Goal: Information Seeking & Learning: Check status

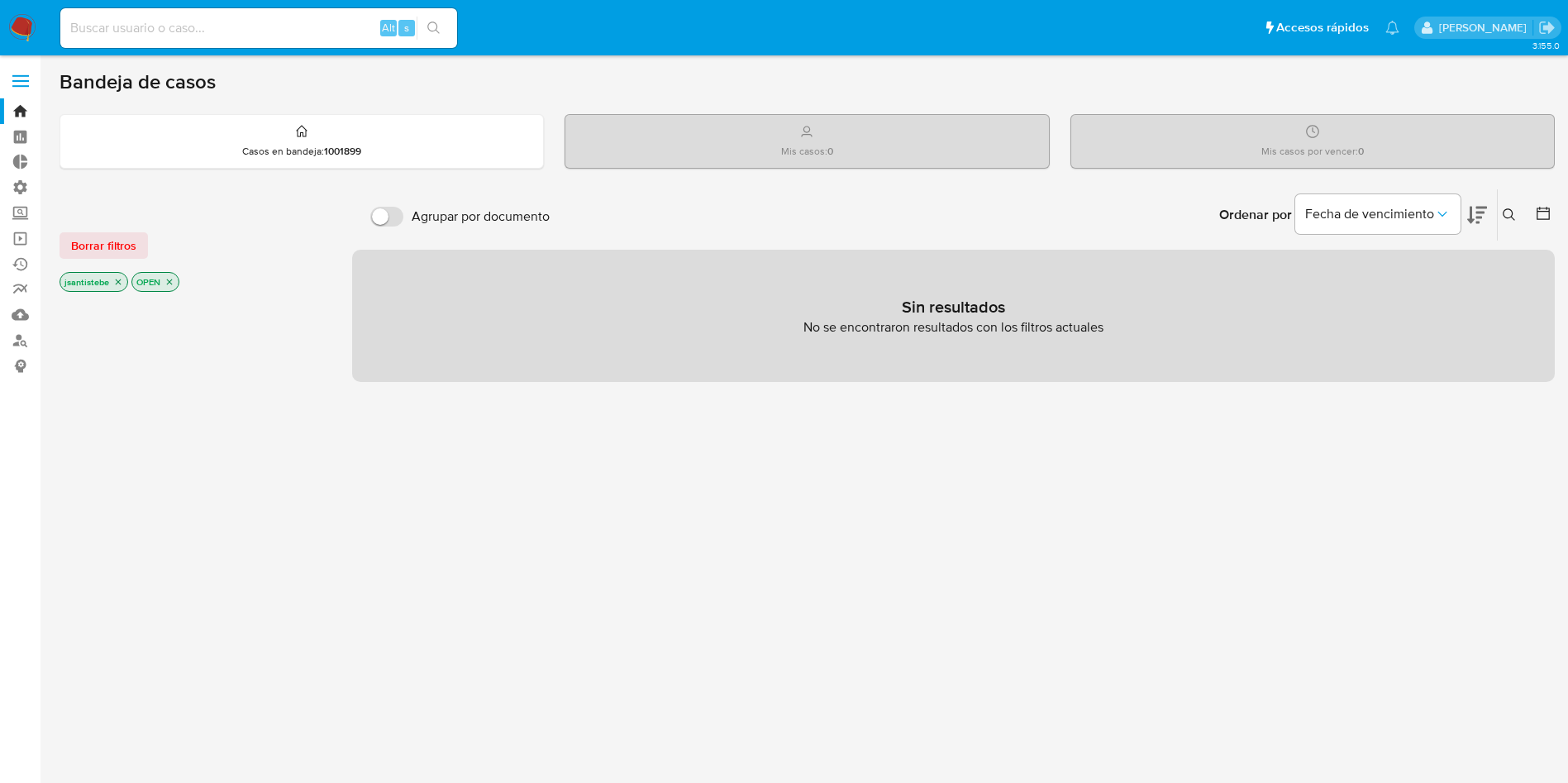
click at [232, 31] on input at bounding box center [259, 28] width 397 height 21
click at [23, 86] on span at bounding box center [20, 86] width 16 height 3
click at [0, 0] on input "checkbox" at bounding box center [0, 0] width 0 height 0
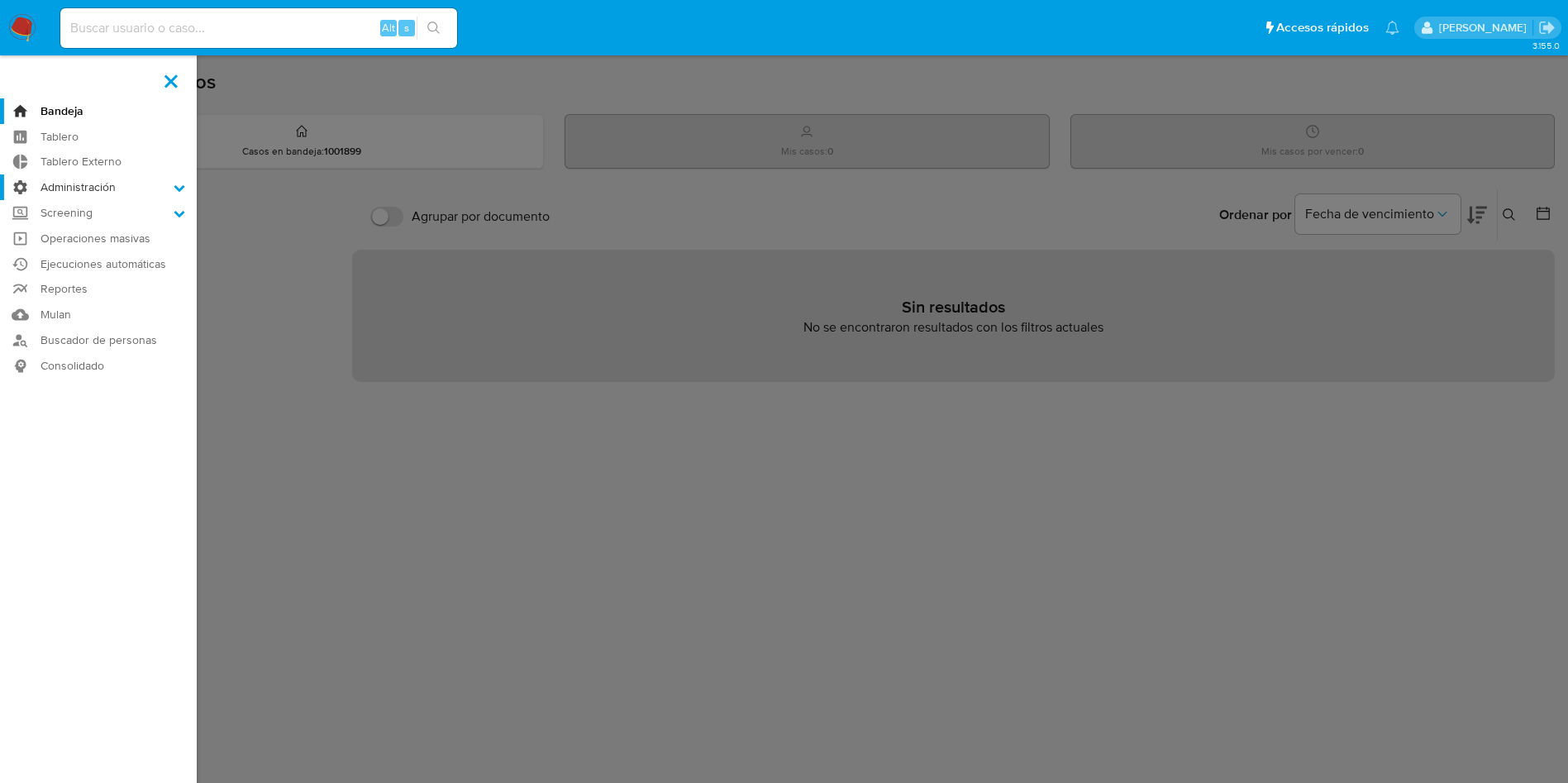
click at [78, 193] on label "Administración" at bounding box center [98, 187] width 197 height 26
click at [0, 0] on input "Administración" at bounding box center [0, 0] width 0 height 0
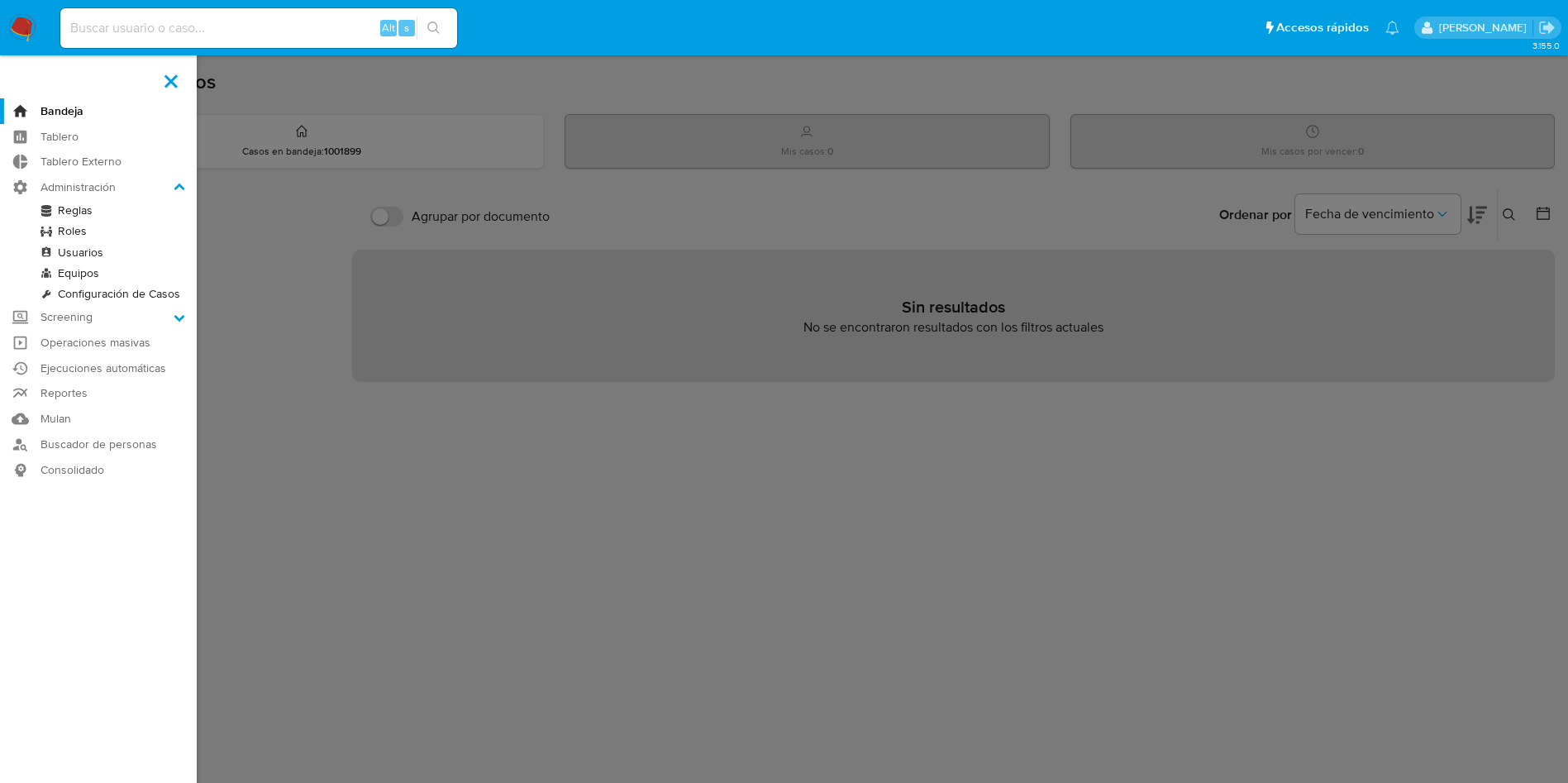
click at [70, 210] on link "Reglas" at bounding box center [98, 210] width 197 height 20
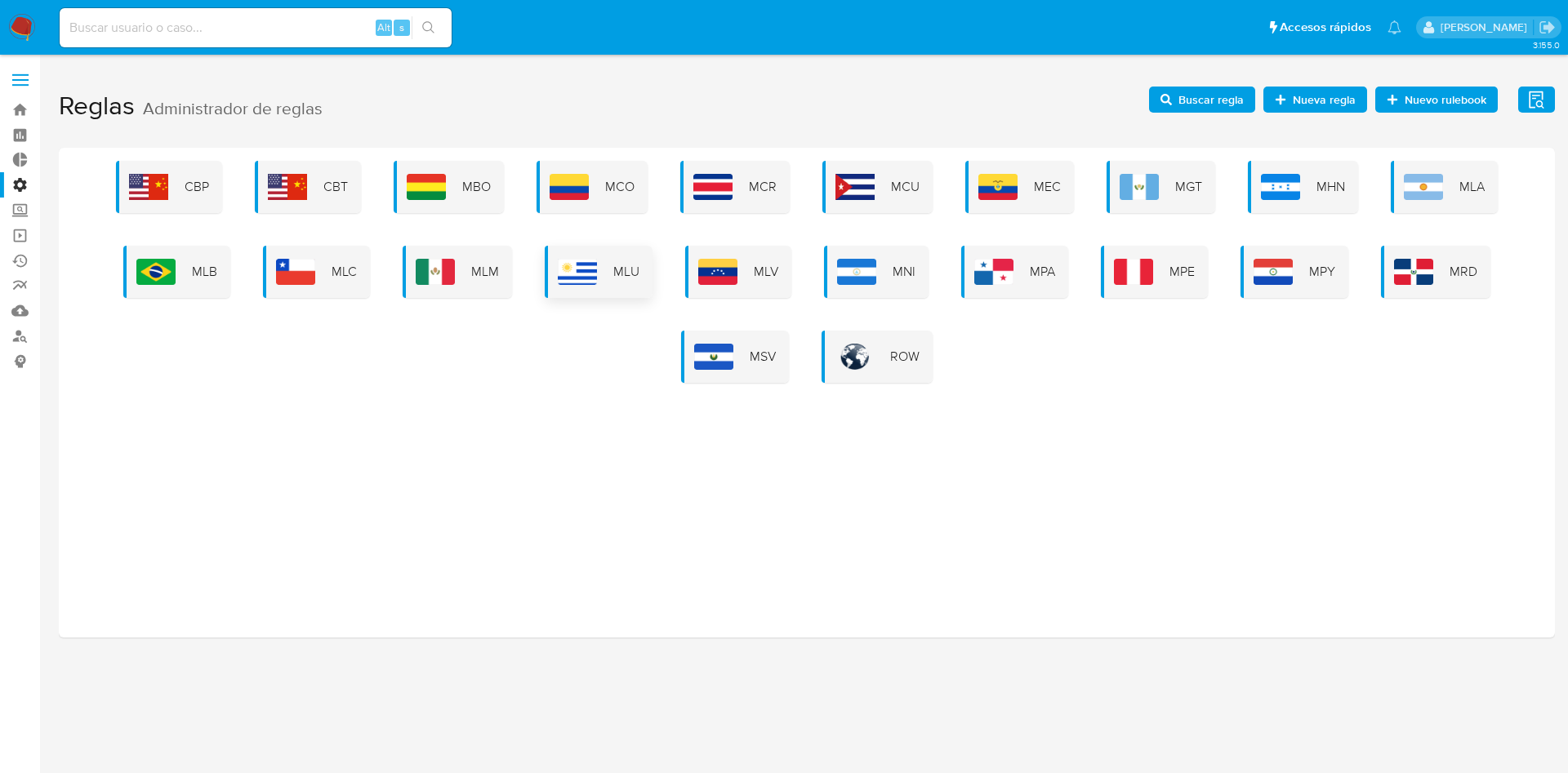
click at [617, 273] on span "MLU" at bounding box center [625, 272] width 26 height 18
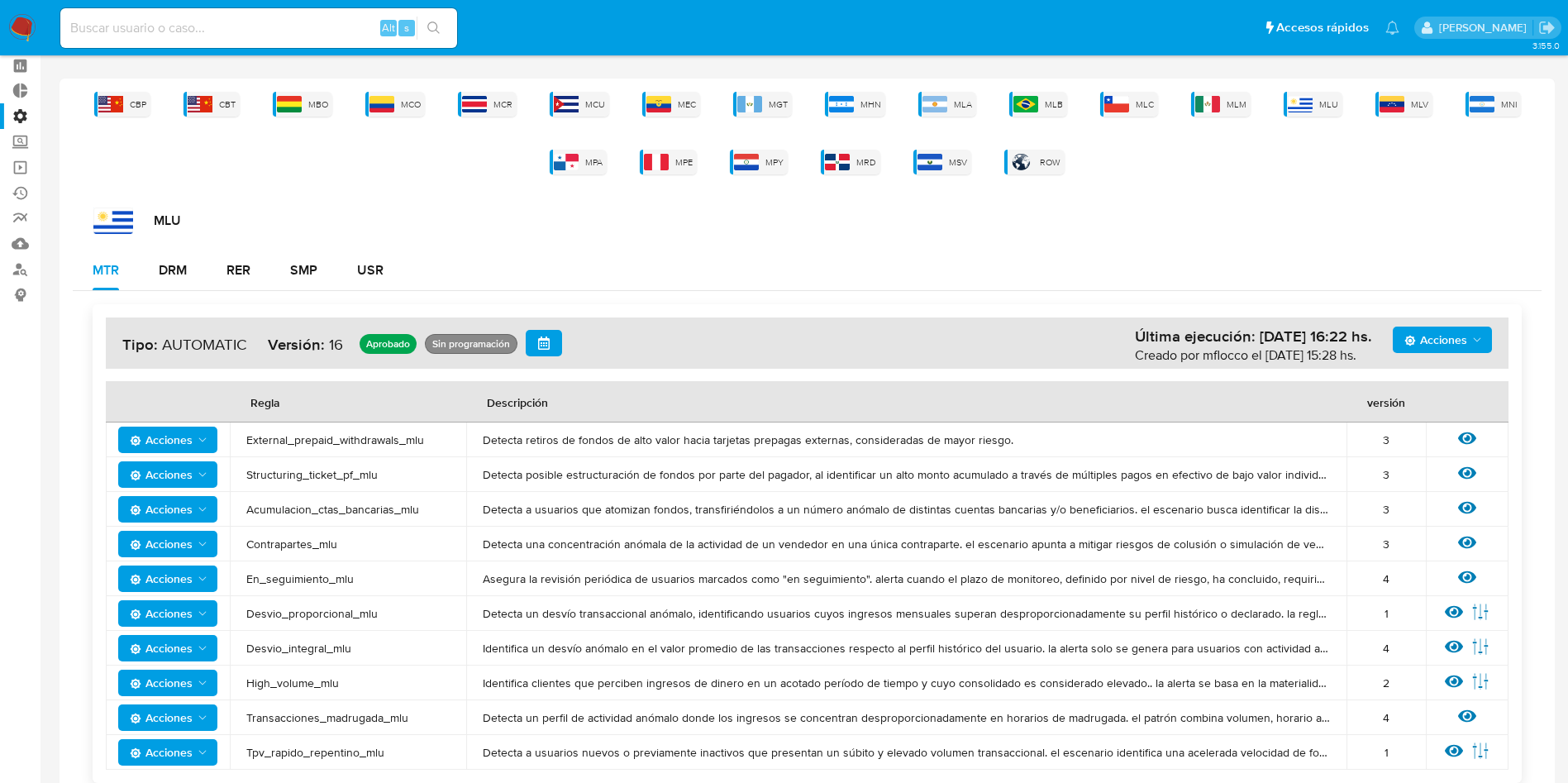
scroll to position [108, 0]
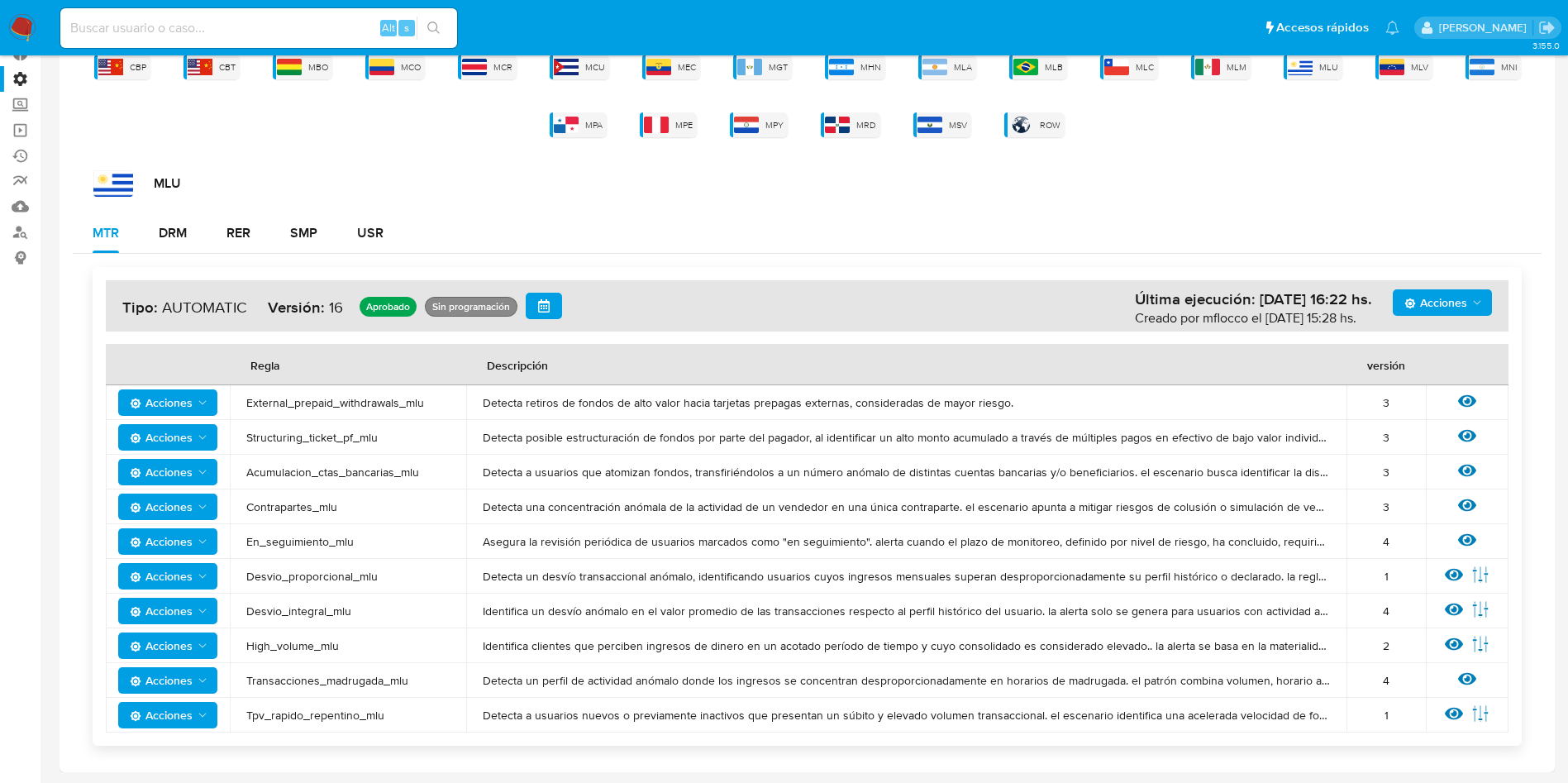
drag, startPoint x: 348, startPoint y: 711, endPoint x: 258, endPoint y: 405, distance: 319.0
click at [251, 418] on tbody "Acciones External_prepaid_withdrawals_mlu Detecta retiros de fondos de alto val…" at bounding box center [808, 559] width 1403 height 348
click at [405, 182] on div "MLU" at bounding box center [817, 182] width 1448 height 26
click at [390, 68] on img at bounding box center [382, 67] width 25 height 16
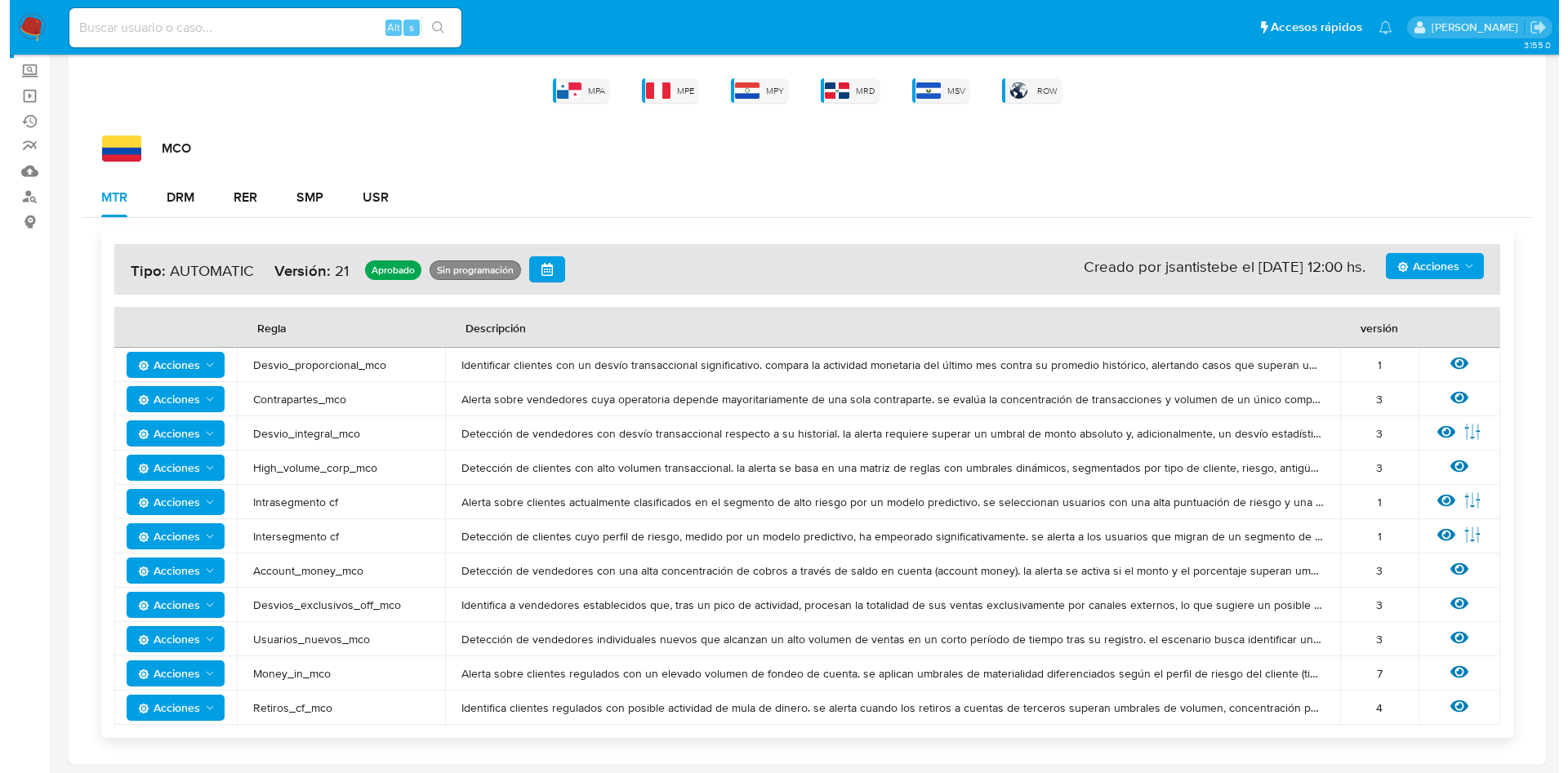
scroll to position [141, 0]
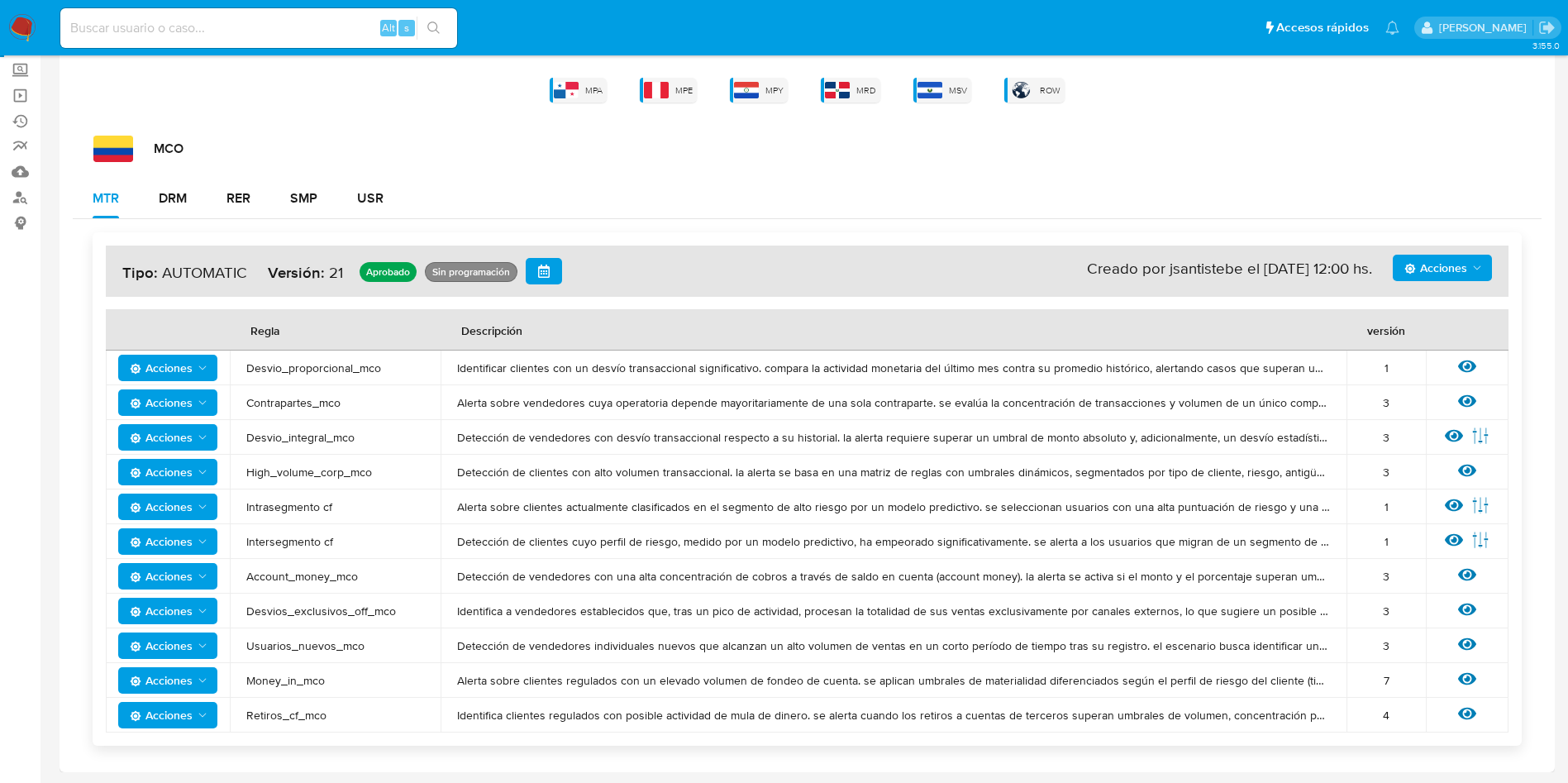
drag, startPoint x: 326, startPoint y: 726, endPoint x: 319, endPoint y: 700, distance: 26.9
click at [319, 701] on td "Retiros_cf_mco" at bounding box center [335, 715] width 210 height 35
click at [299, 685] on span "Money_in_mco" at bounding box center [335, 680] width 178 height 14
click at [1475, 678] on icon at bounding box center [1467, 679] width 18 height 13
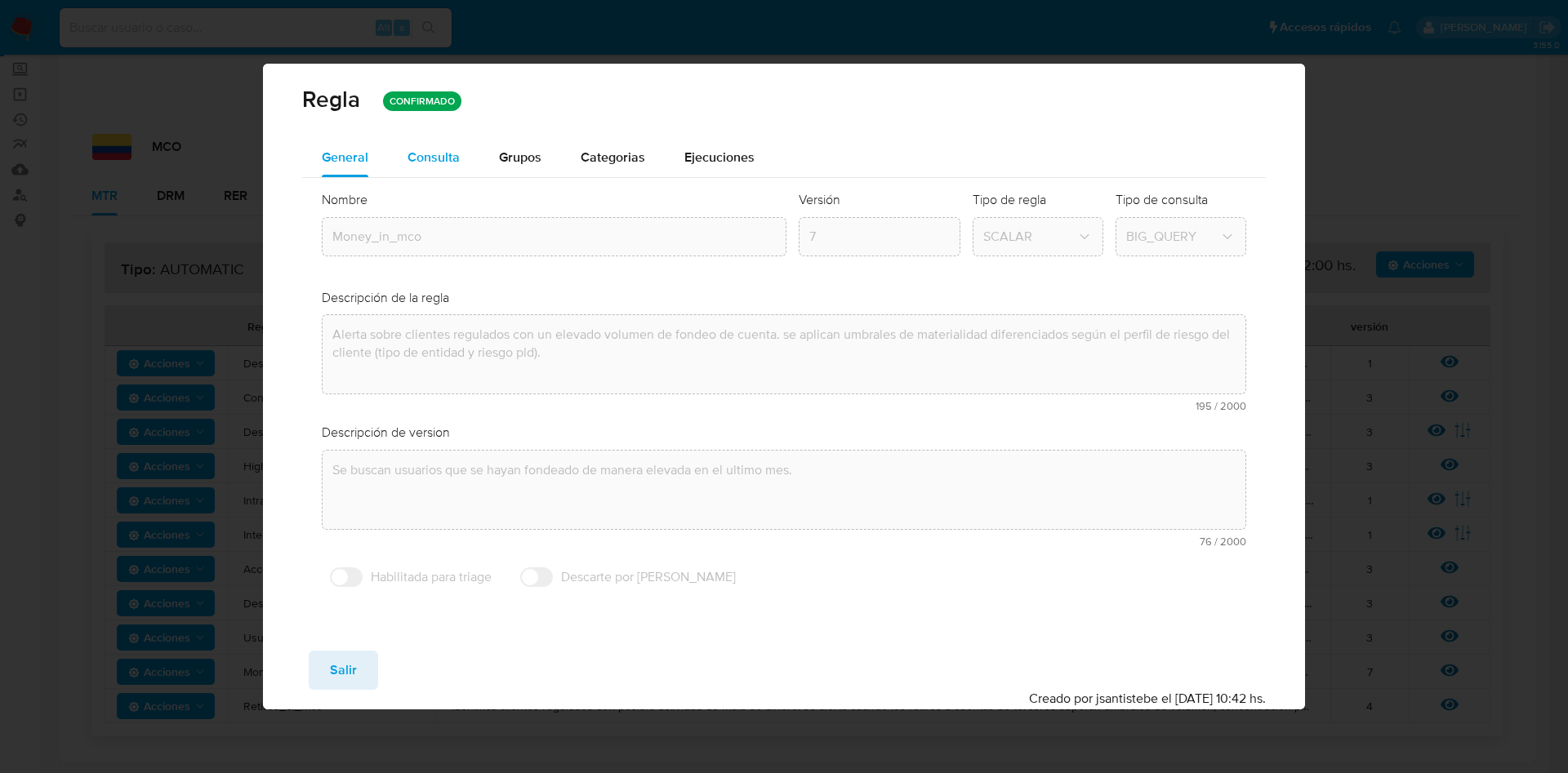
click at [450, 145] on div "Consulta" at bounding box center [433, 157] width 52 height 39
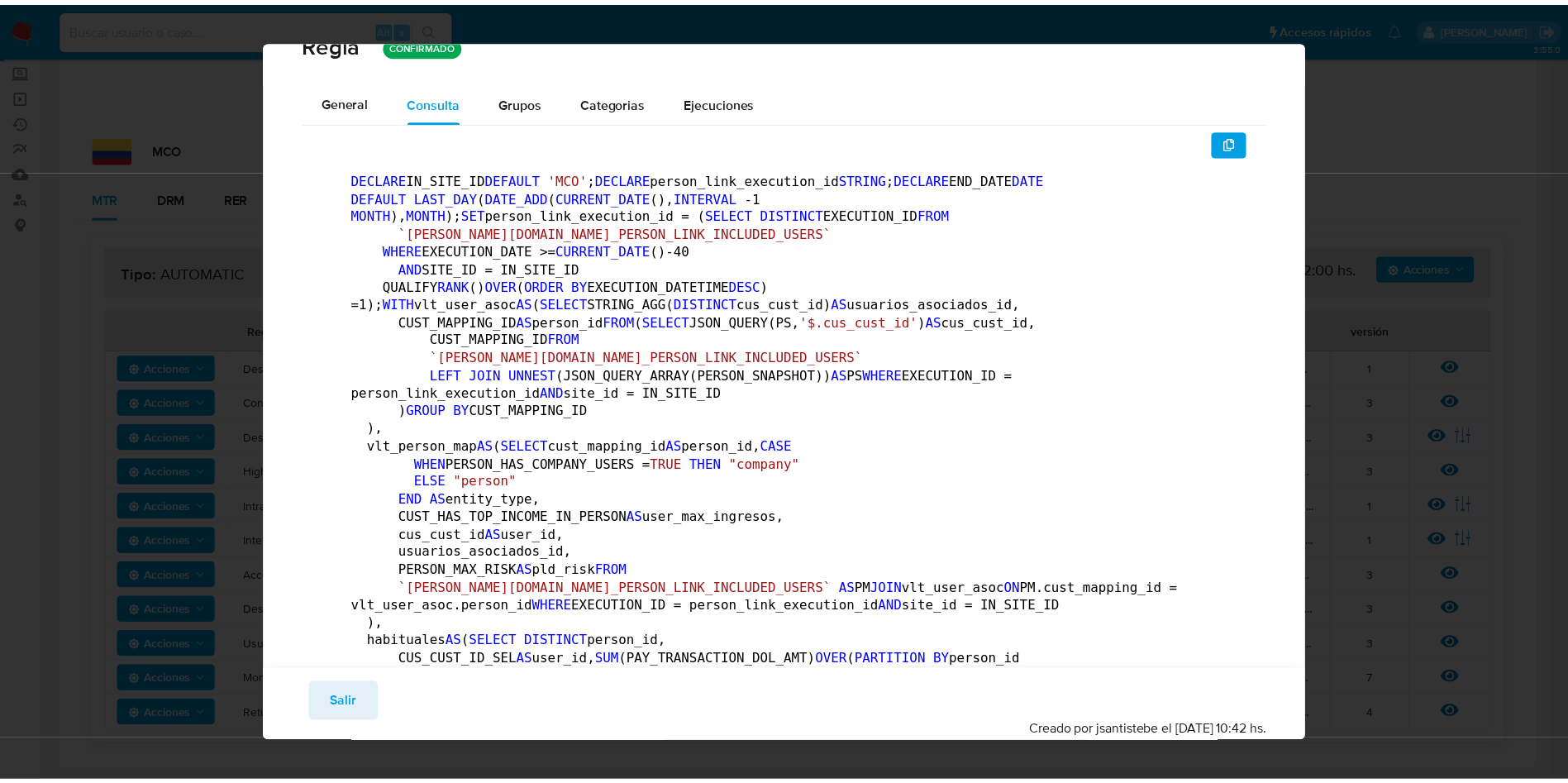
scroll to position [0, 0]
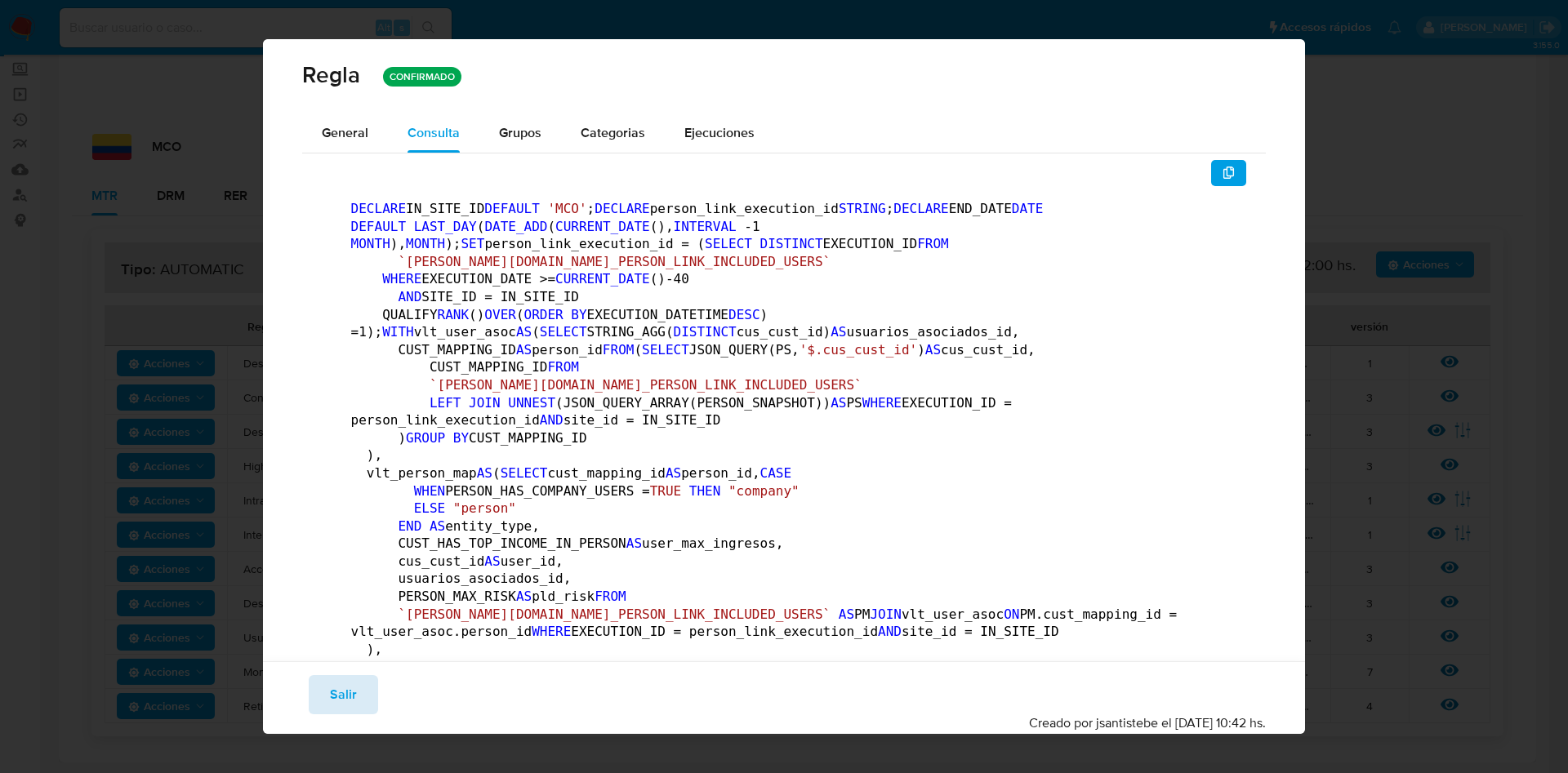
click at [361, 689] on button "Salir" at bounding box center [343, 694] width 70 height 39
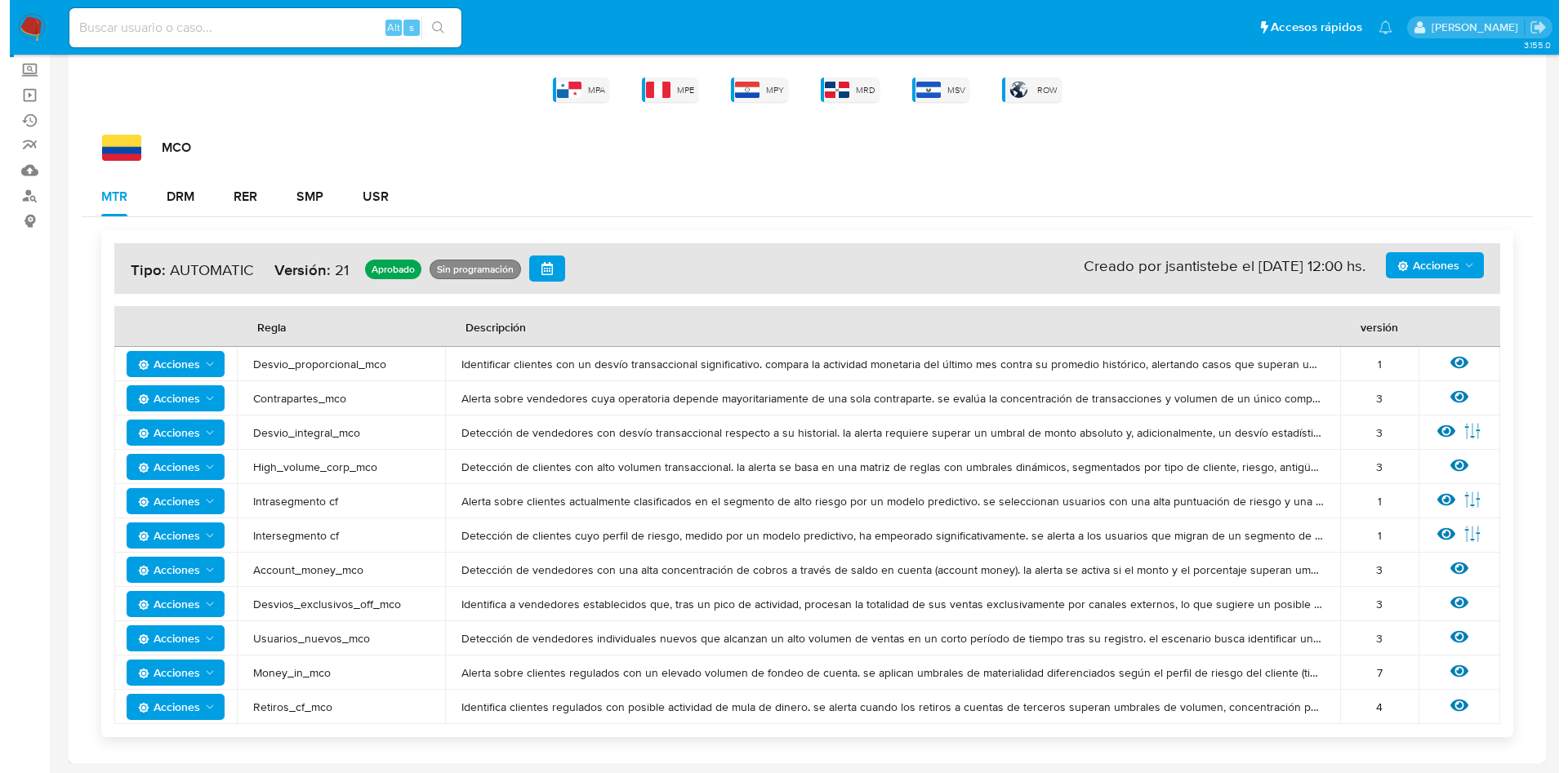
scroll to position [141, 0]
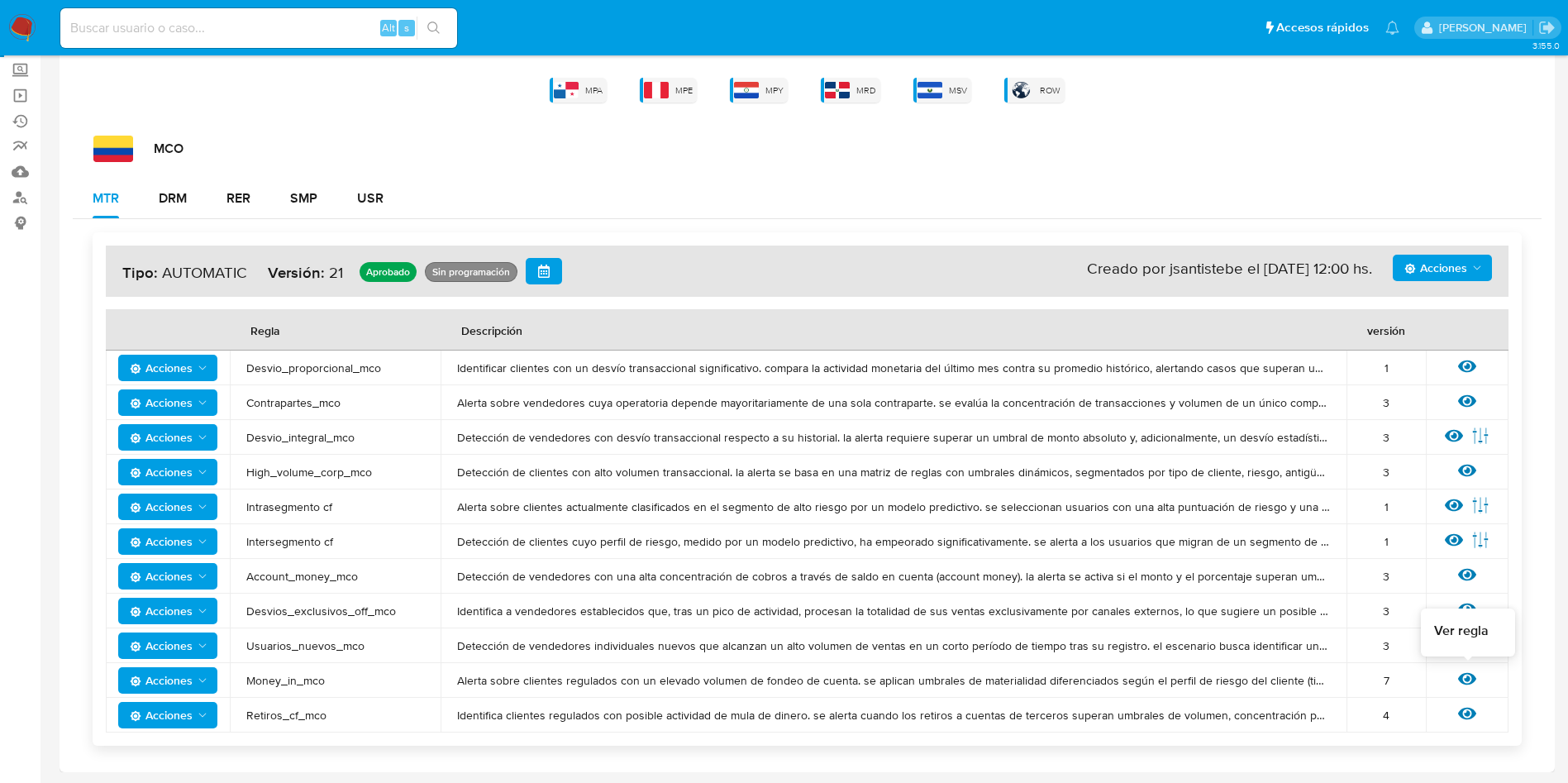
click at [1470, 681] on icon at bounding box center [1467, 679] width 18 height 18
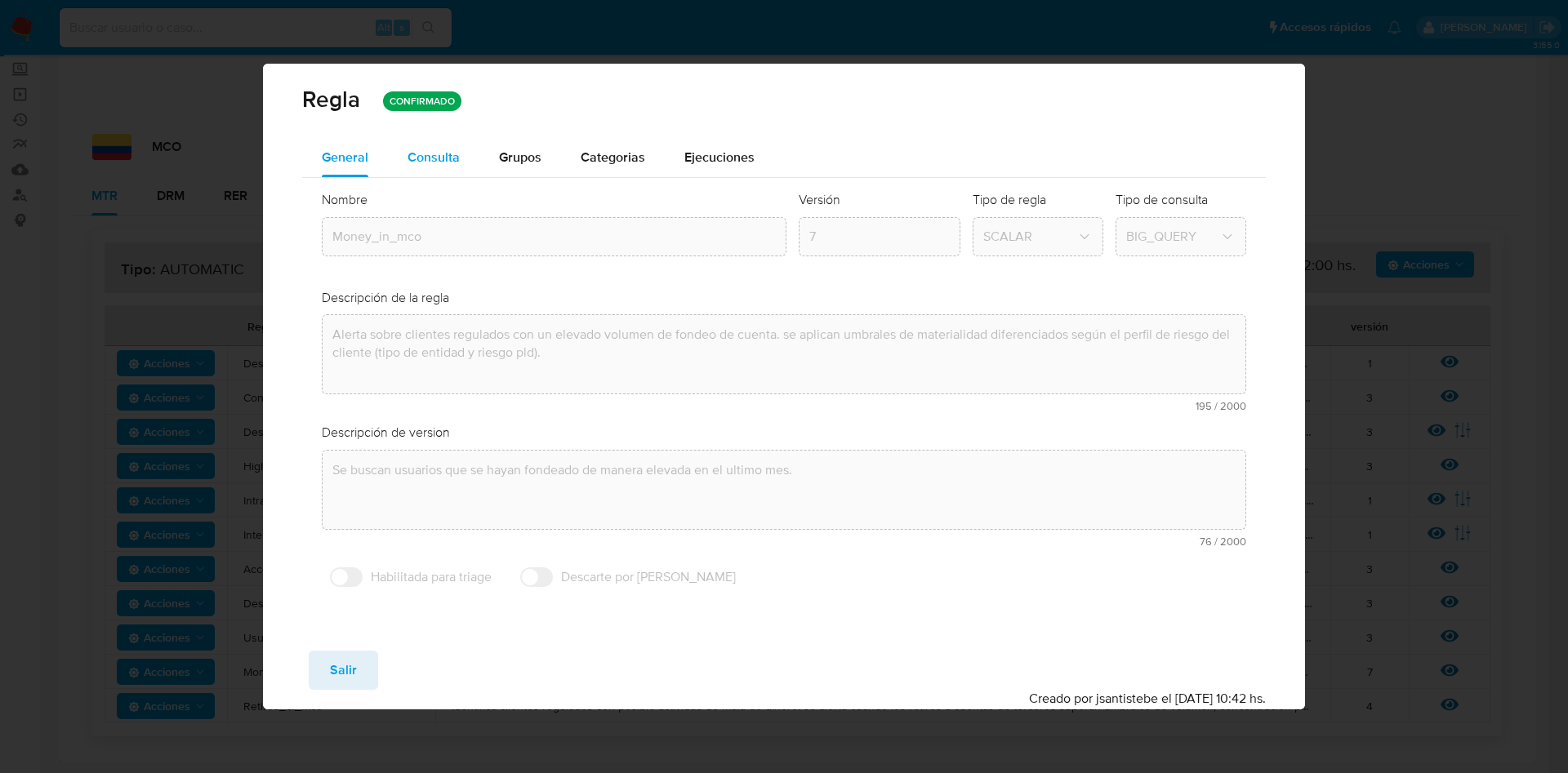
click at [431, 153] on span "Consulta" at bounding box center [433, 157] width 52 height 19
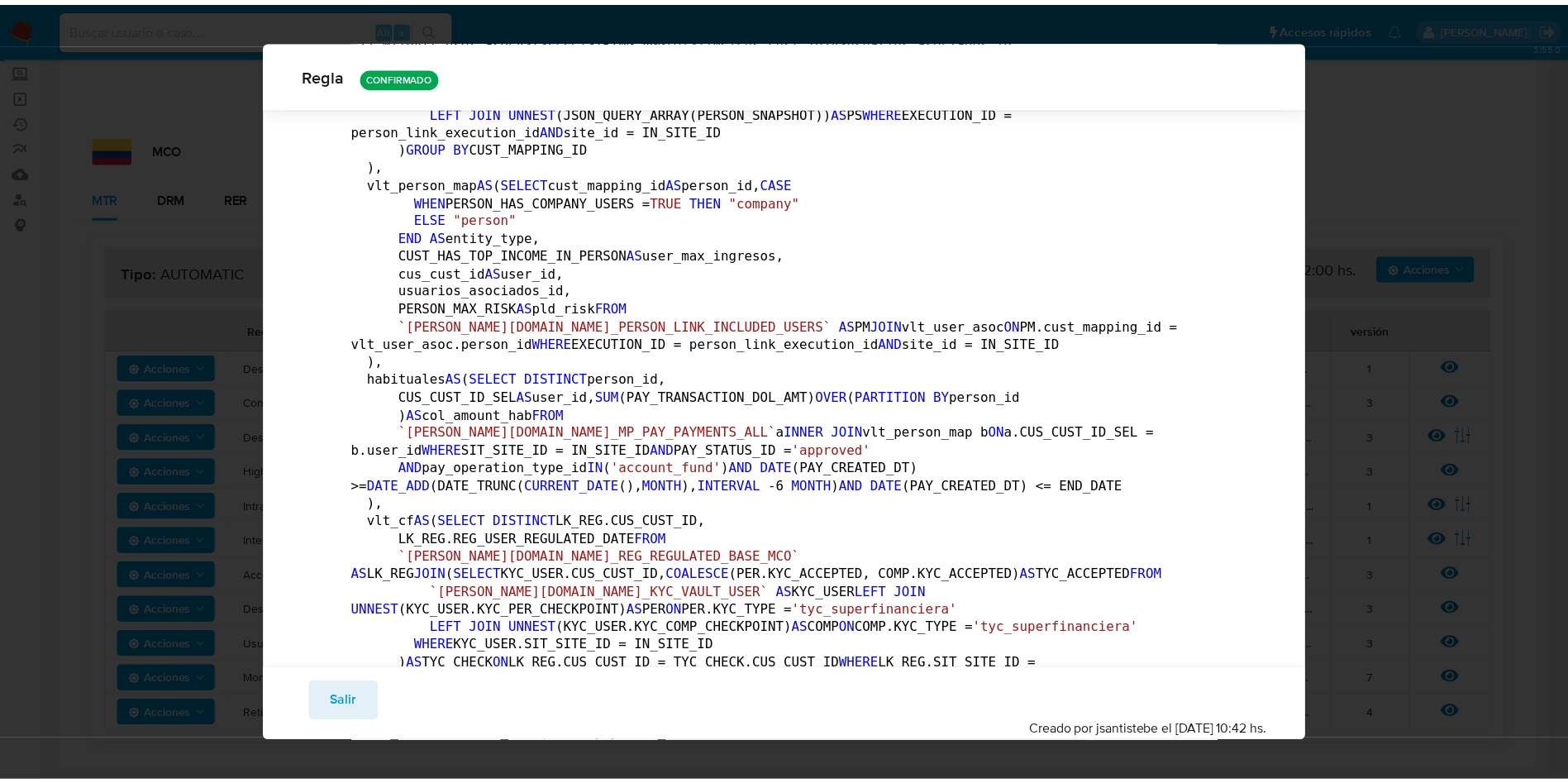
scroll to position [0, 0]
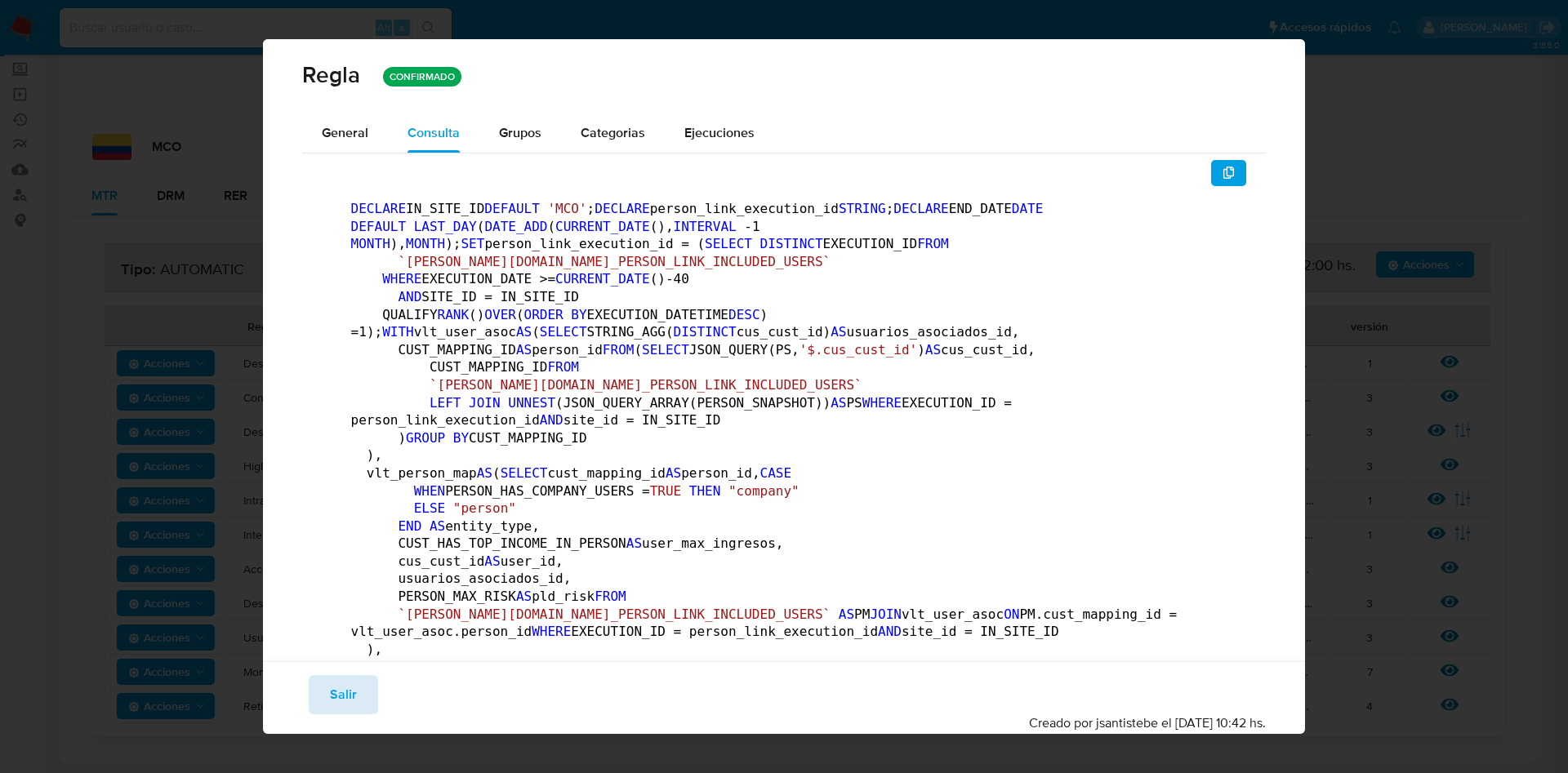
click at [354, 693] on span "Salir" at bounding box center [343, 695] width 27 height 36
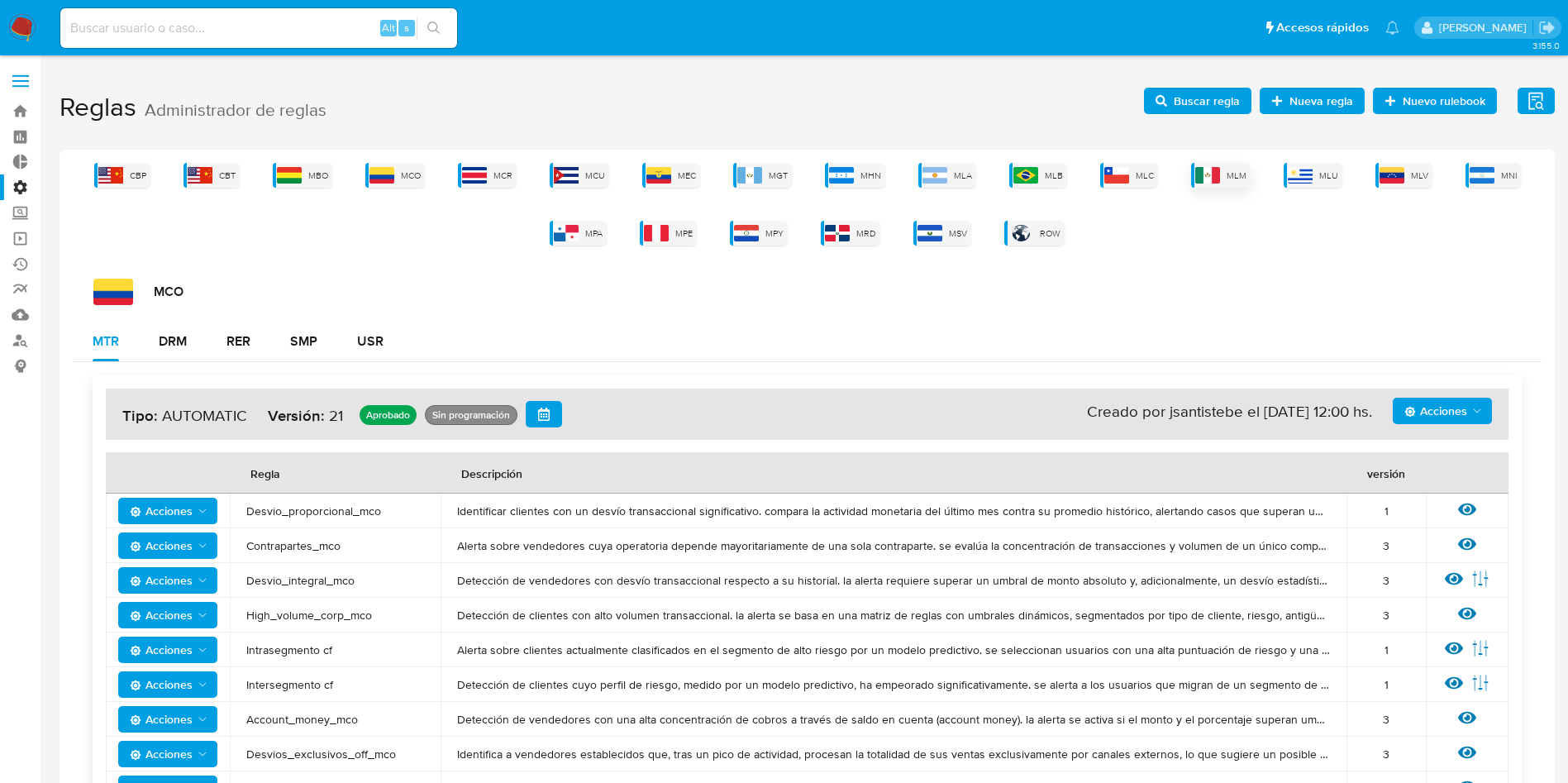
click at [1191, 173] on div "MLM" at bounding box center [1221, 176] width 60 height 25
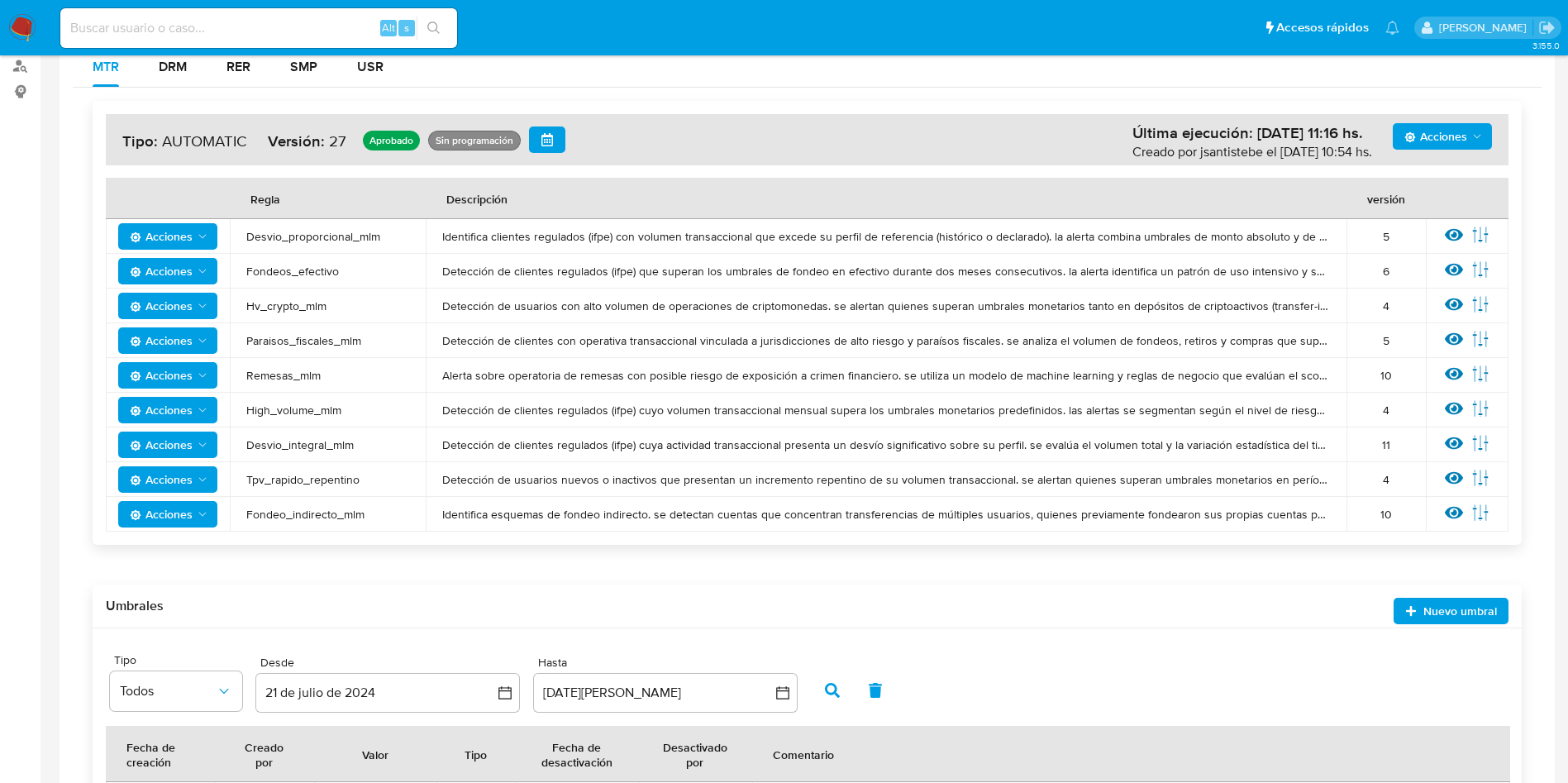
scroll to position [374, 0]
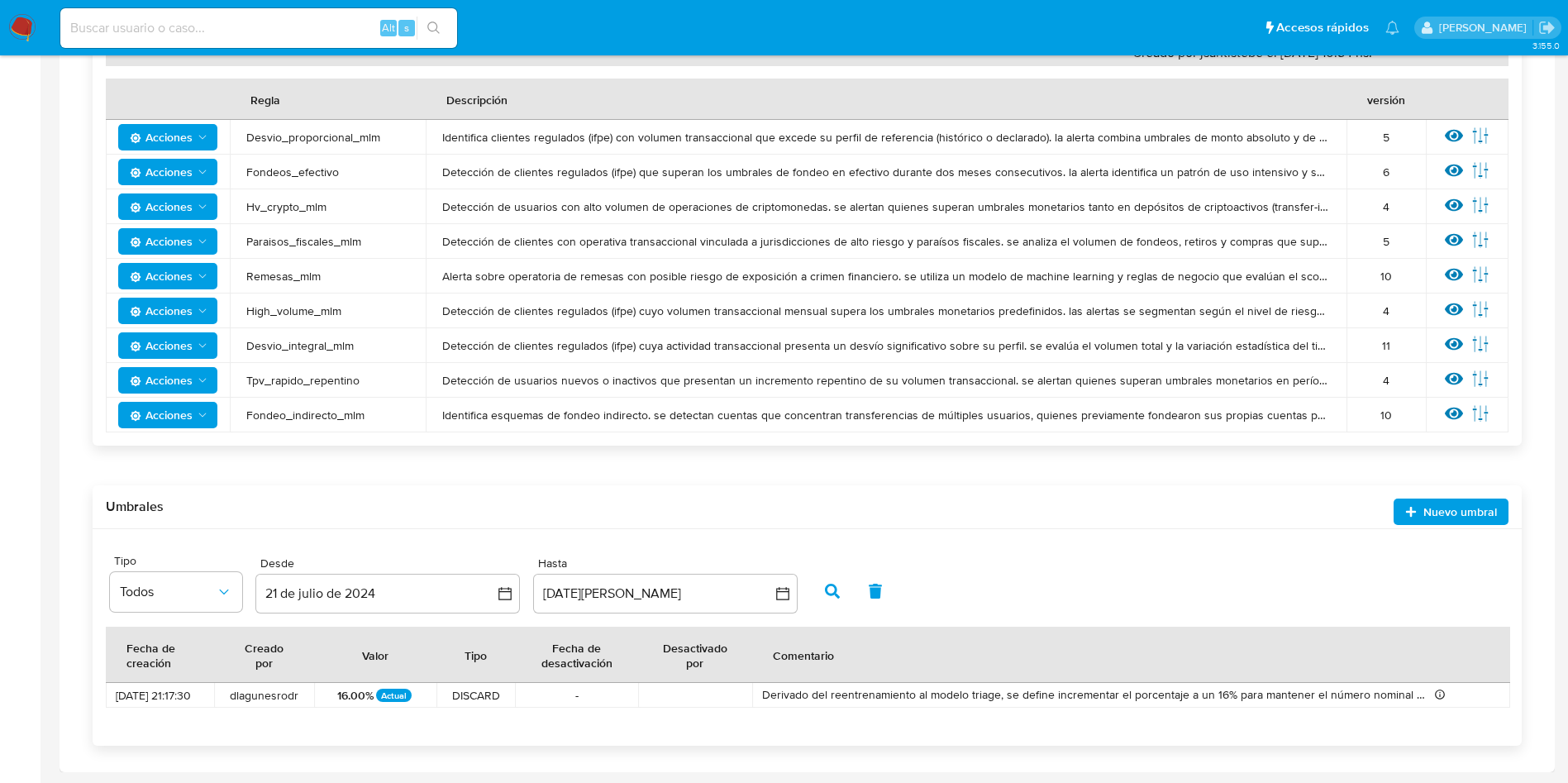
drag, startPoint x: 352, startPoint y: 418, endPoint x: 293, endPoint y: 247, distance: 180.9
click at [293, 248] on tbody "Acciones Desvio_proporcional_mlm Identifica clientes regulados (ifpe) con volum…" at bounding box center [808, 276] width 1403 height 313
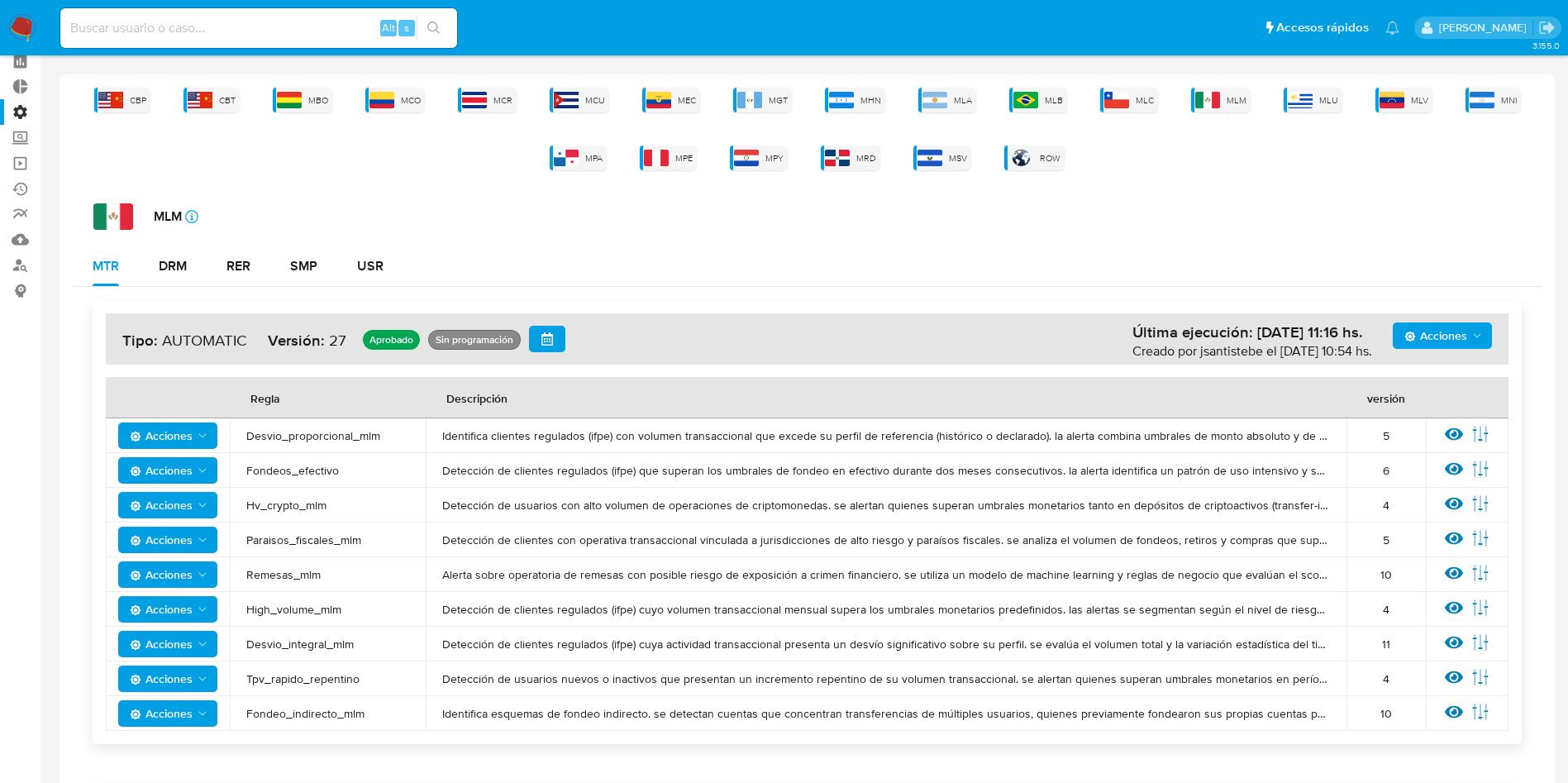
scroll to position [2, 0]
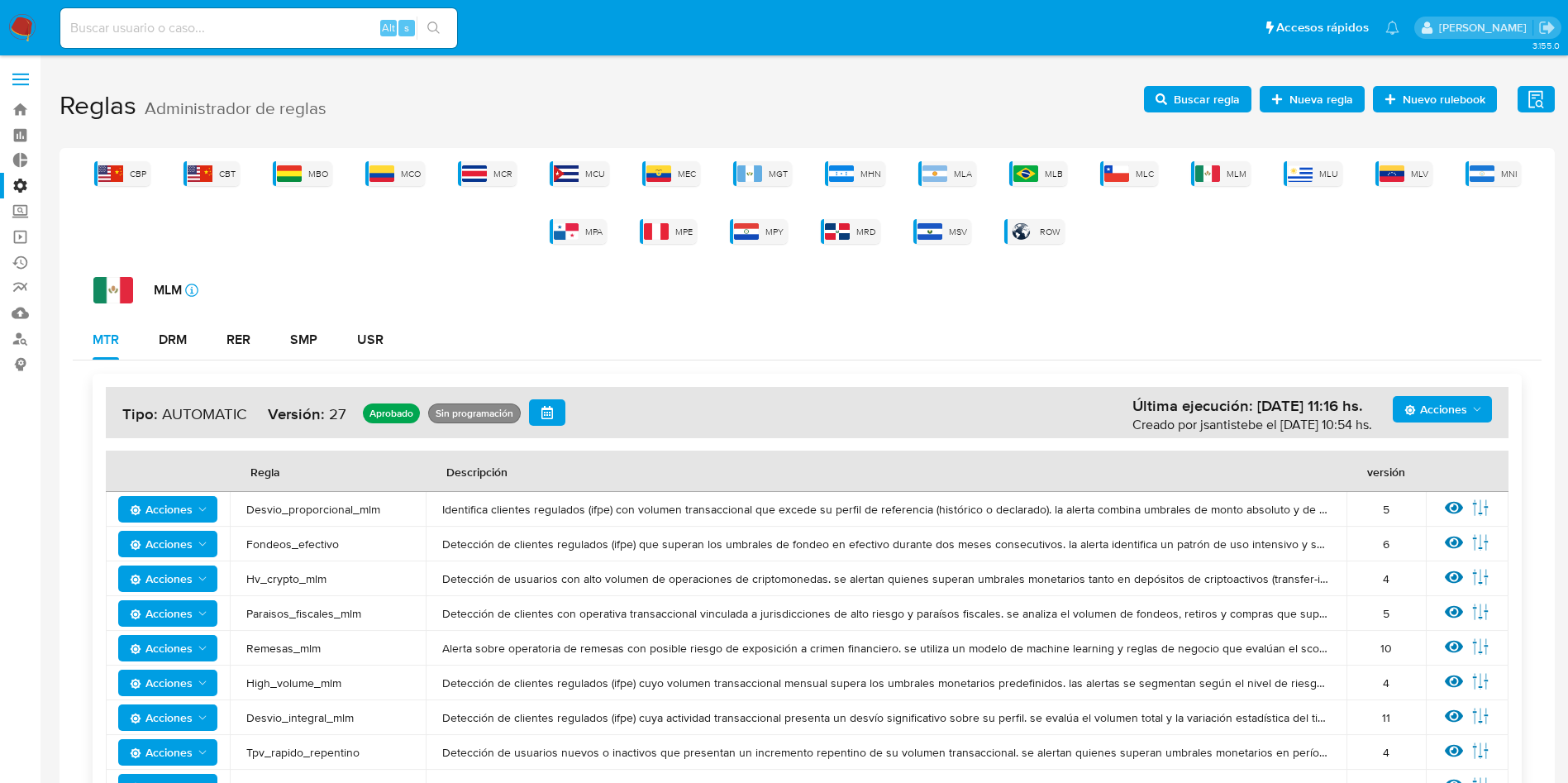
click at [1064, 303] on div "MLM icon-info-16 MTR DRM RER SMP USR Acciones Última ejecución: 07/08/2025 11:1…" at bounding box center [807, 704] width 1469 height 854
click at [929, 180] on img at bounding box center [935, 173] width 25 height 16
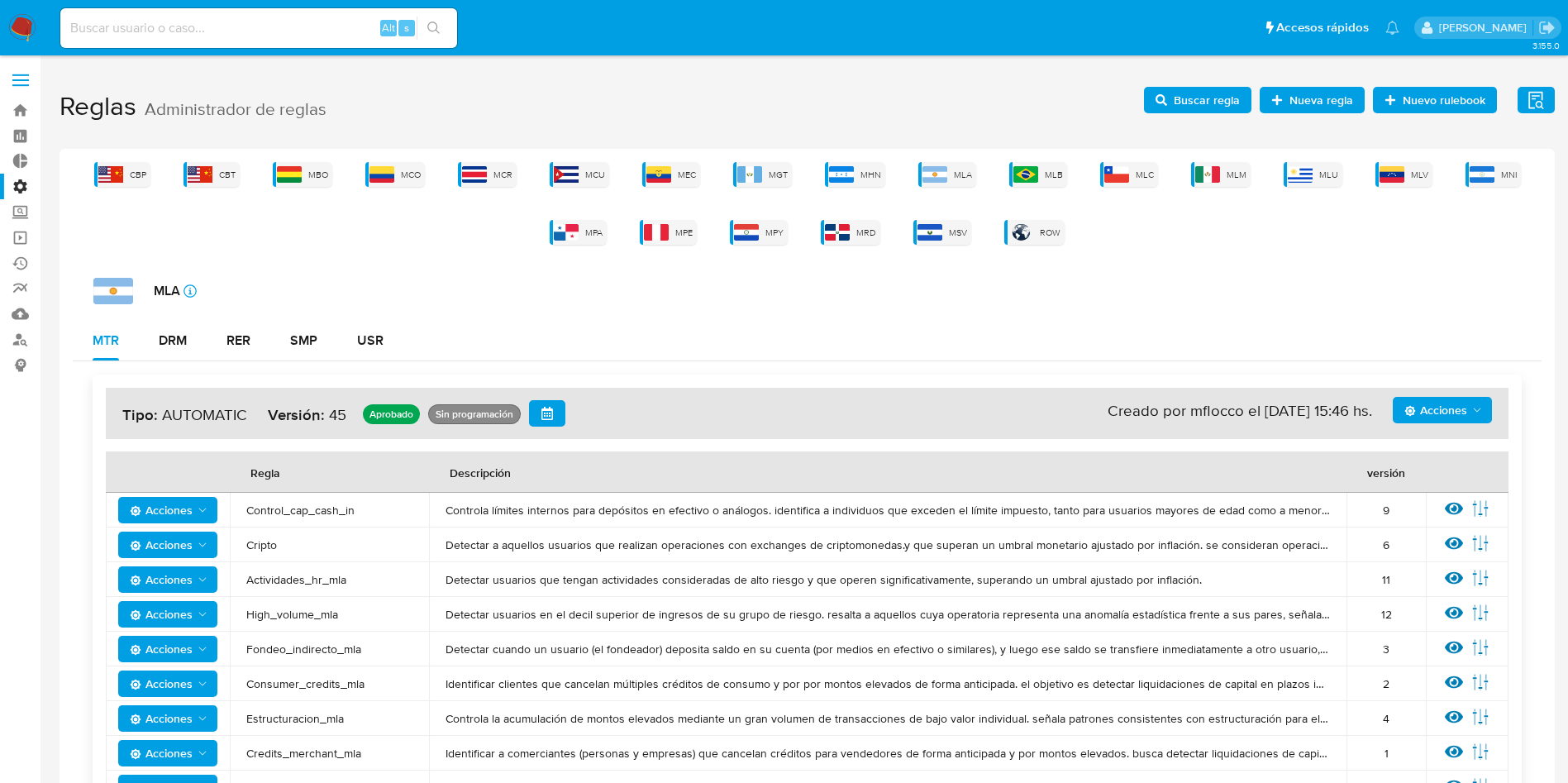
scroll to position [0, 0]
click at [1126, 175] on img at bounding box center [1116, 175] width 25 height 16
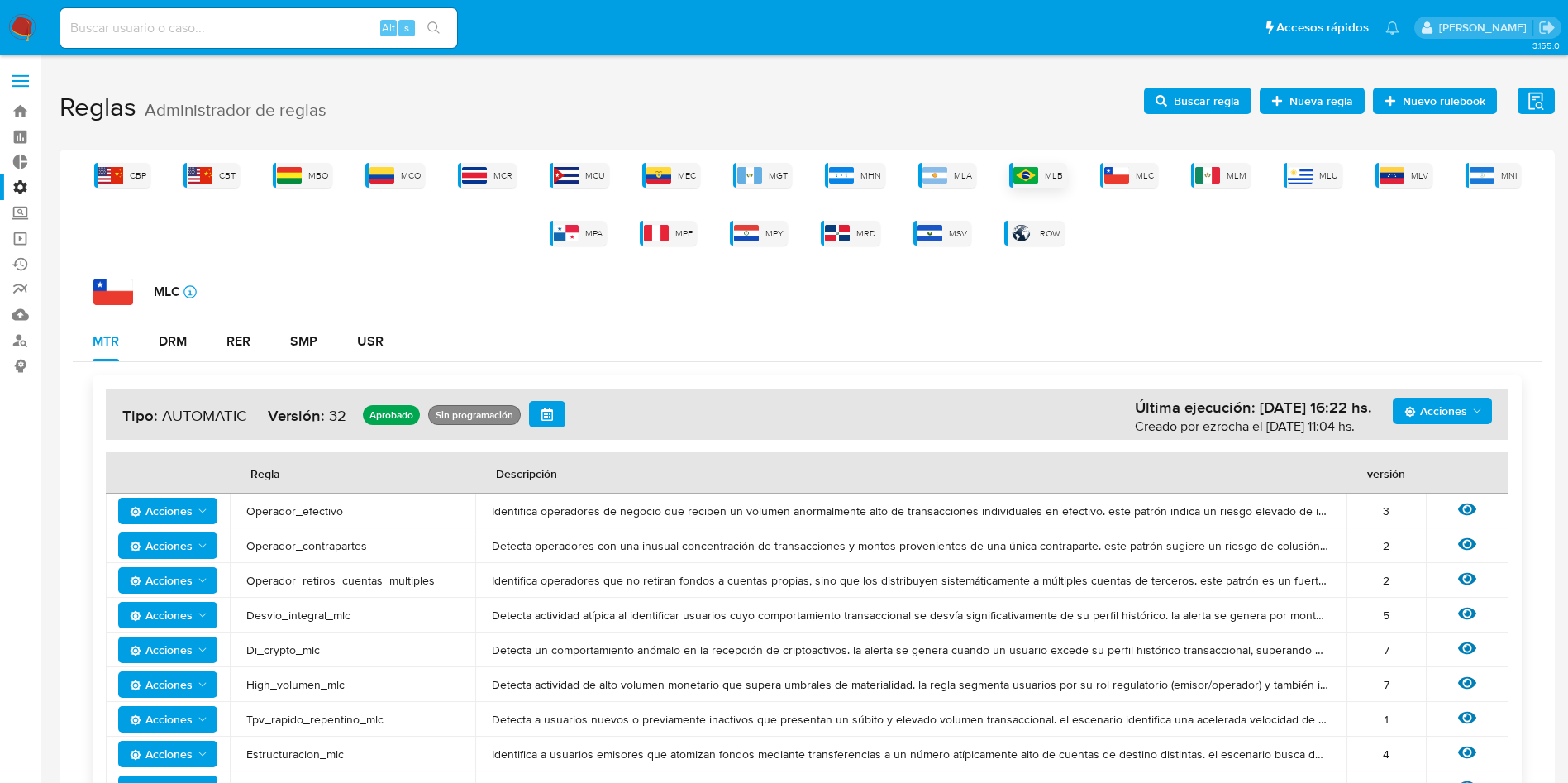
click at [1037, 174] on img at bounding box center [1026, 175] width 25 height 16
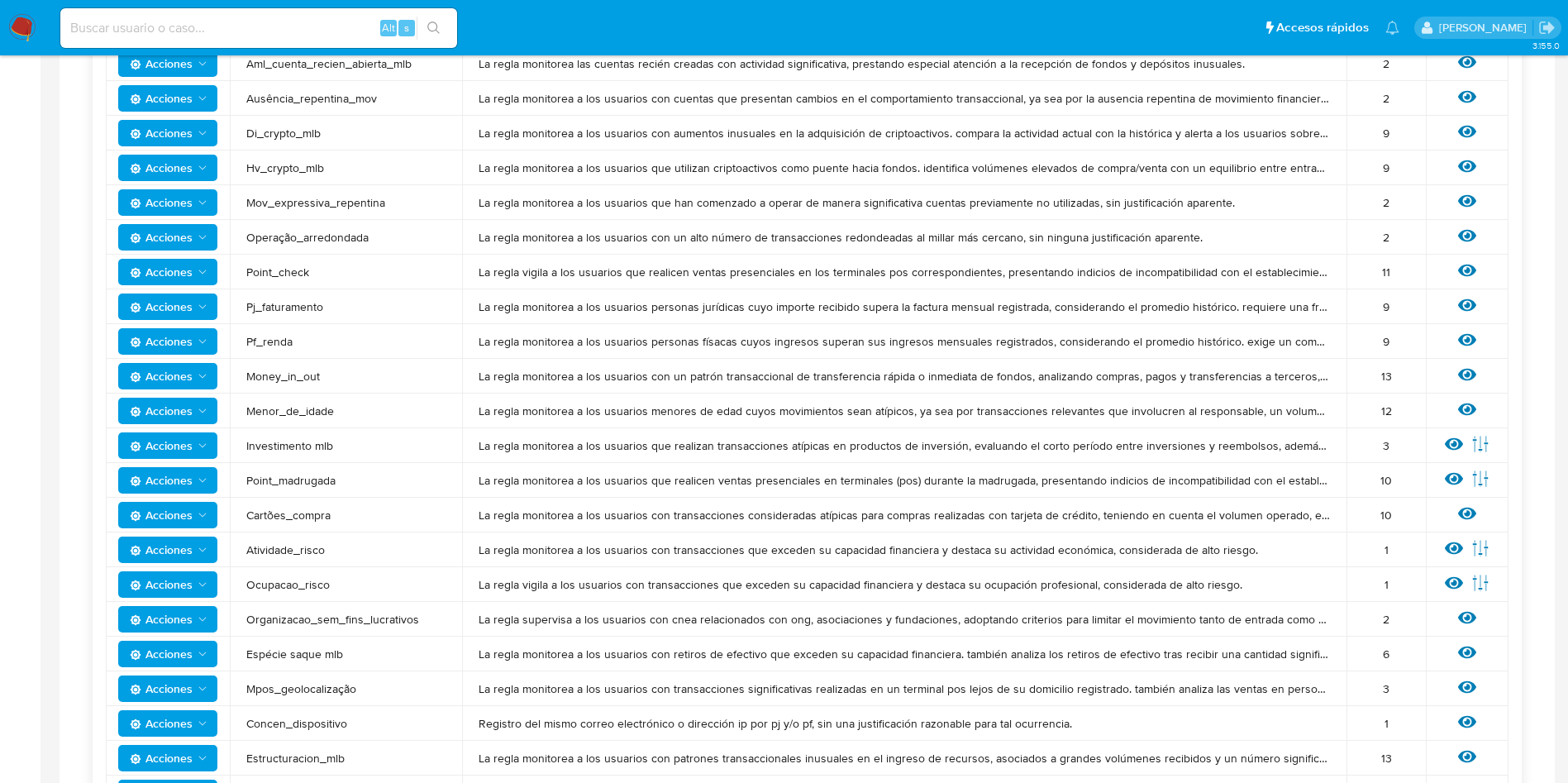
scroll to position [744, 0]
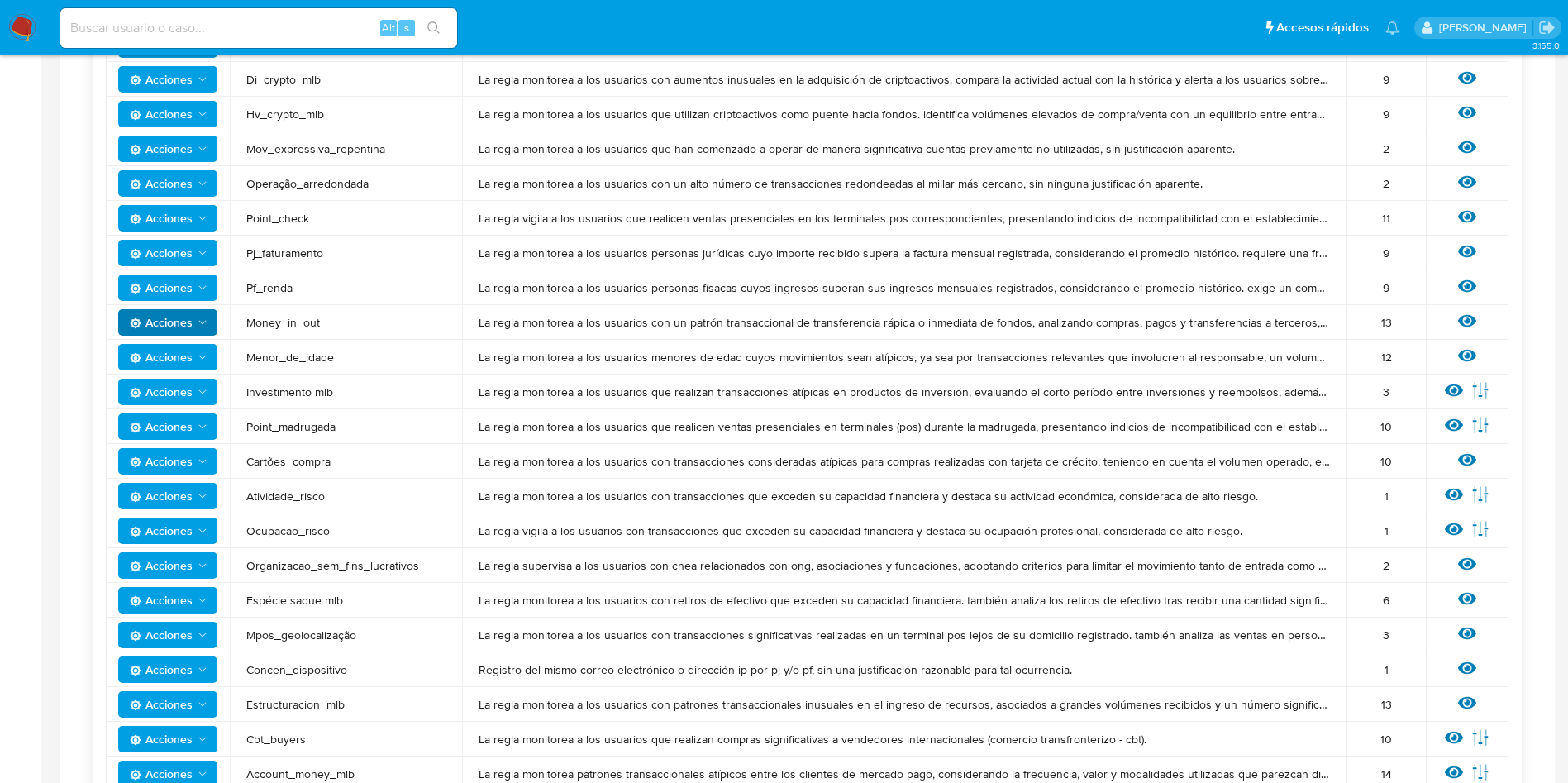
drag, startPoint x: 359, startPoint y: 322, endPoint x: 198, endPoint y: 322, distance: 161.0
click at [198, 322] on tr "Acciones Money_in_out La regla monitorea a los usuarios con un patrón transacci…" at bounding box center [808, 322] width 1403 height 35
click at [1464, 319] on icon at bounding box center [1467, 321] width 18 height 18
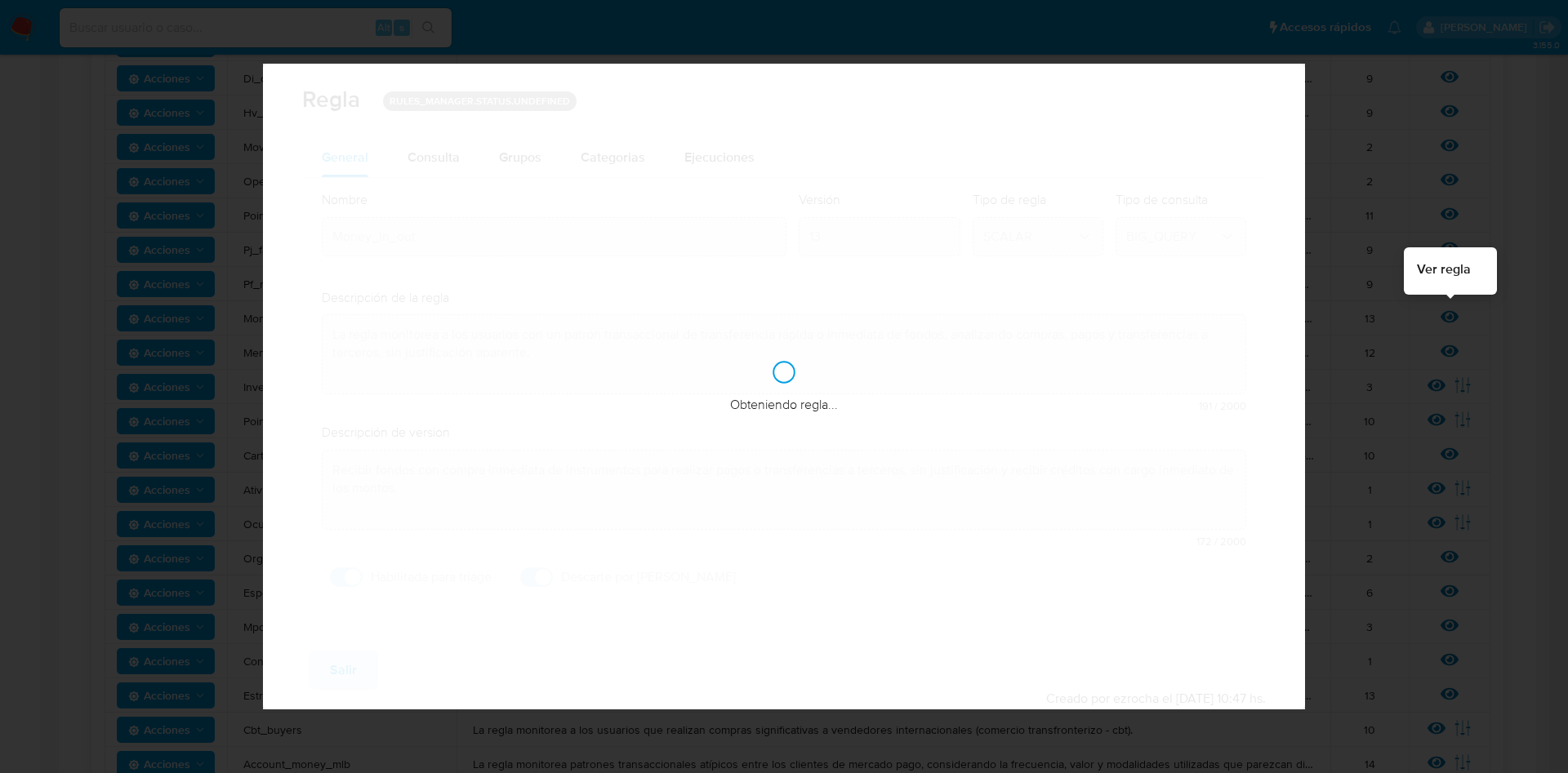
checkbox input "true"
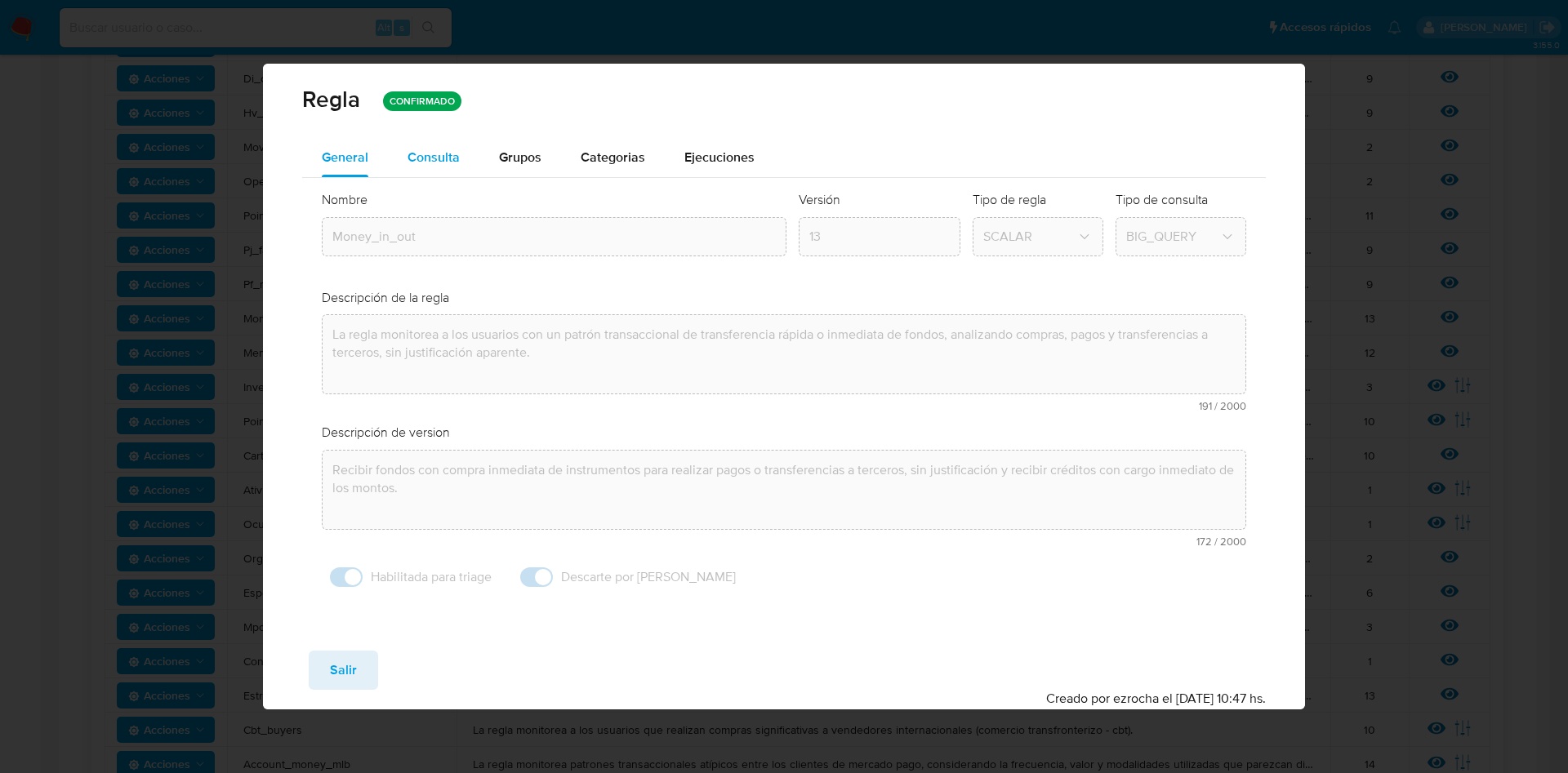
click at [407, 171] on div "Consulta" at bounding box center [433, 157] width 52 height 39
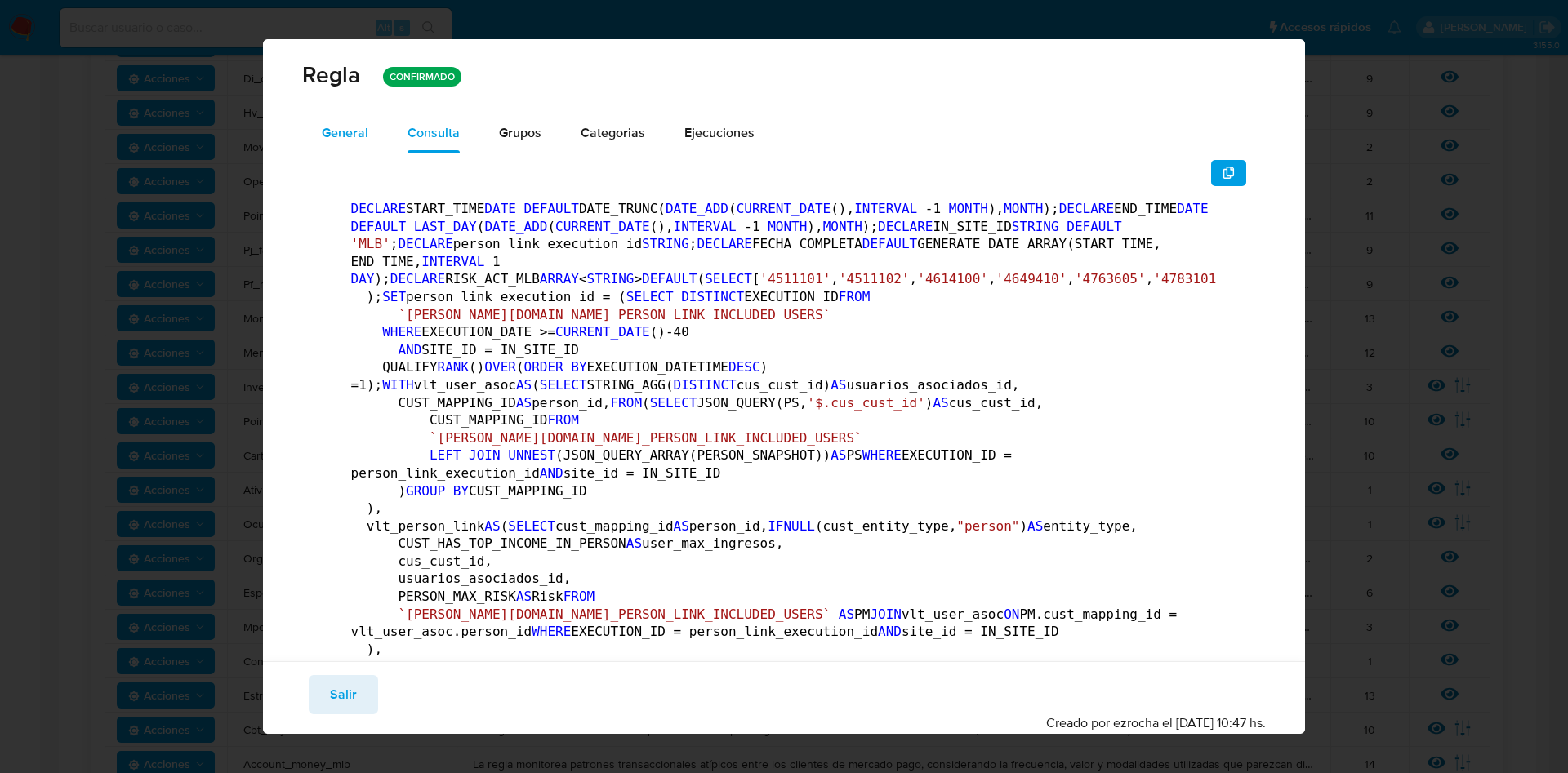
click at [344, 140] on span "General" at bounding box center [345, 132] width 47 height 19
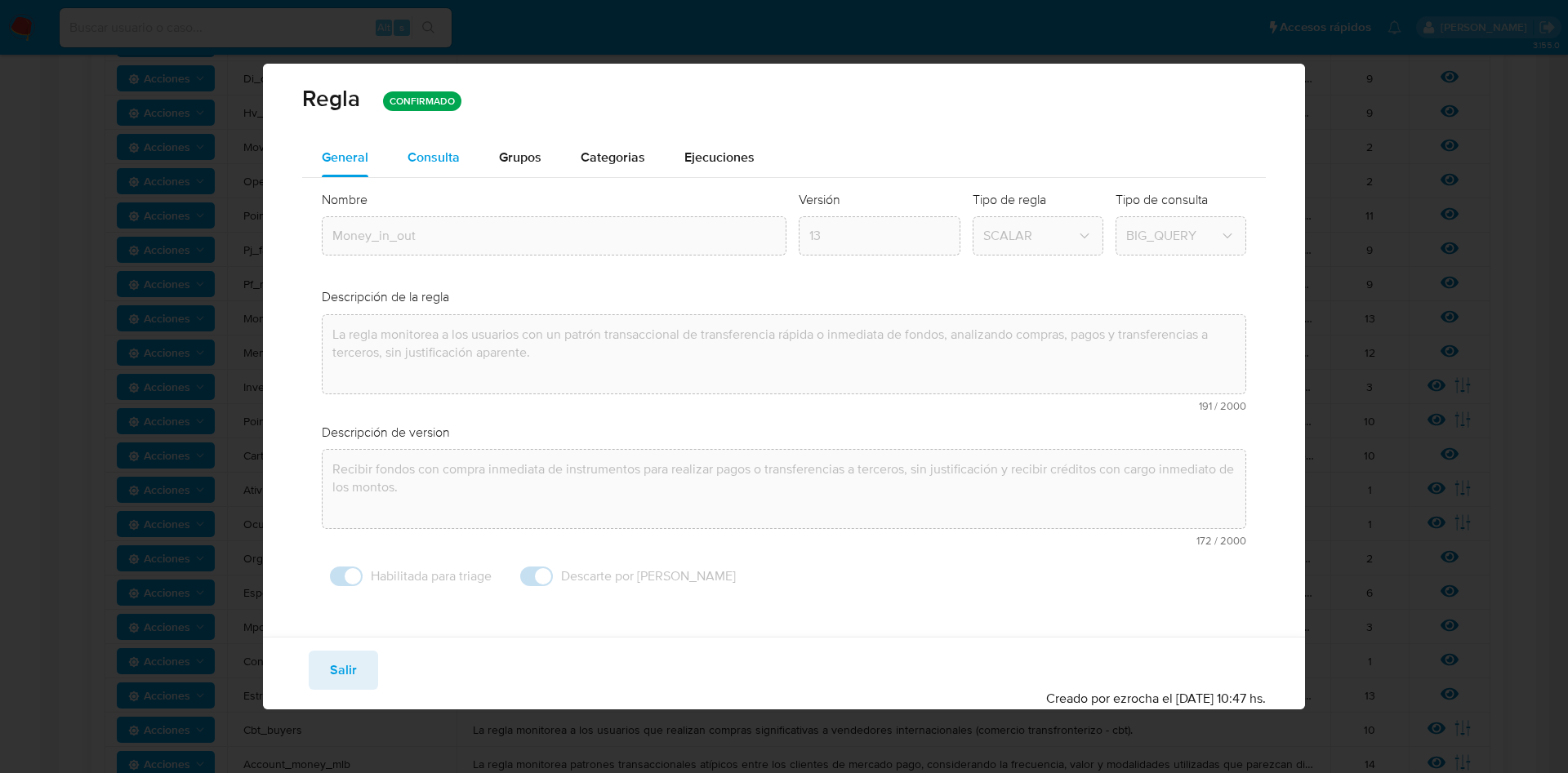
click at [418, 152] on span "Consulta" at bounding box center [433, 157] width 52 height 19
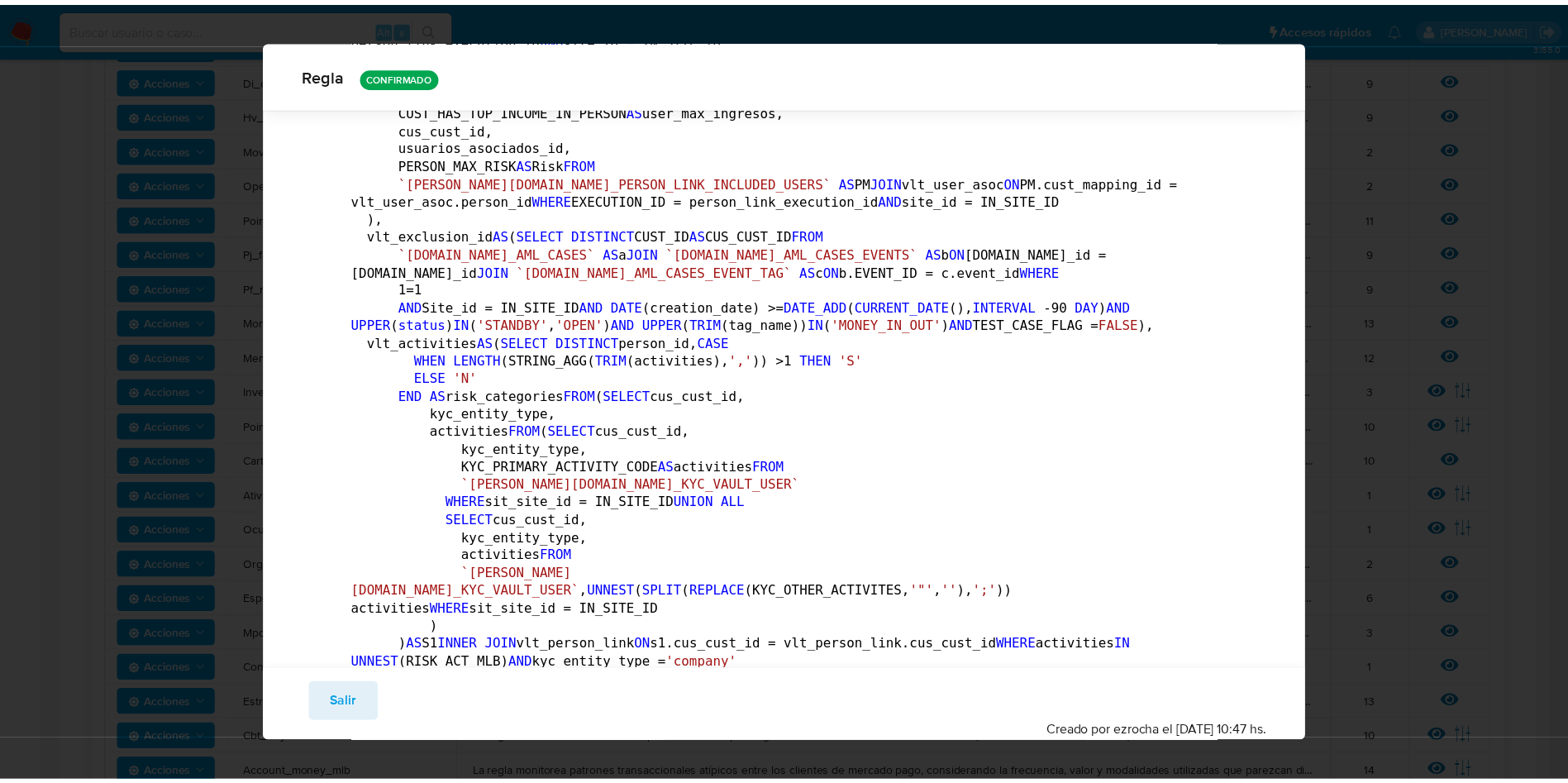
scroll to position [0, 0]
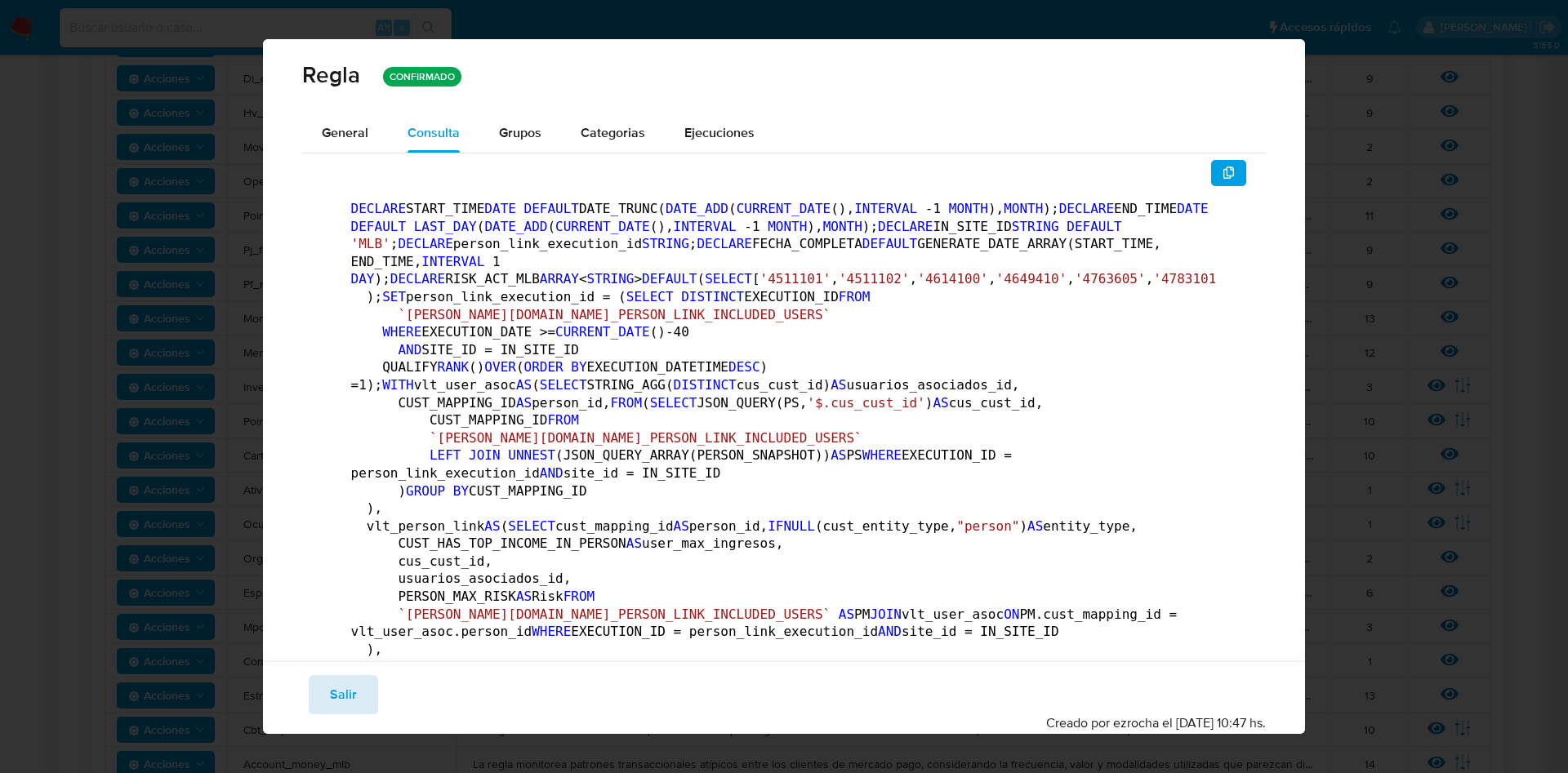
click at [351, 684] on span "Salir" at bounding box center [343, 695] width 27 height 36
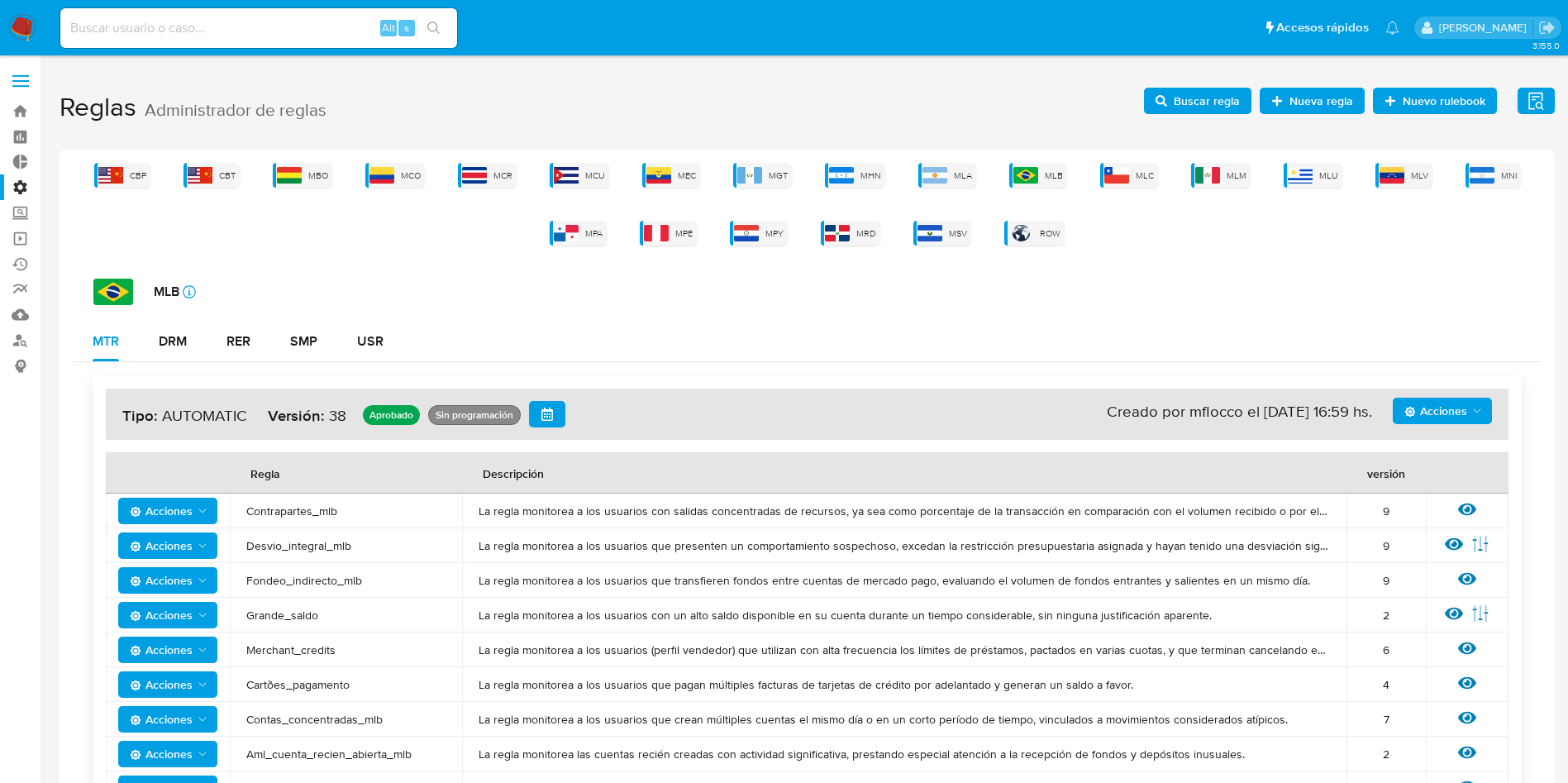
click at [15, 74] on span at bounding box center [20, 75] width 16 height 3
click at [0, 0] on input "checkbox" at bounding box center [0, 0] width 0 height 0
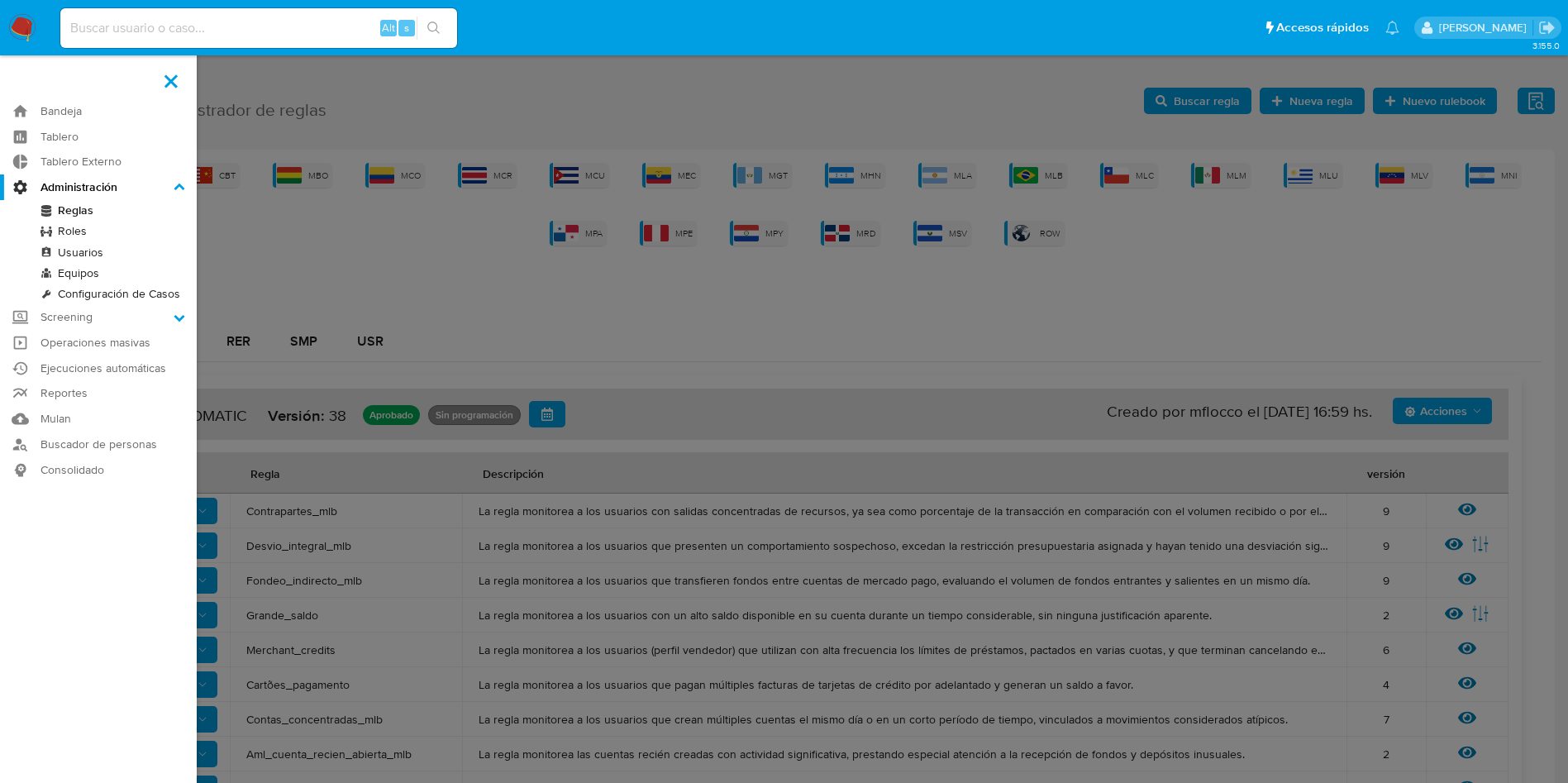
click at [106, 185] on label "Administración" at bounding box center [98, 187] width 197 height 26
click at [0, 0] on input "Administración" at bounding box center [0, 0] width 0 height 0
click at [91, 372] on link "Ejecuciones automáticas" at bounding box center [98, 368] width 197 height 26
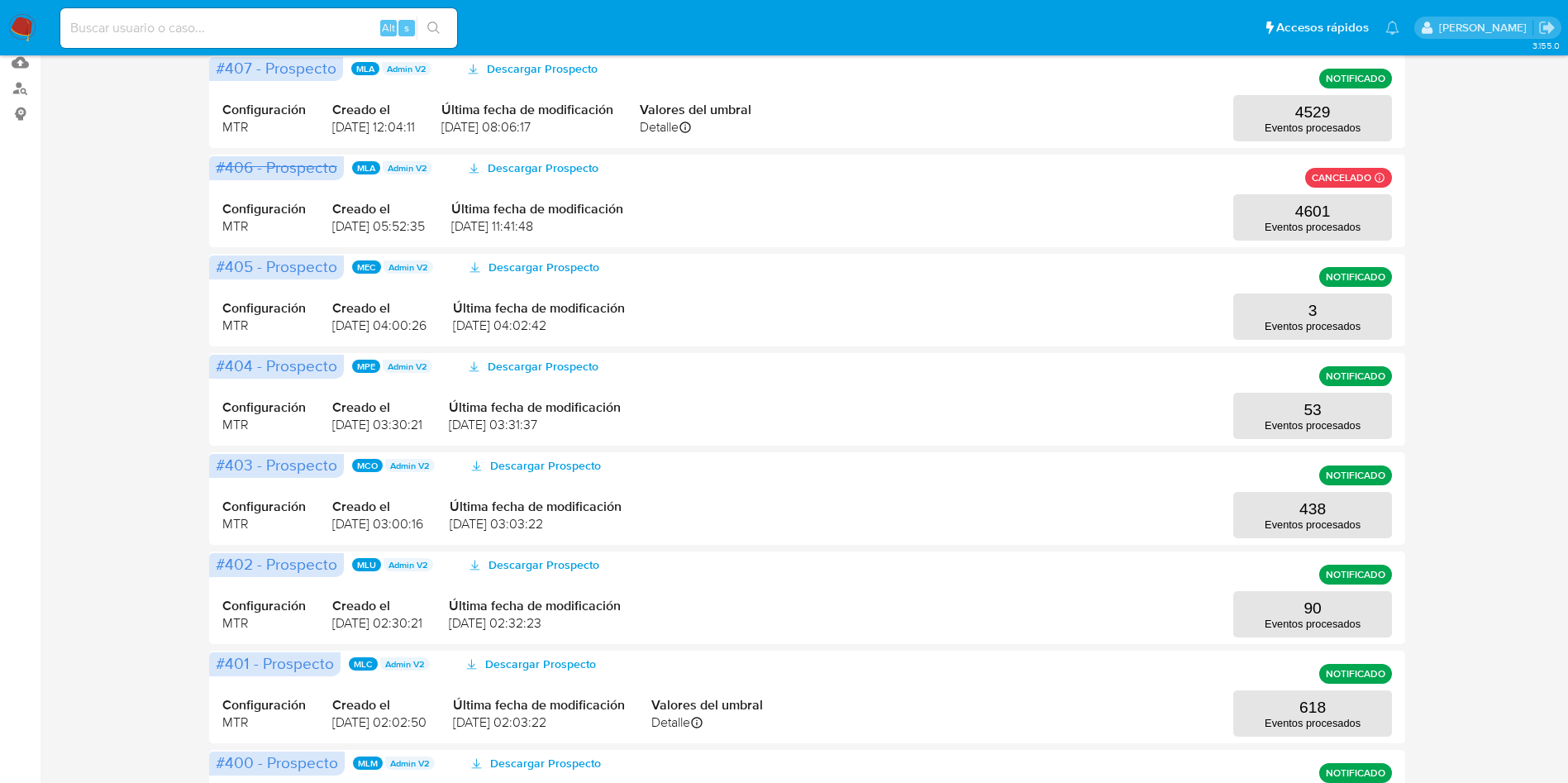
scroll to position [372, 0]
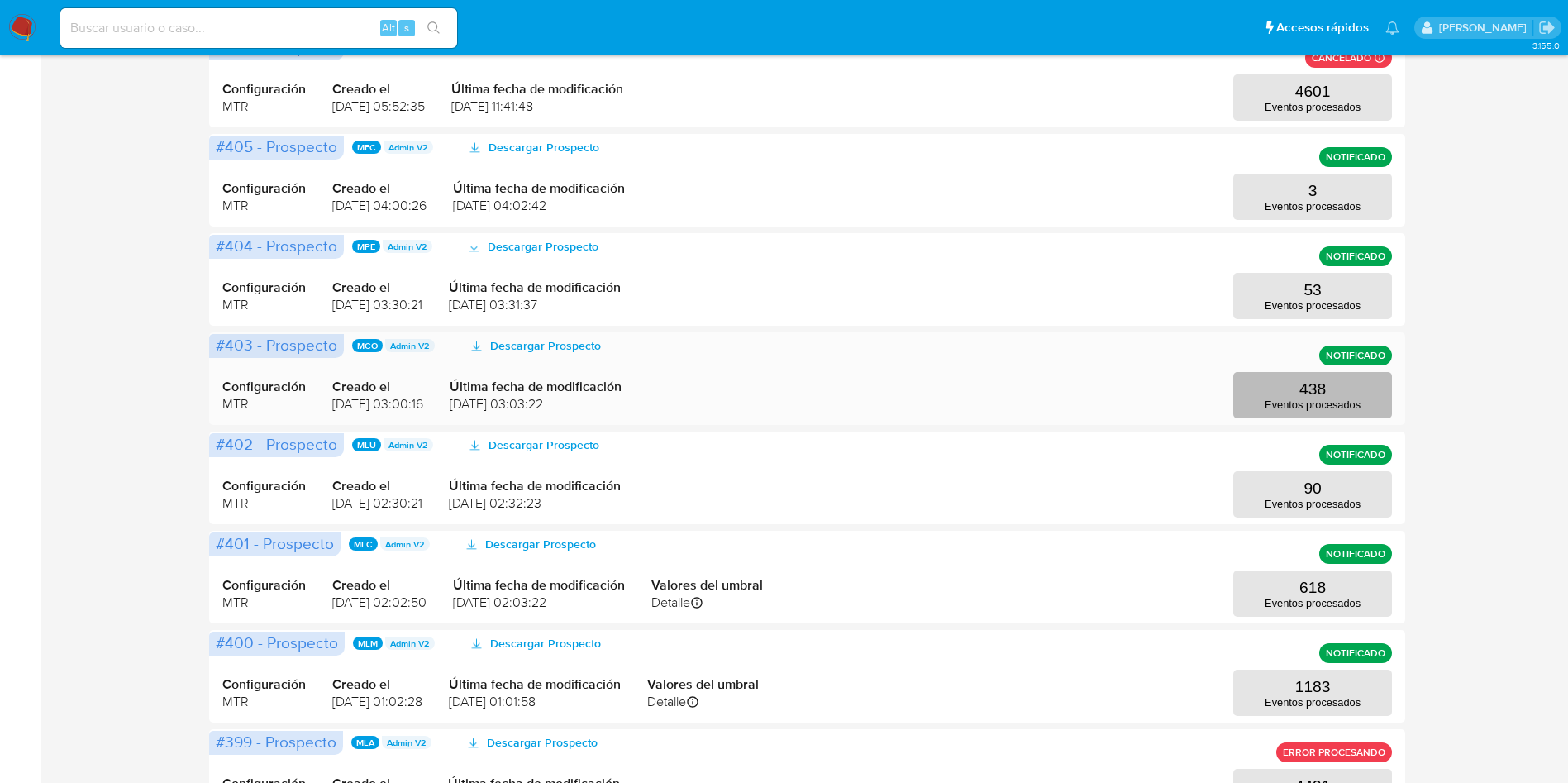
click at [1268, 378] on button "438 Eventos procesados" at bounding box center [1312, 395] width 158 height 46
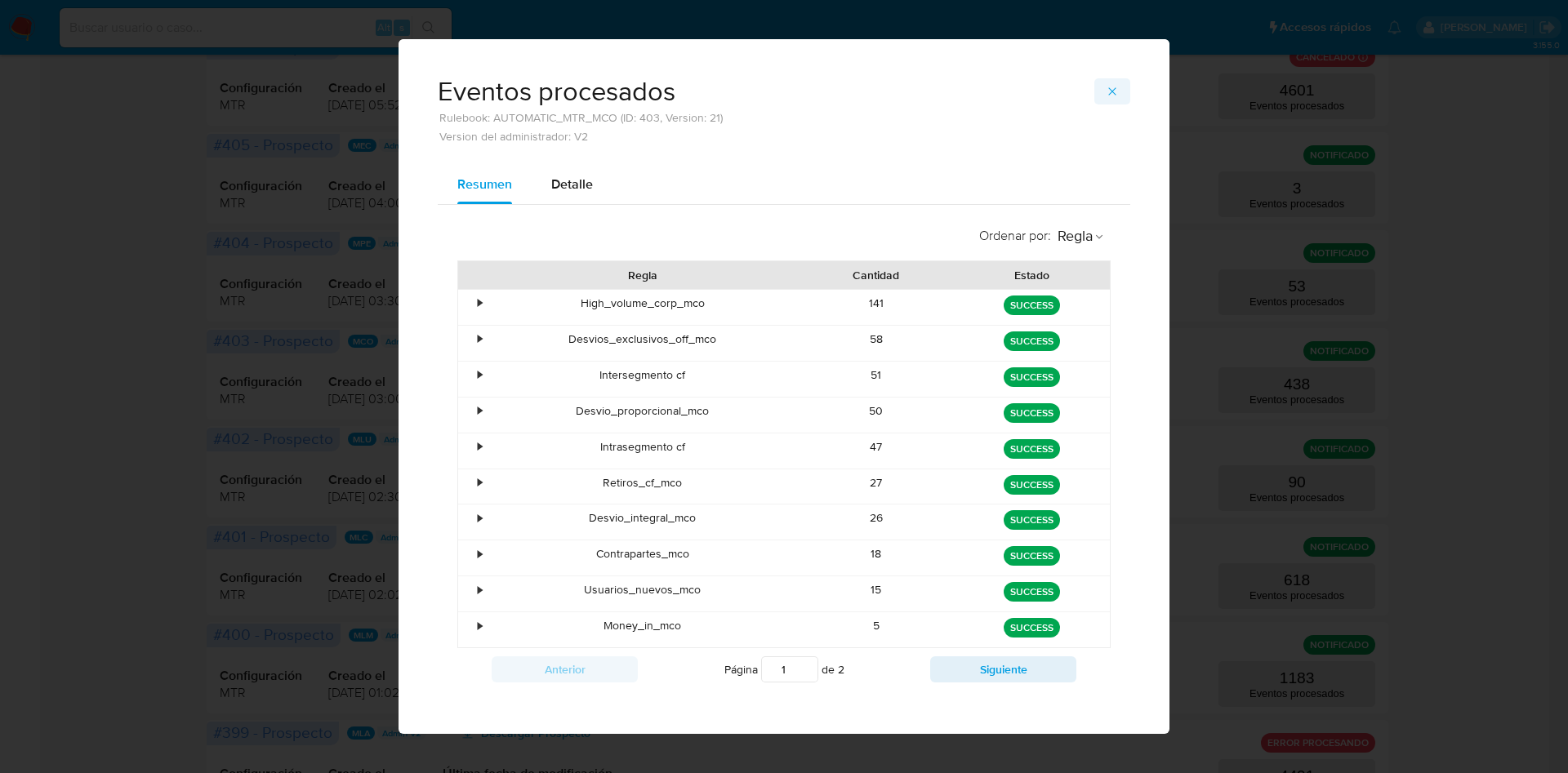
click at [1106, 89] on icon "button" at bounding box center [1112, 92] width 13 height 13
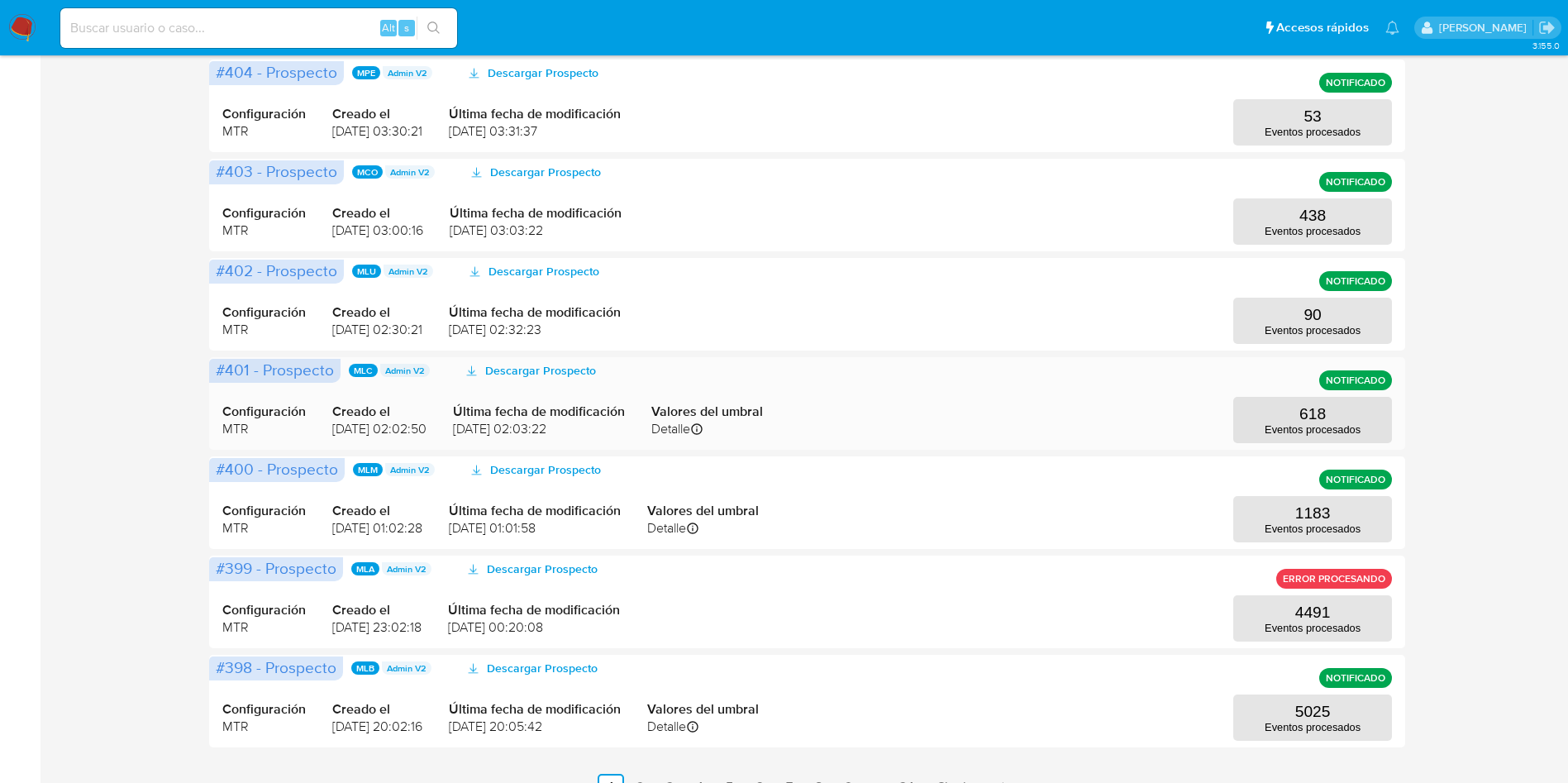
scroll to position [0, 0]
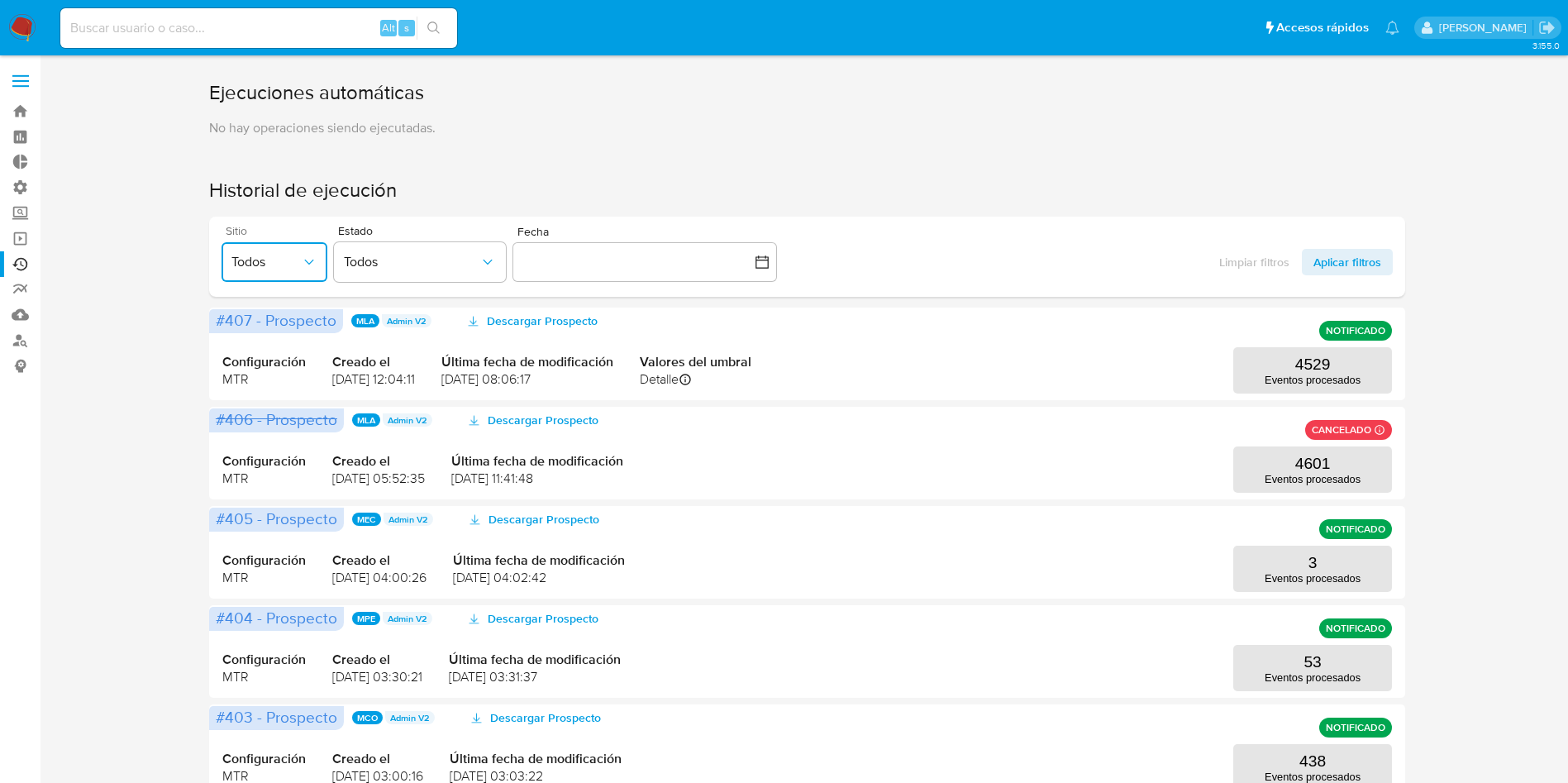
click at [256, 257] on span "Todos" at bounding box center [266, 262] width 69 height 16
click at [1358, 264] on span "Aplicar filtros" at bounding box center [1347, 262] width 68 height 26
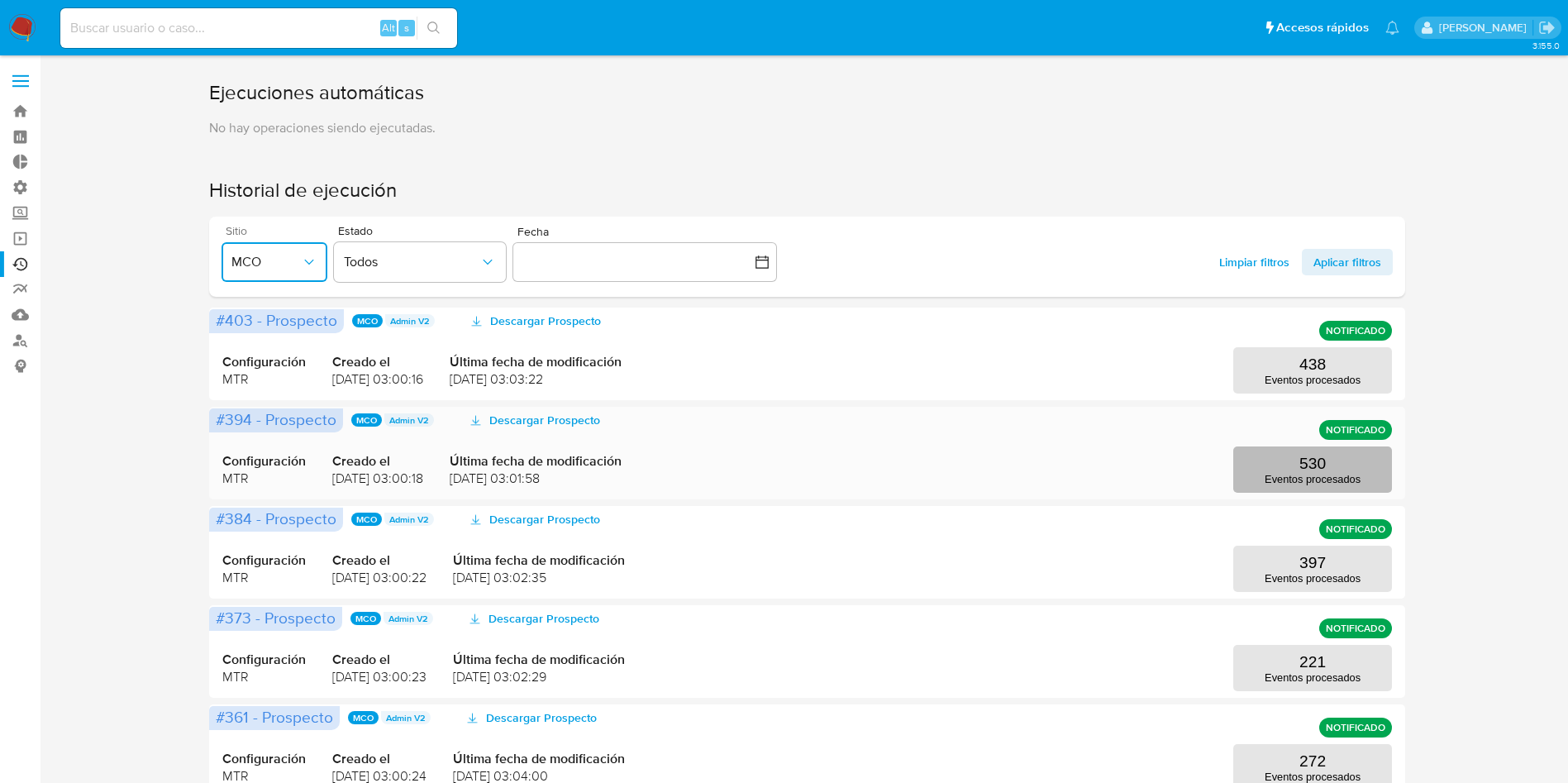
click at [1295, 458] on button "530 Eventos procesados" at bounding box center [1312, 470] width 158 height 46
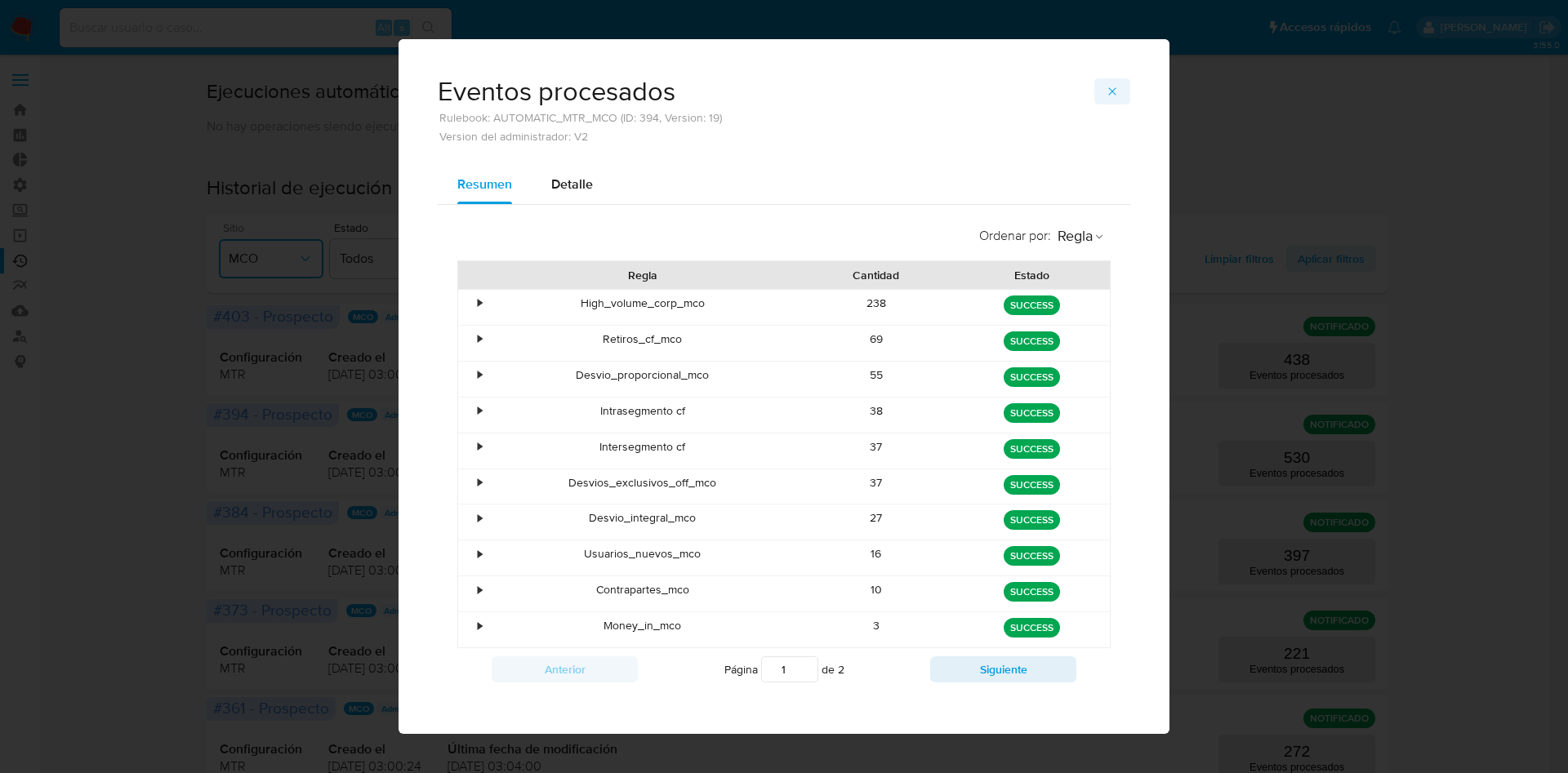
click at [1108, 81] on span "button" at bounding box center [1112, 92] width 13 height 23
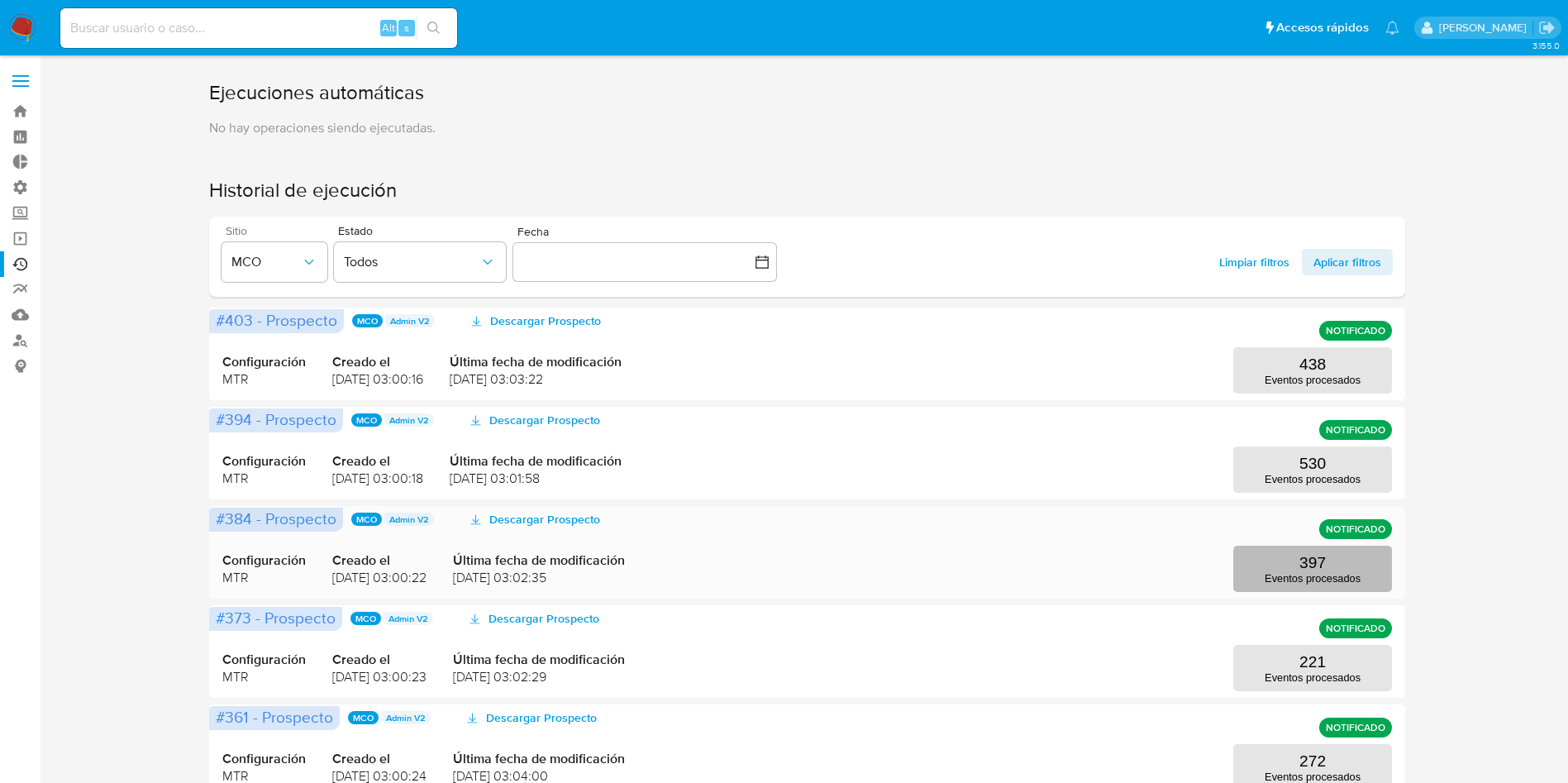
click at [1340, 584] on p "Eventos procesados" at bounding box center [1312, 578] width 96 height 13
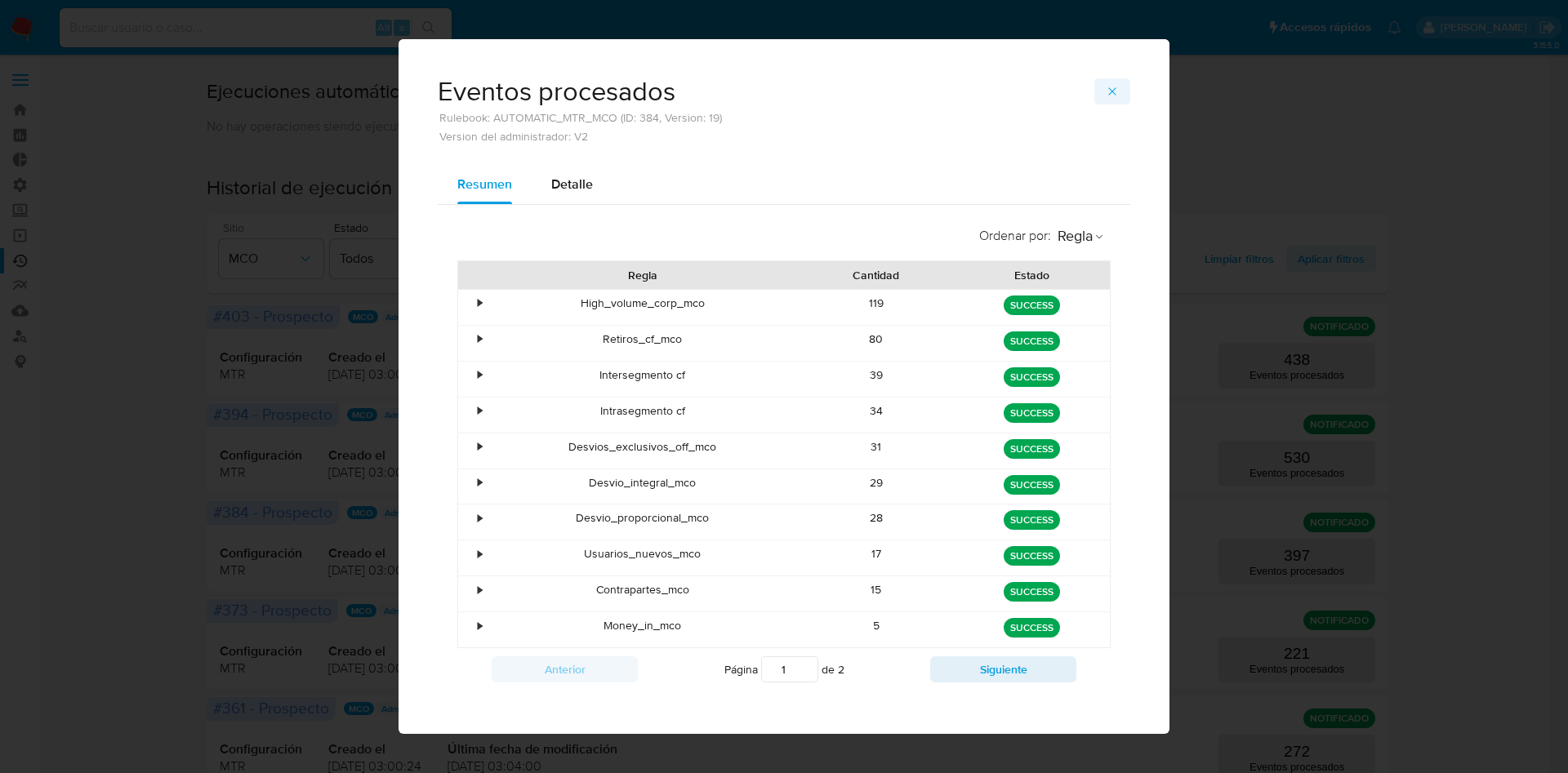
click at [1106, 90] on icon "button" at bounding box center [1112, 92] width 13 height 13
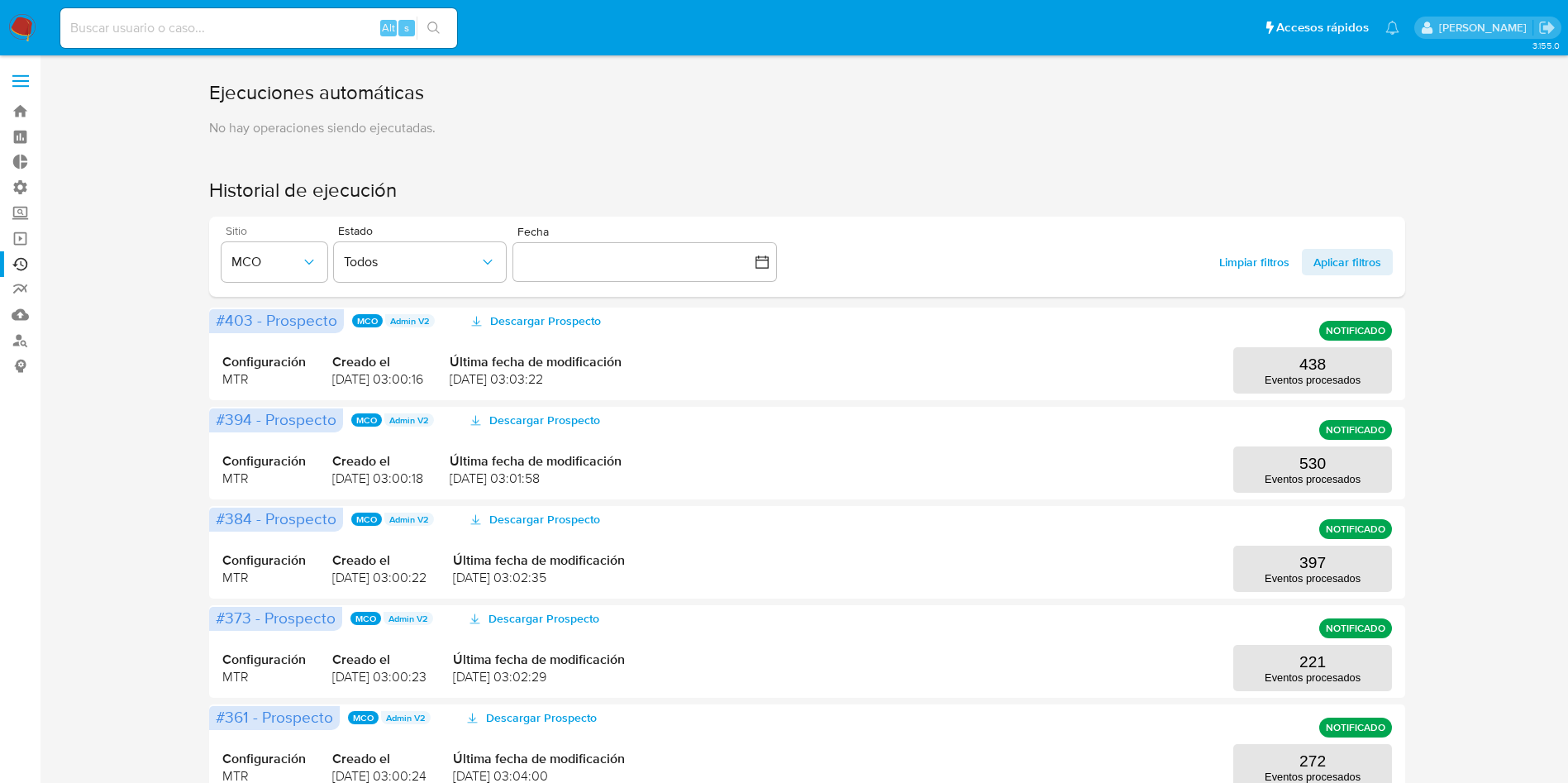
click at [19, 83] on label at bounding box center [20, 81] width 41 height 35
click at [0, 0] on input "checkbox" at bounding box center [0, 0] width 0 height 0
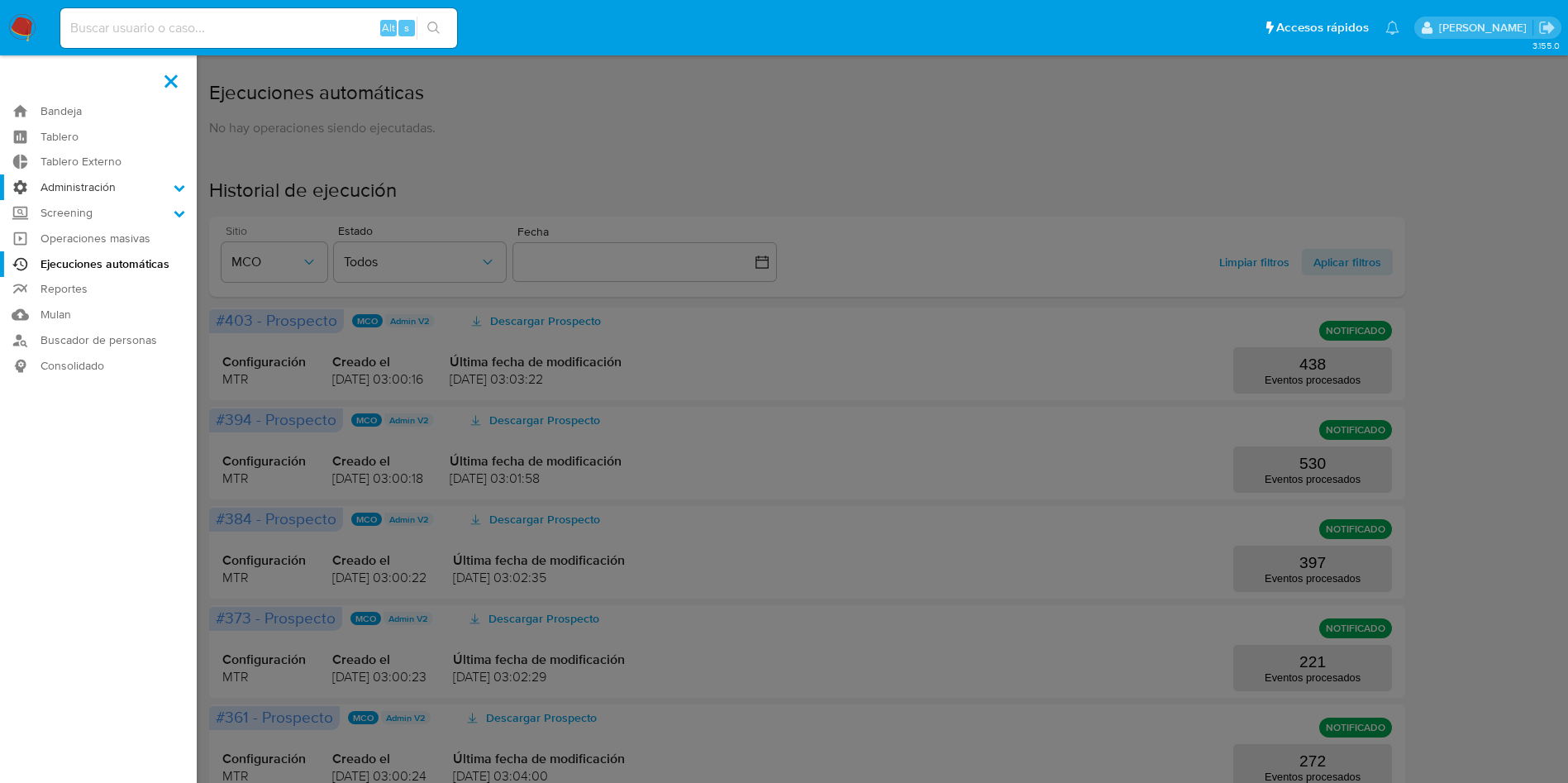
click at [113, 185] on label "Administración" at bounding box center [98, 187] width 197 height 26
click at [0, 0] on input "Administración" at bounding box center [0, 0] width 0 height 0
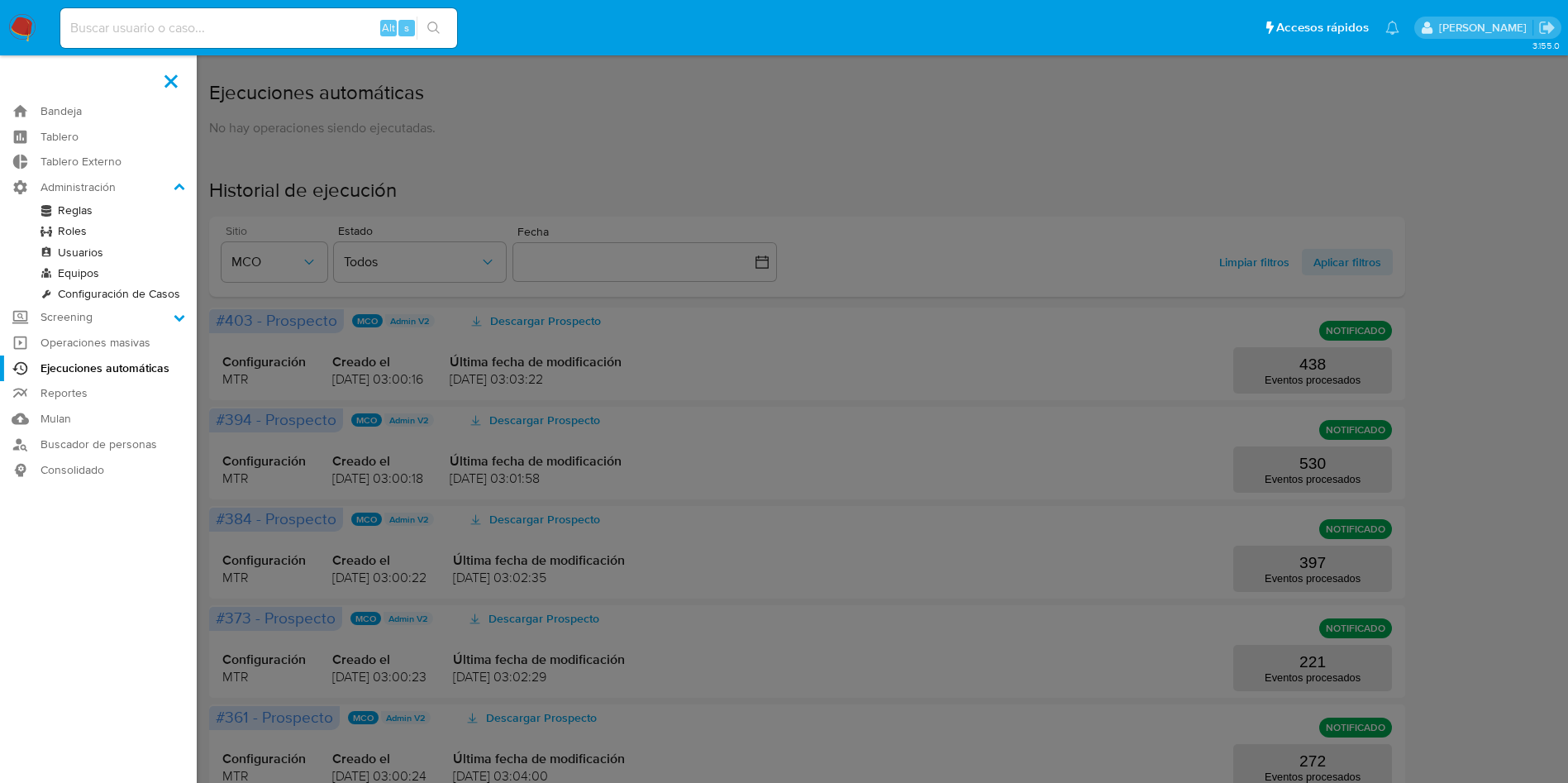
click at [72, 211] on link "Reglas" at bounding box center [98, 210] width 197 height 20
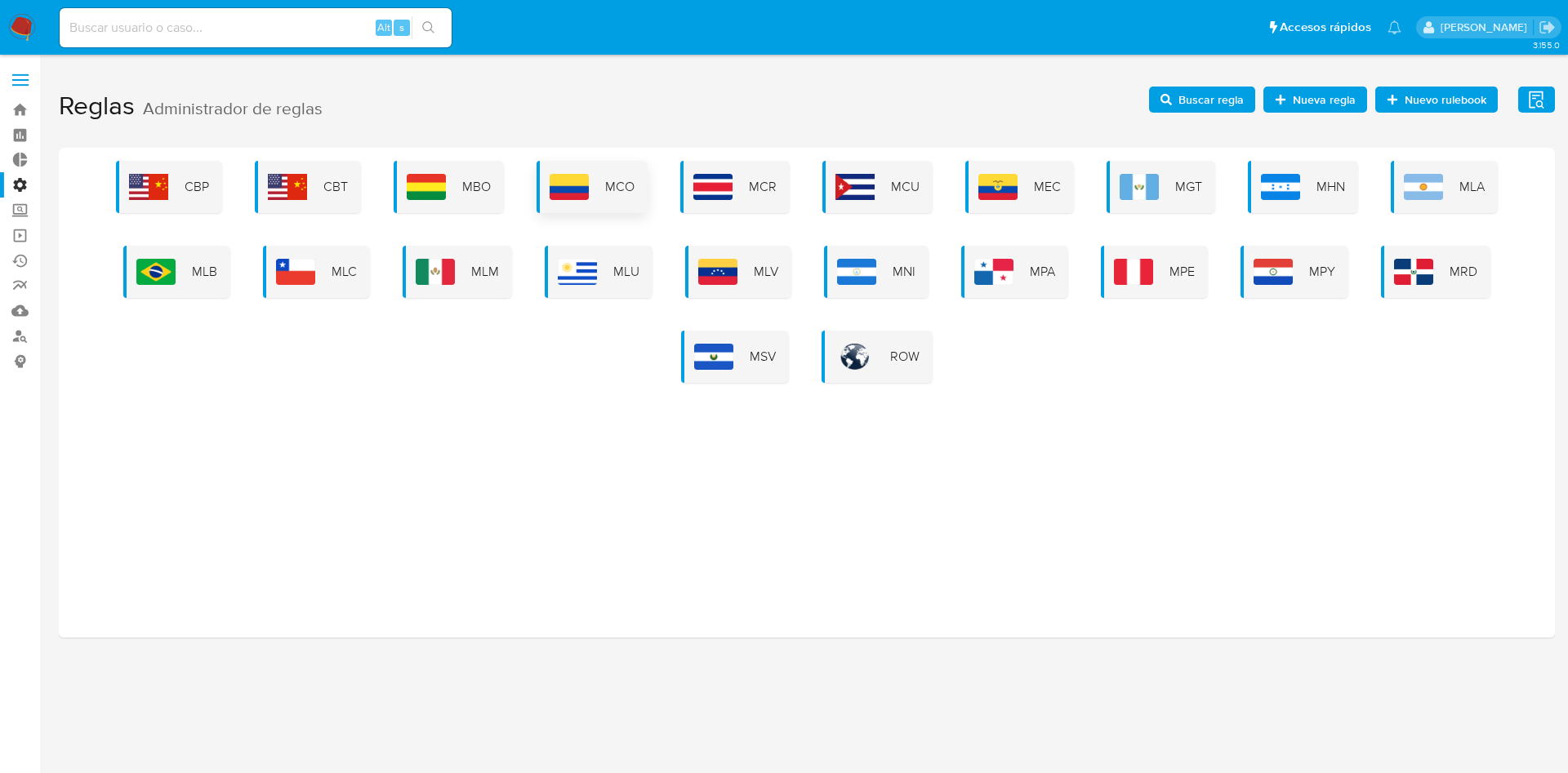
click at [591, 177] on div "MCO" at bounding box center [592, 187] width 112 height 52
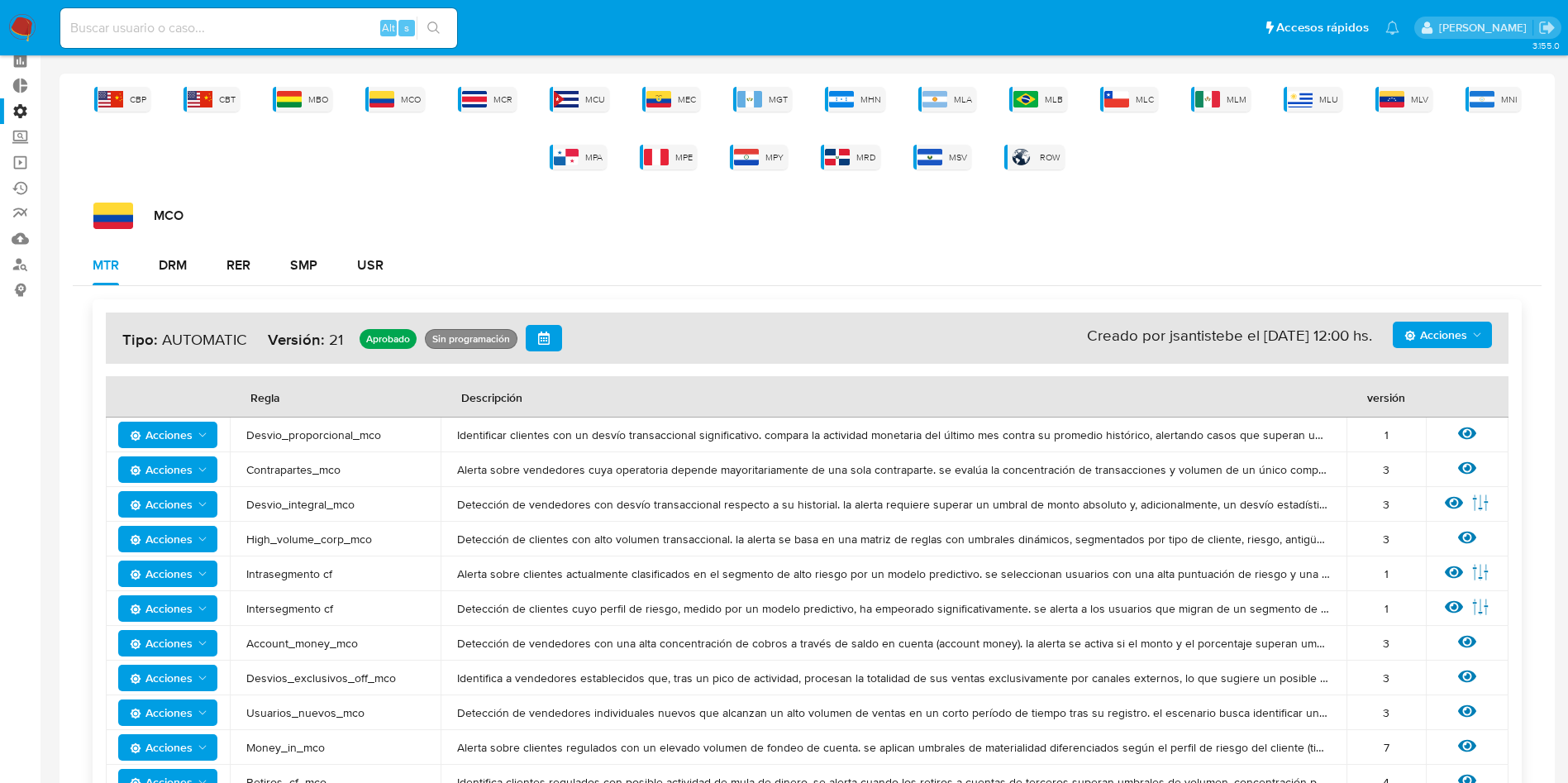
scroll to position [143, 0]
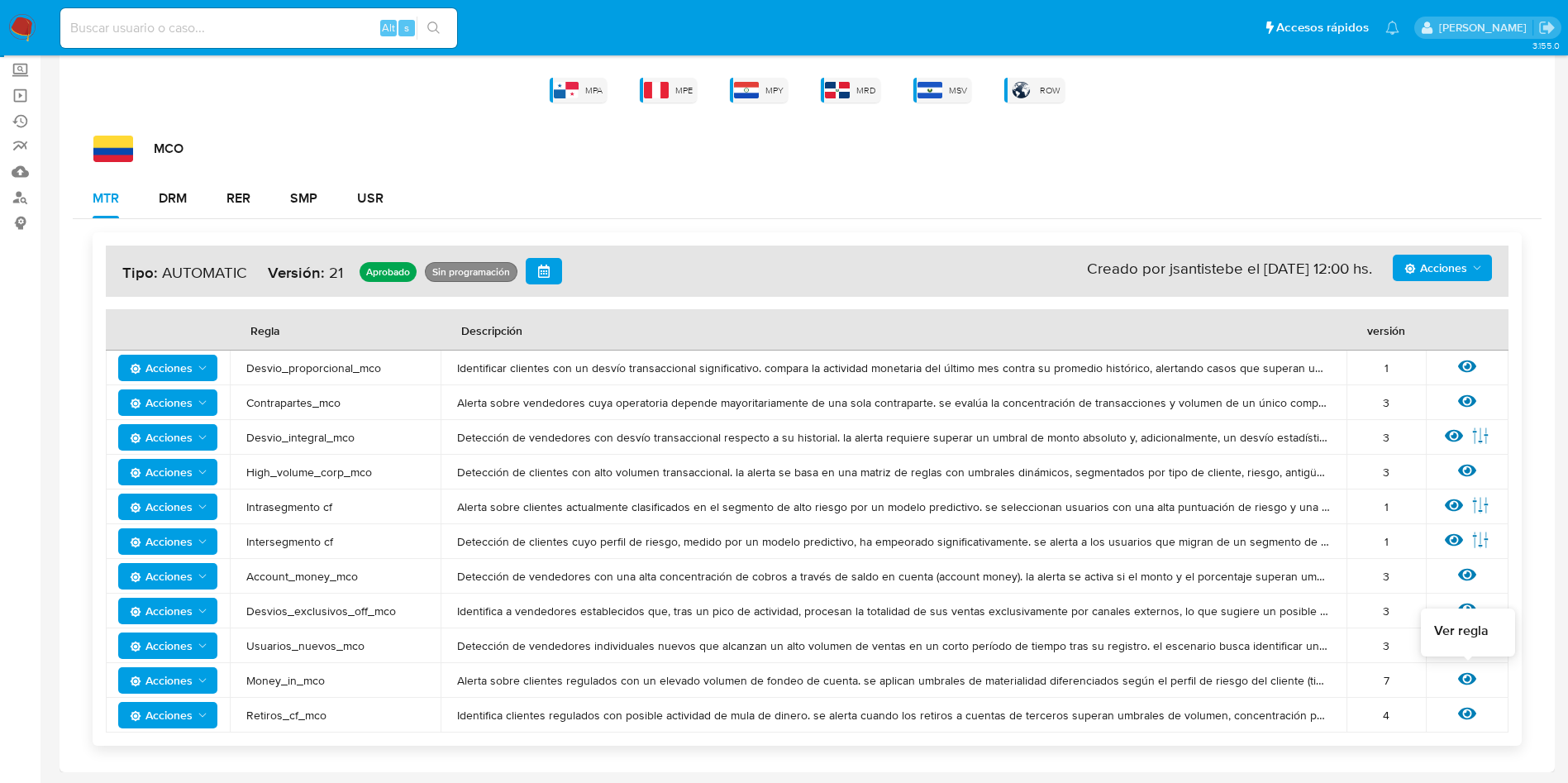
click at [1474, 681] on icon at bounding box center [1467, 679] width 18 height 13
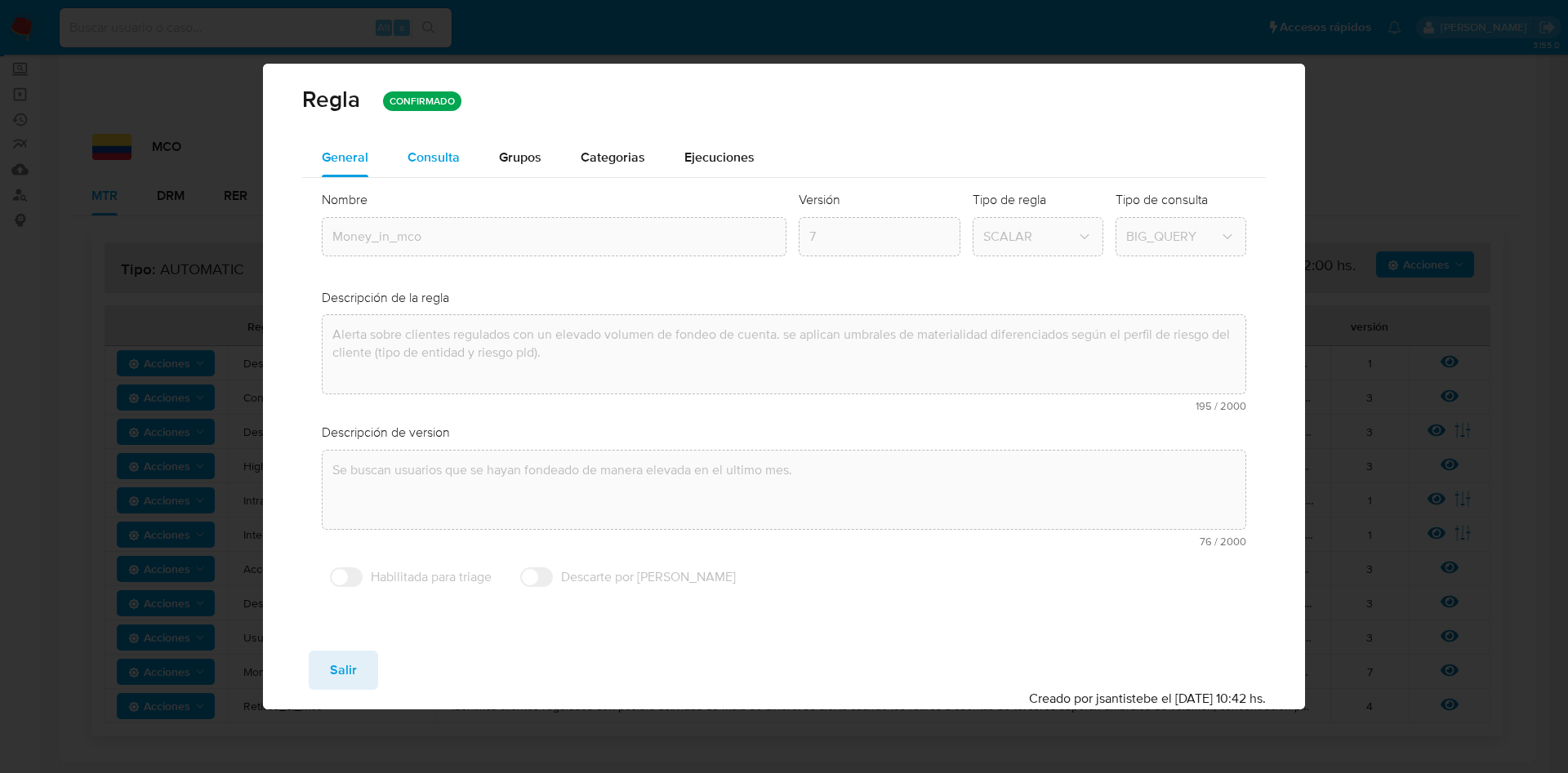
click at [441, 162] on span "Consulta" at bounding box center [433, 157] width 52 height 19
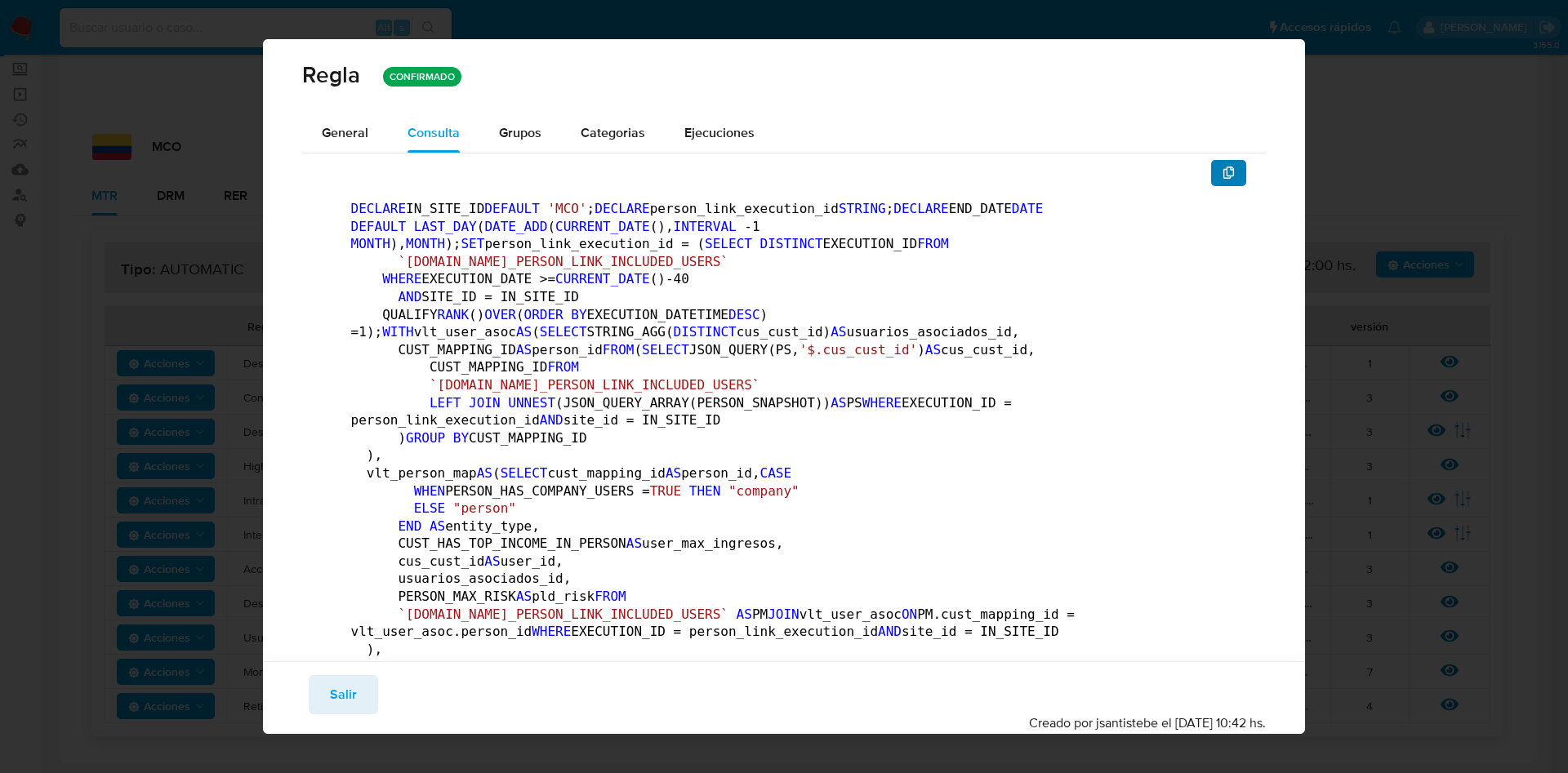
click at [1219, 173] on button "button" at bounding box center [1229, 173] width 36 height 26
click at [351, 697] on span "Salir" at bounding box center [343, 695] width 27 height 36
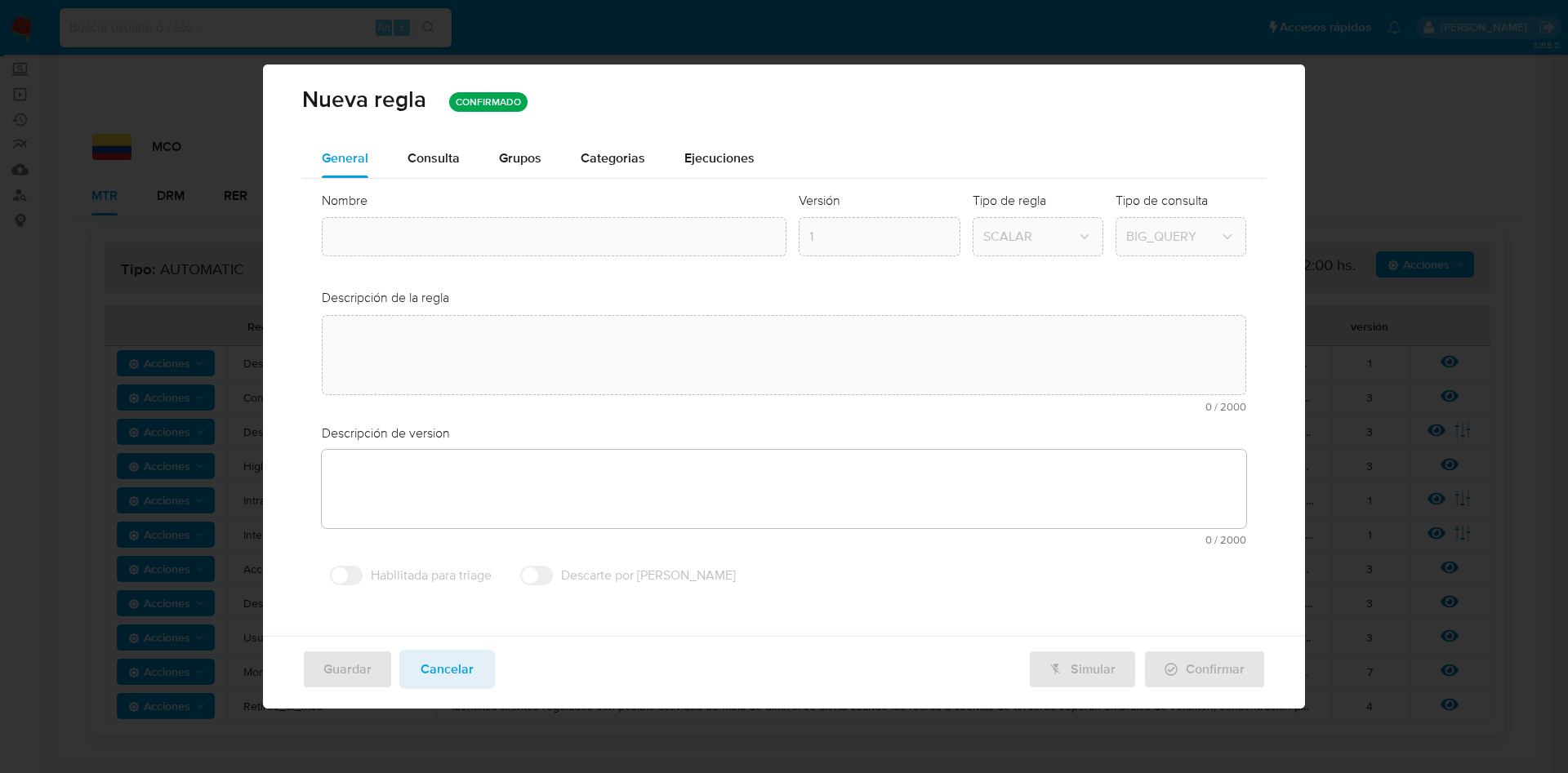
type textarea "Alerta sobre clientes regulados con un elevado volumen de fondeo de cuenta. se …"
type textarea "Se buscan usuarios que se hayan fondeado de manera elevada en el ultimo mes."
type input "Money_in_mco"
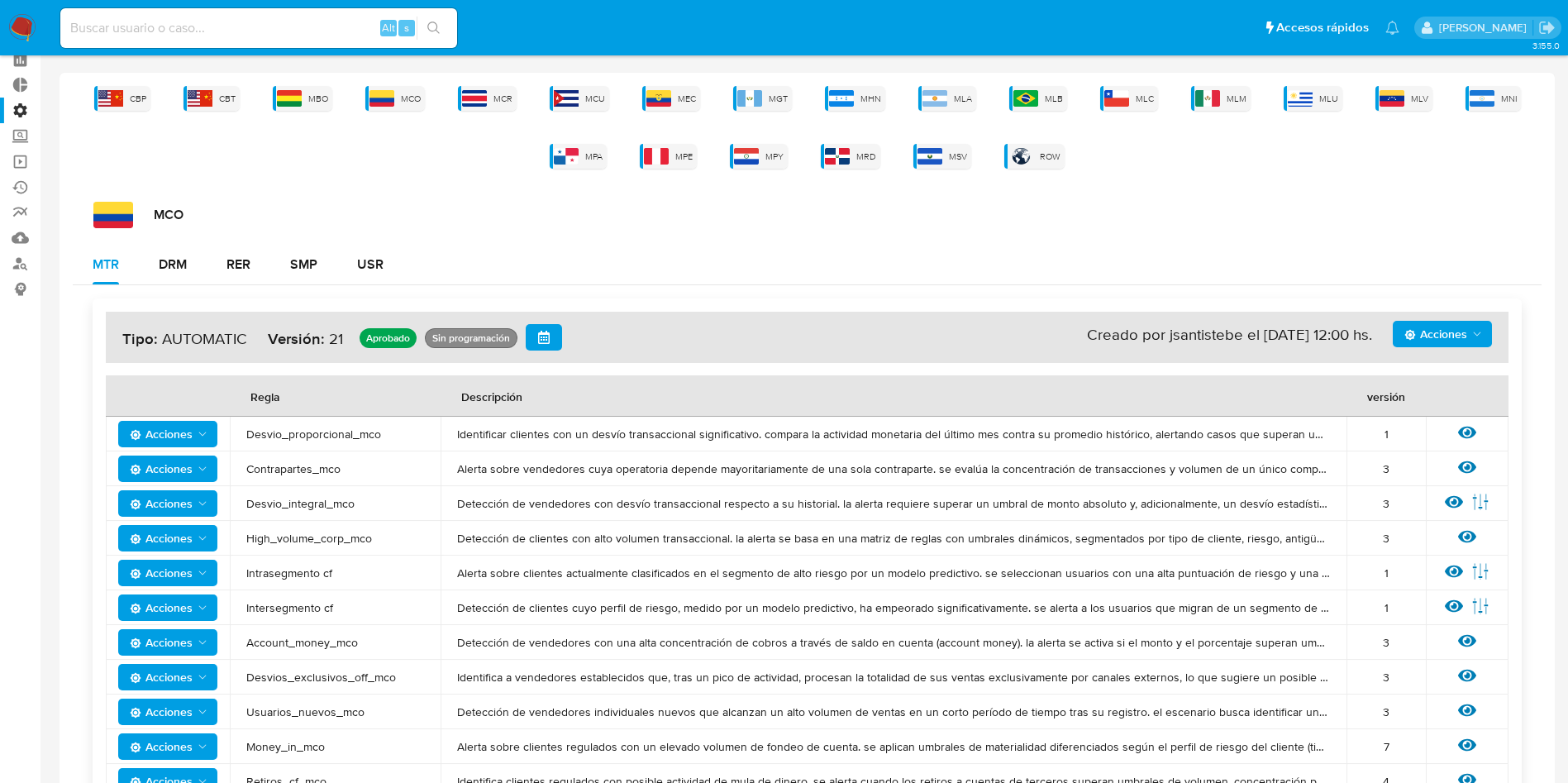
scroll to position [0, 0]
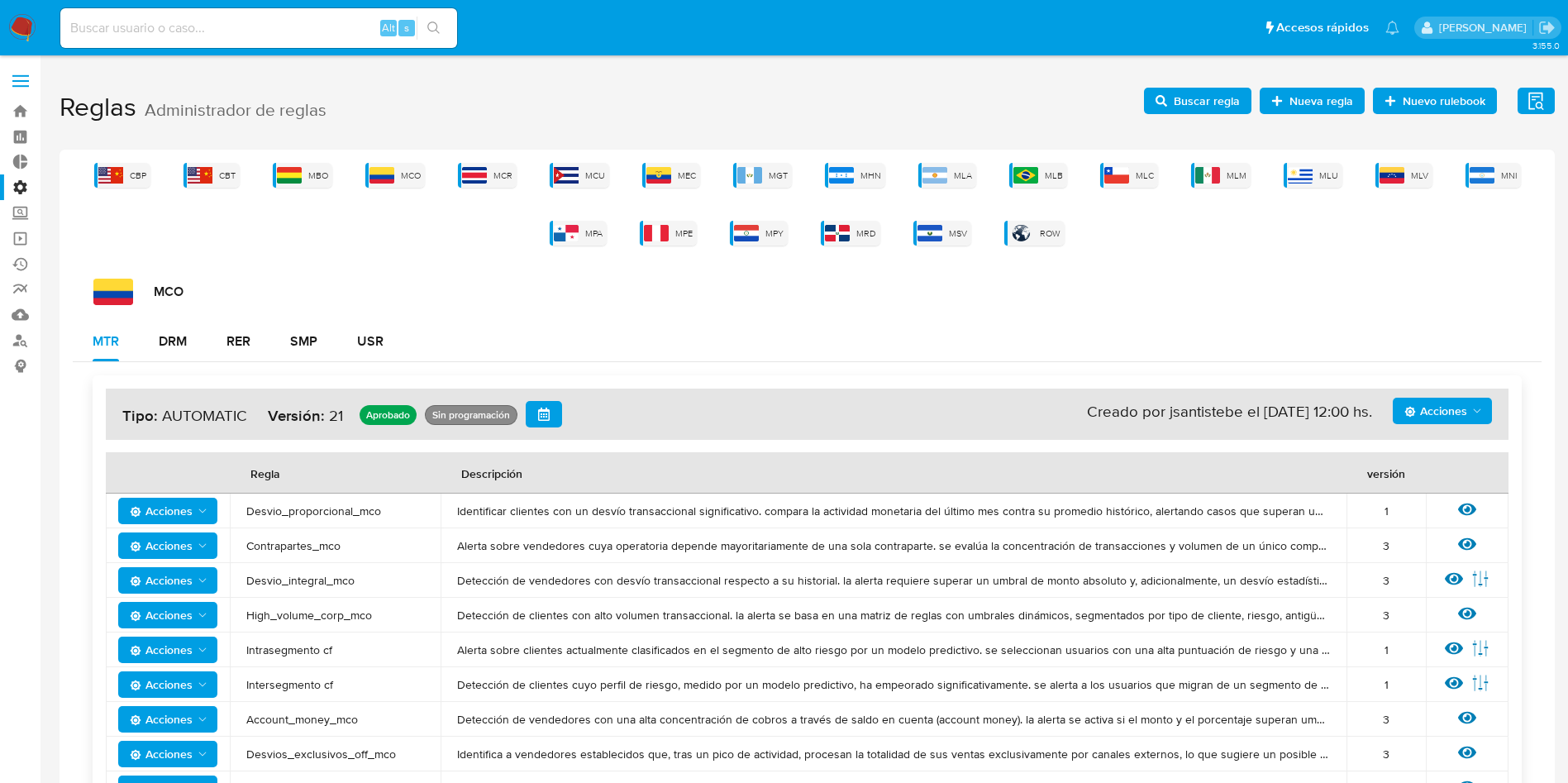
click at [31, 77] on label at bounding box center [20, 81] width 41 height 35
click at [0, 0] on input "checkbox" at bounding box center [0, 0] width 0 height 0
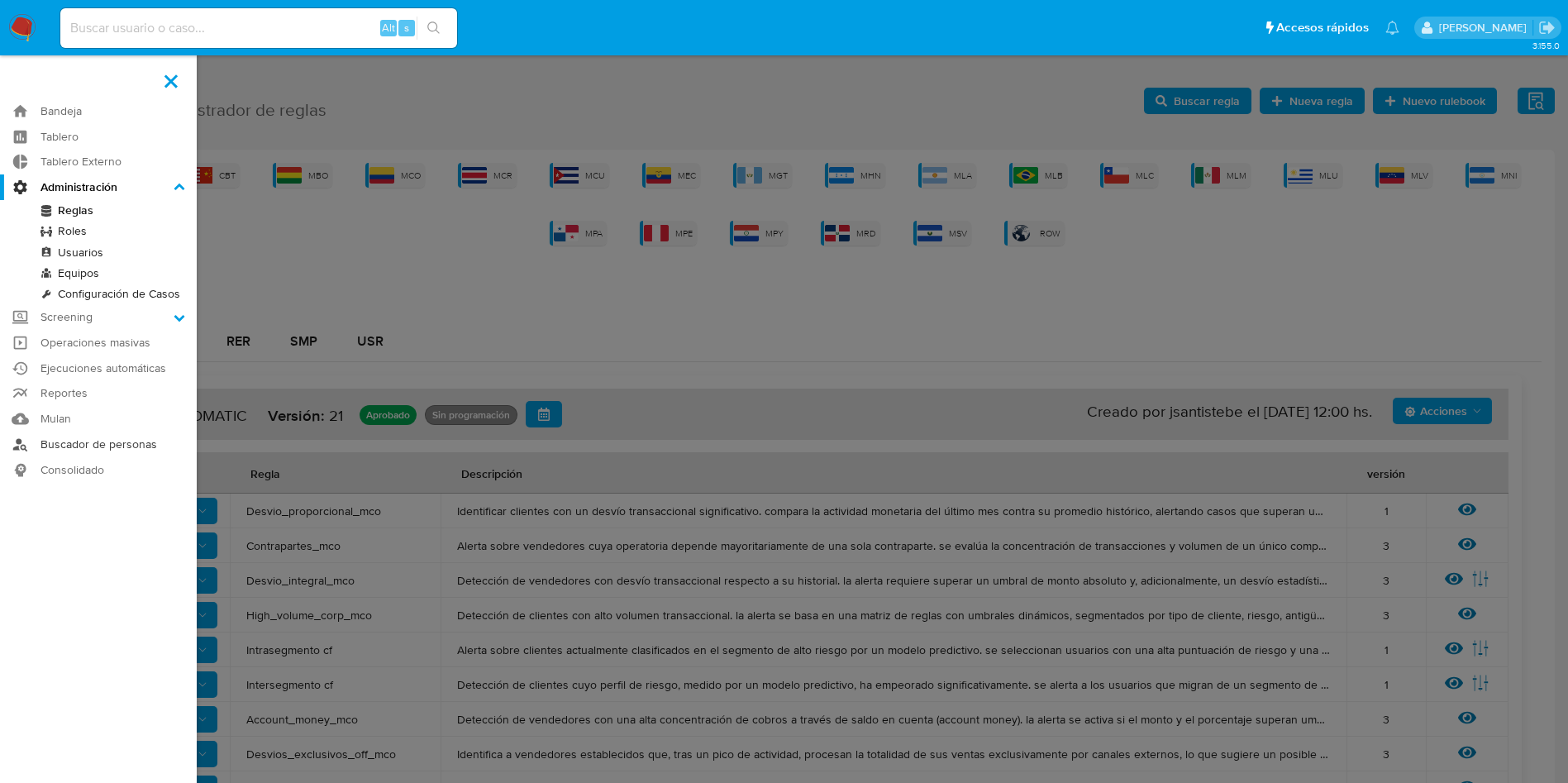
click at [113, 437] on link "Buscador de personas" at bounding box center [98, 444] width 197 height 26
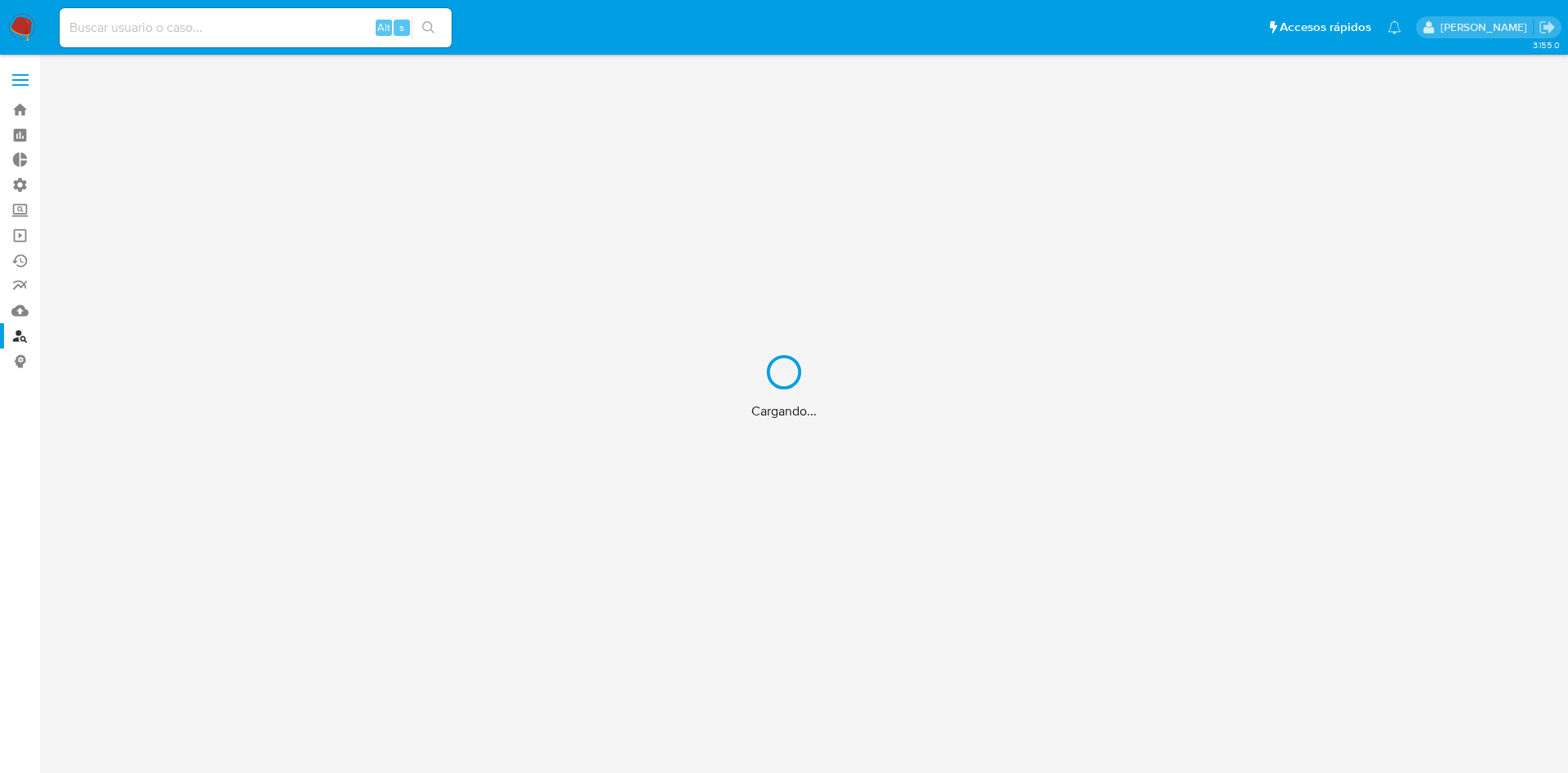
click at [152, 37] on div "Cargando..." at bounding box center [784, 386] width 1568 height 773
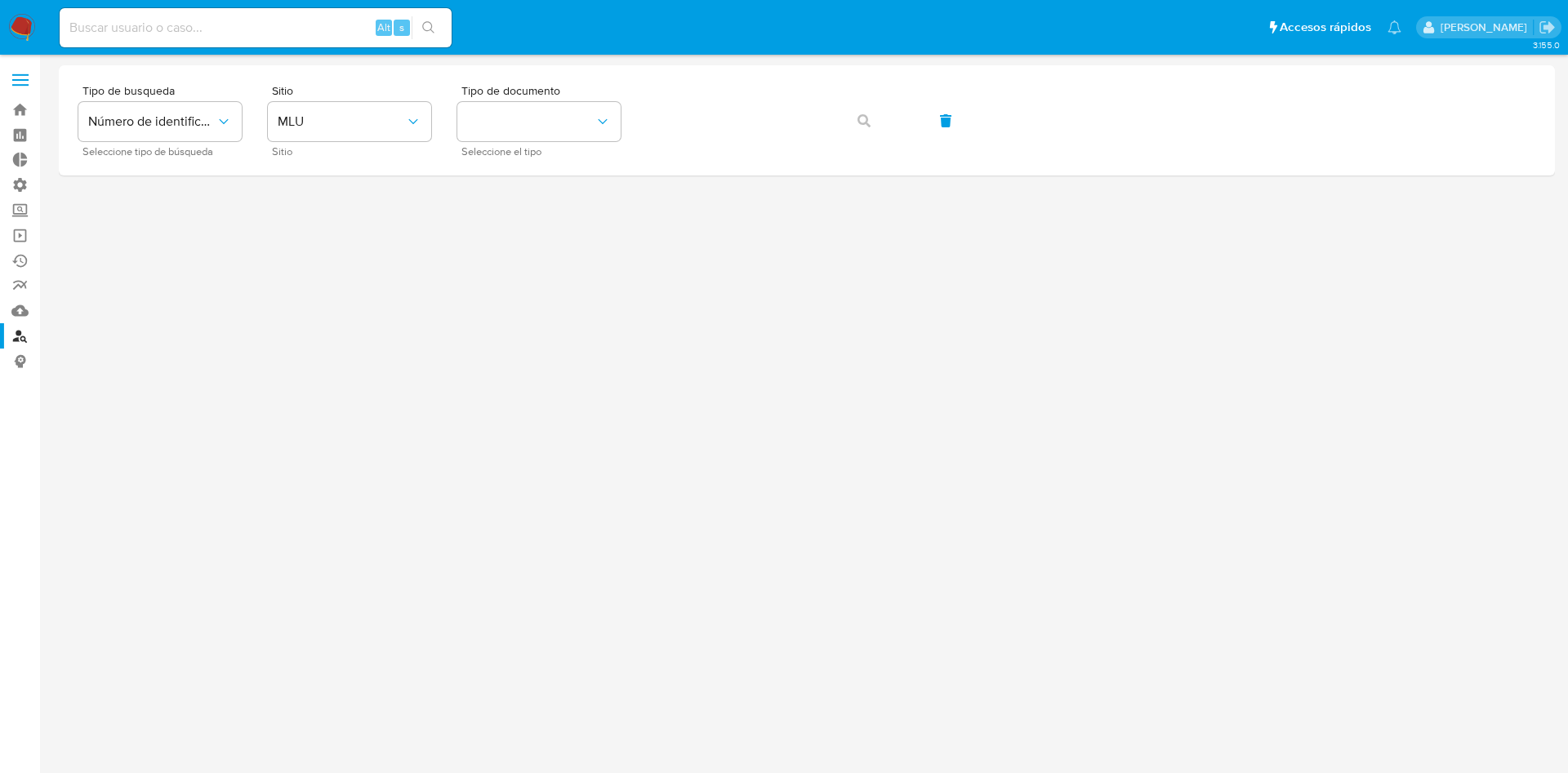
click at [149, 31] on input at bounding box center [255, 28] width 392 height 21
paste input "nXZNBqhd3RjFBrCbFiX18VCi"
type input "nXZNBqhd3RjFBrCbFiX18VCi"
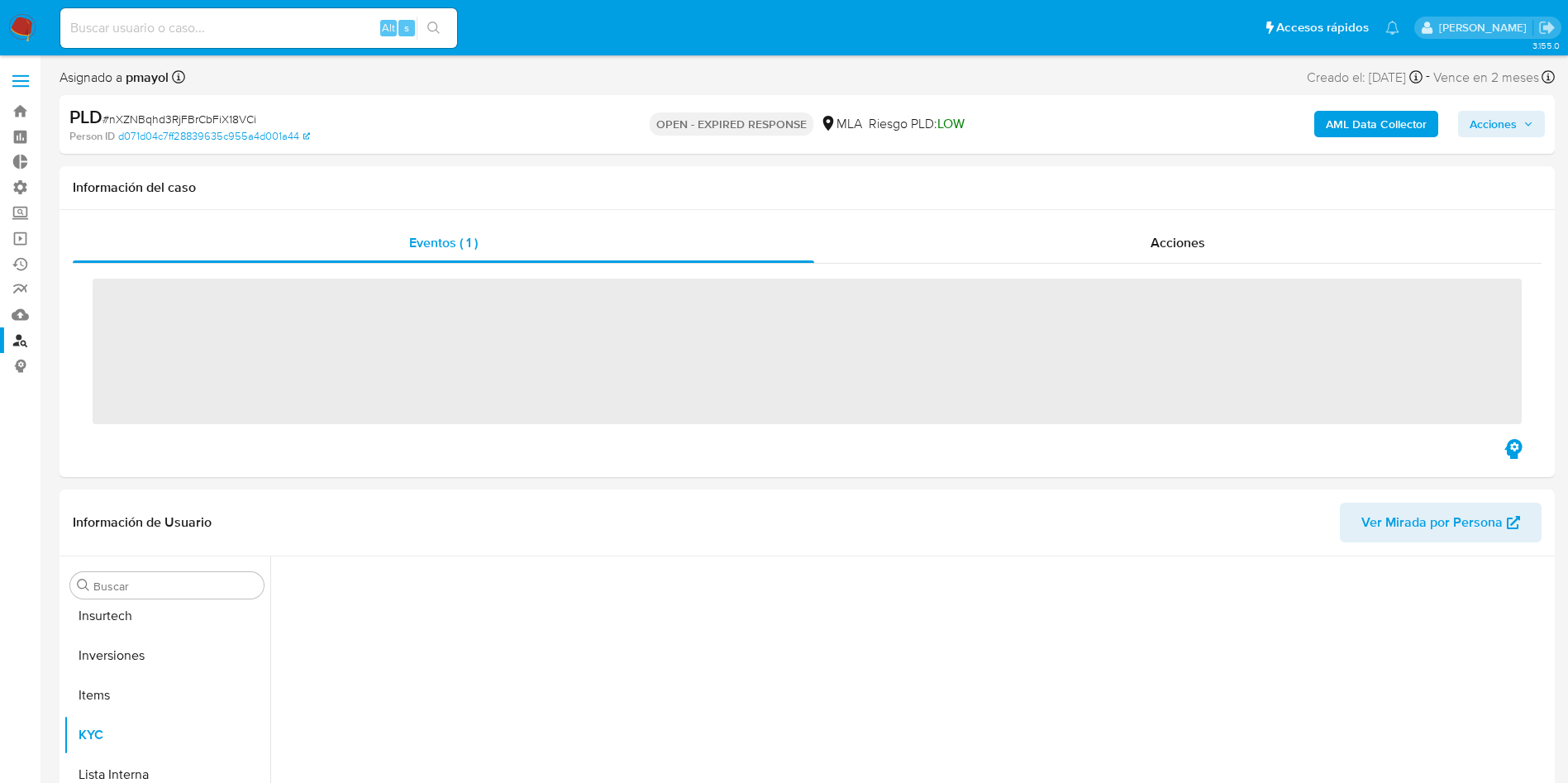
scroll to position [778, 0]
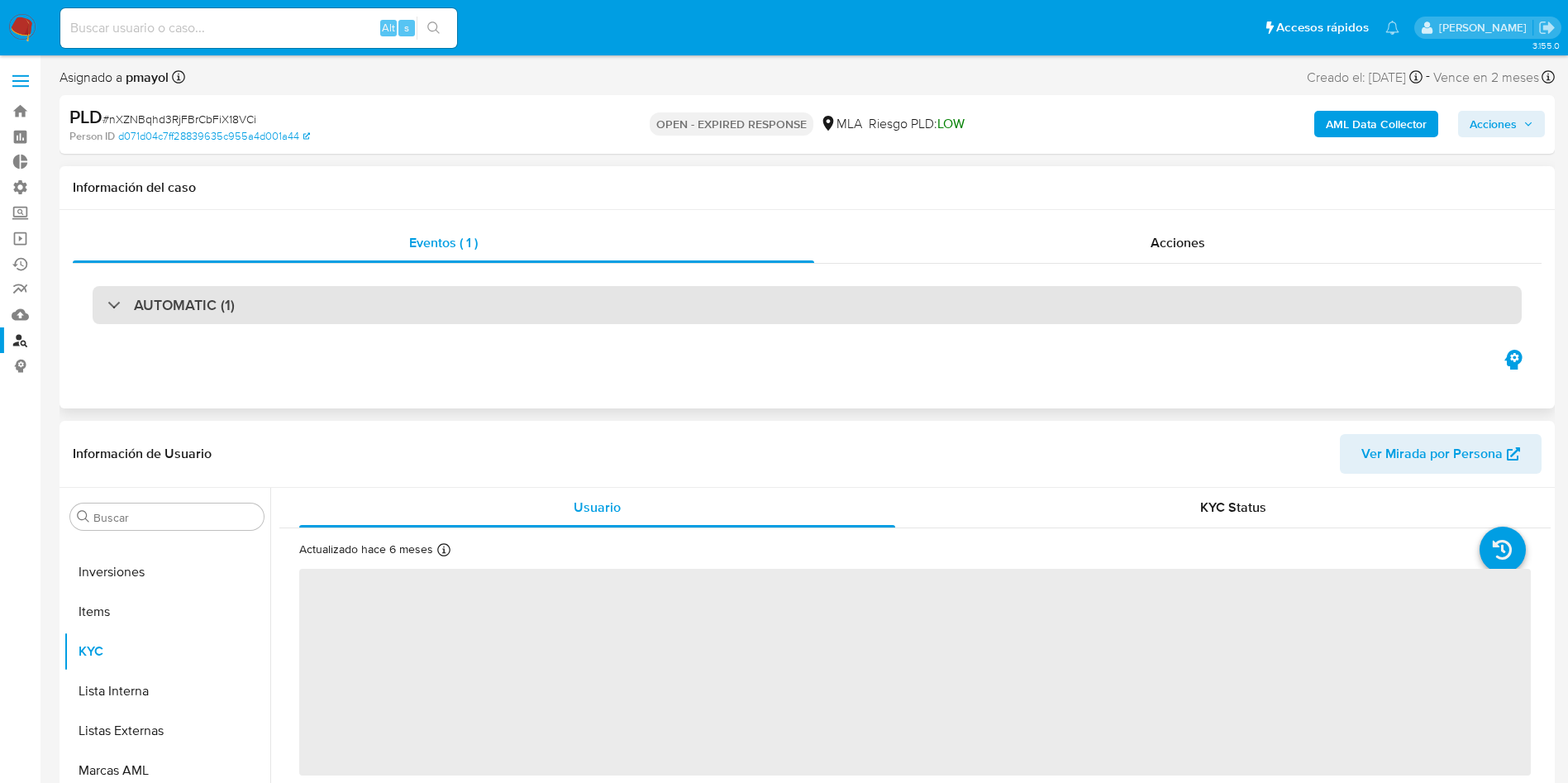
click at [121, 308] on div "AUTOMATIC (1)" at bounding box center [171, 305] width 127 height 18
select select "10"
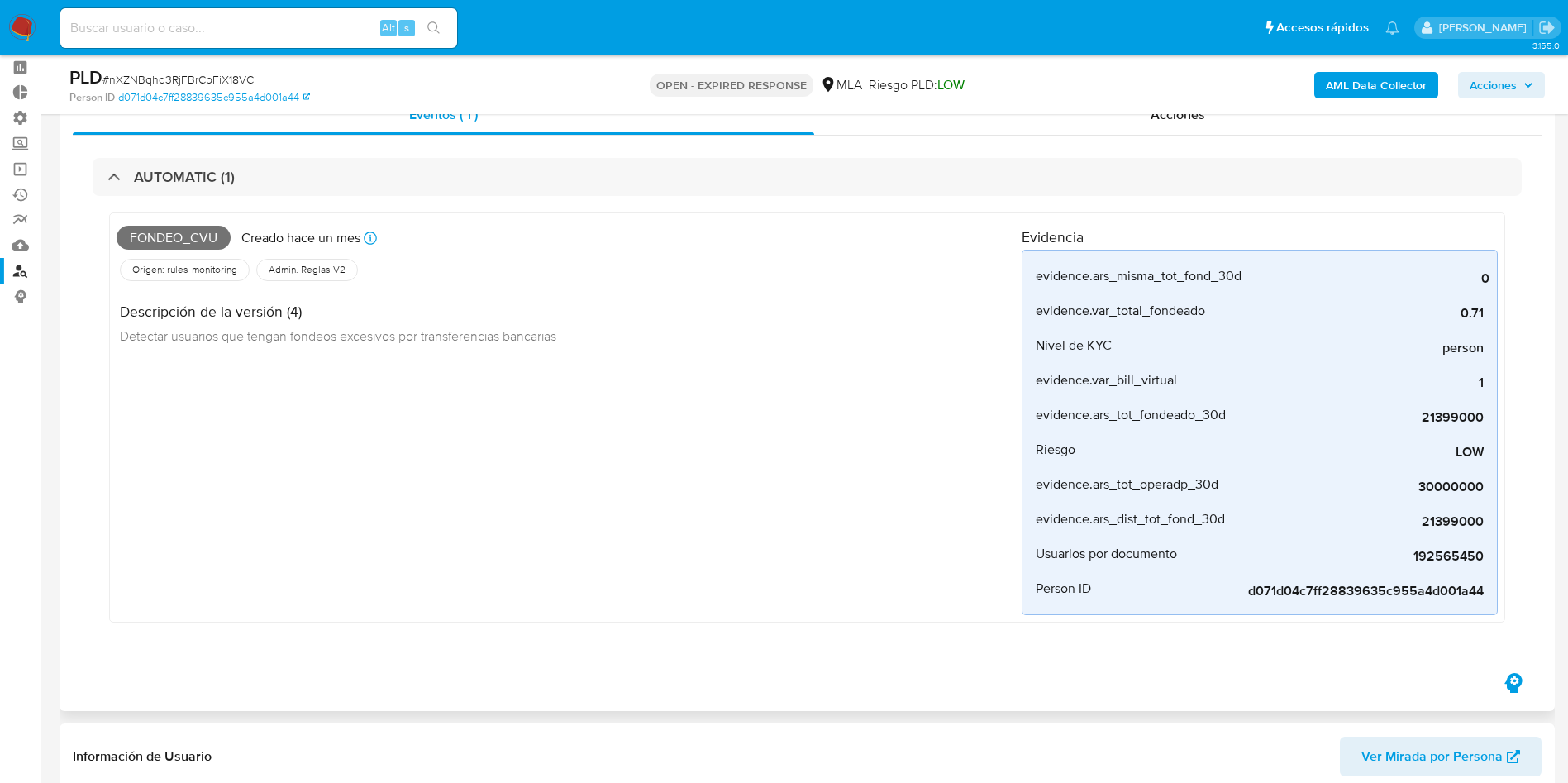
scroll to position [0, 0]
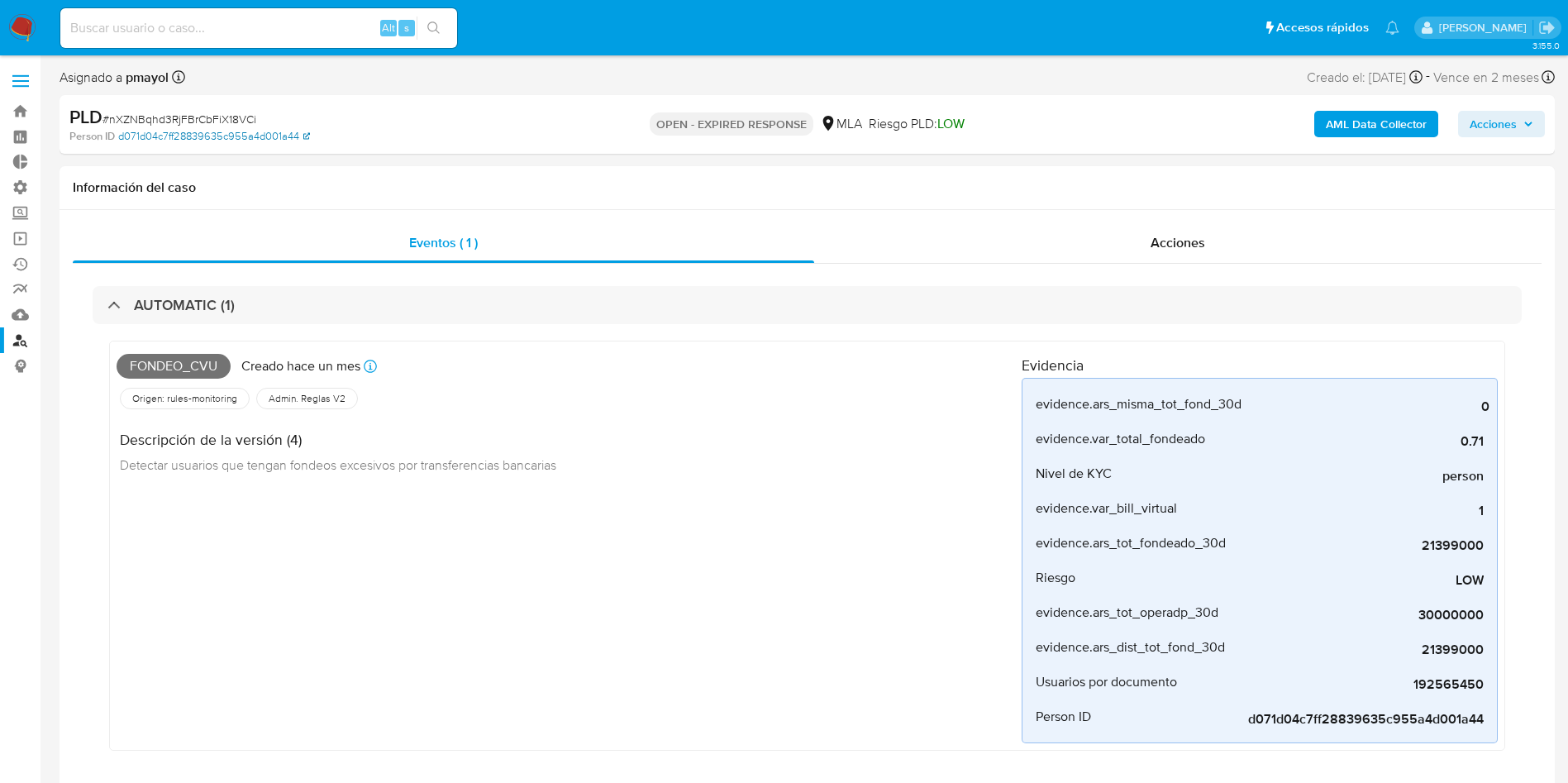
click at [192, 133] on link "d071d04c7ff28839635c955a4d001a44" at bounding box center [214, 136] width 192 height 14
click at [224, 35] on input at bounding box center [259, 28] width 397 height 21
paste input "603593467"
type input "603593467"
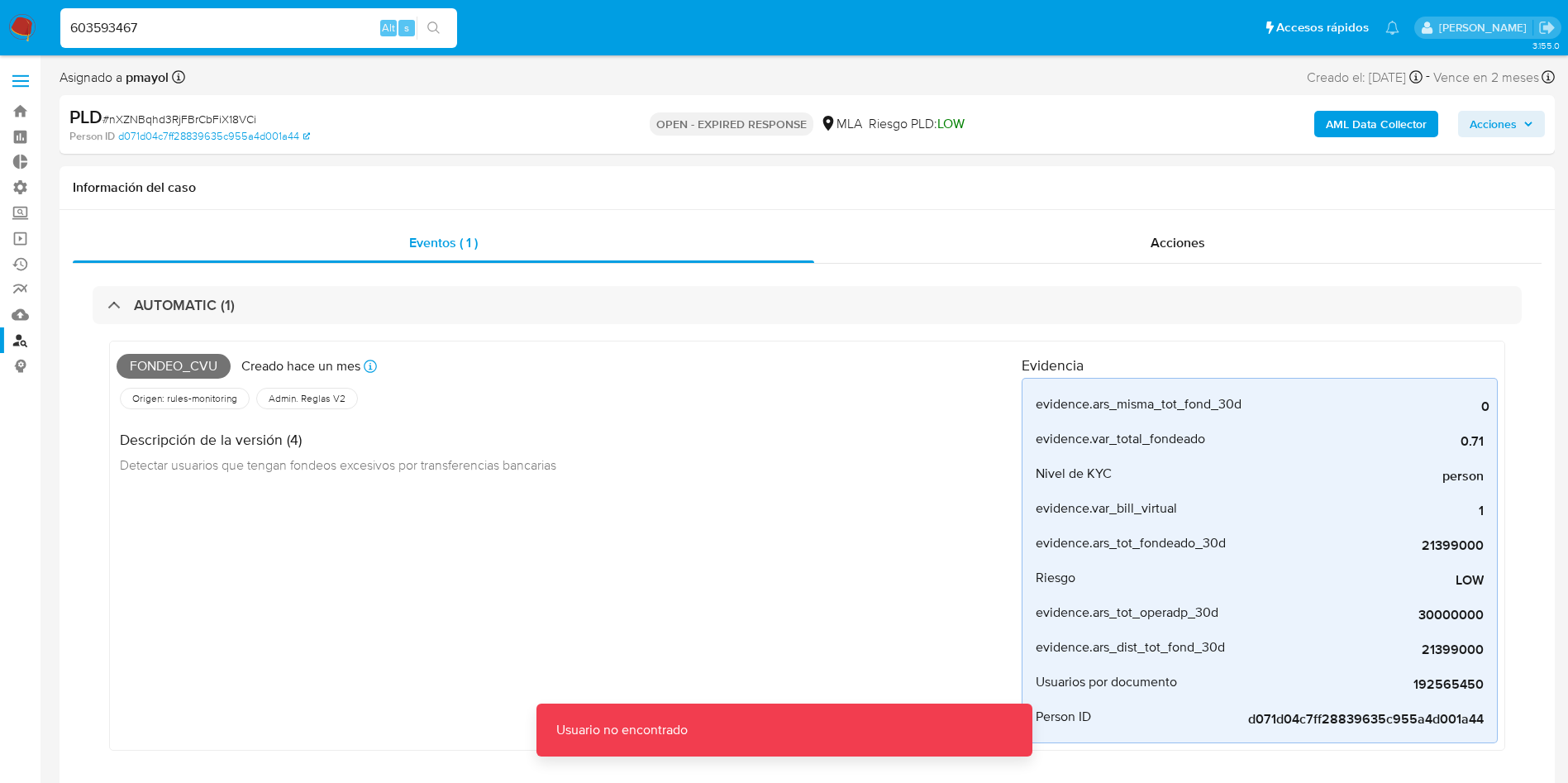
click at [9, 97] on label at bounding box center [20, 81] width 41 height 35
click at [0, 0] on input "checkbox" at bounding box center [0, 0] width 0 height 0
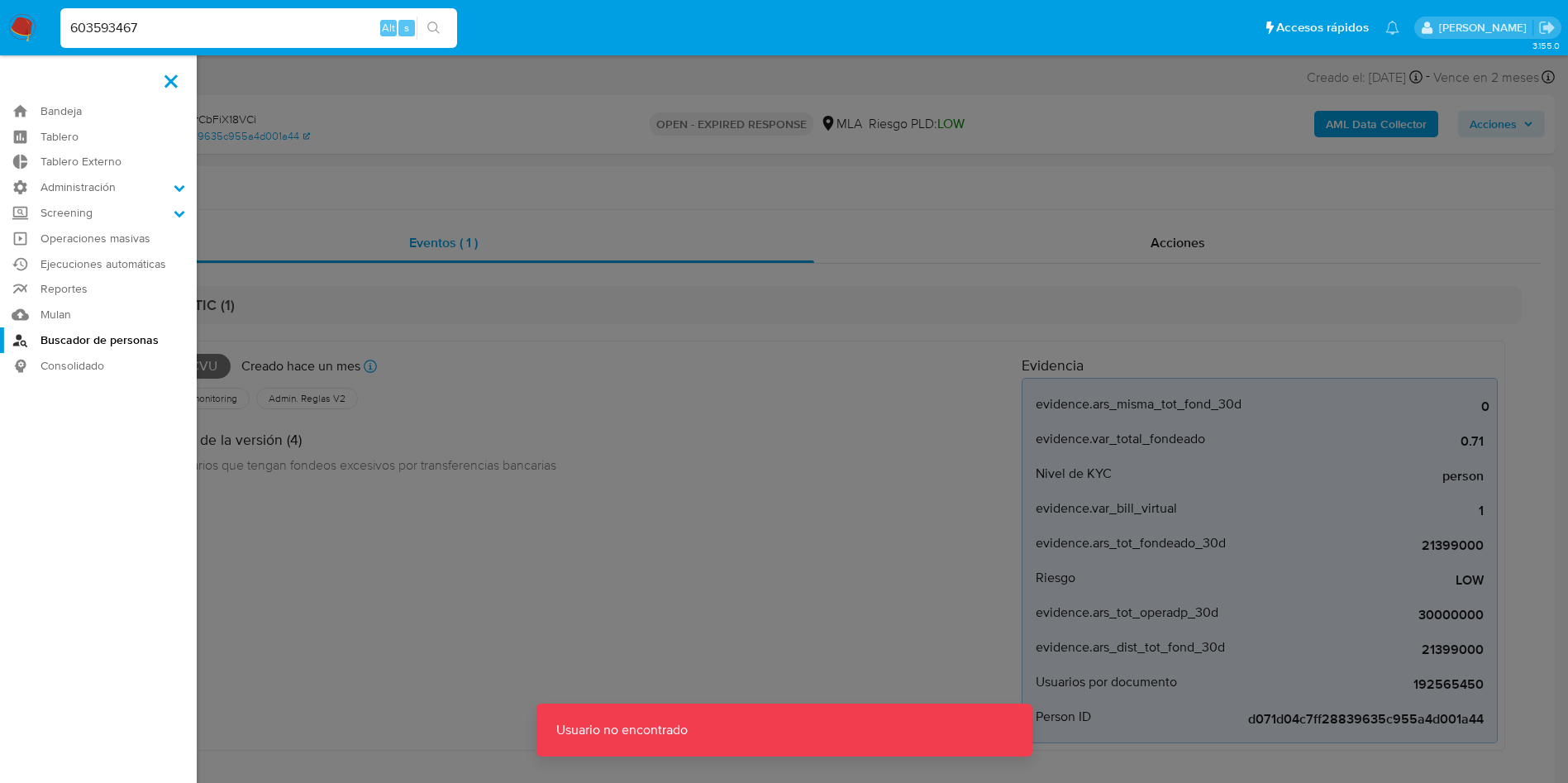
click at [56, 345] on link "Buscador de personas" at bounding box center [98, 340] width 197 height 26
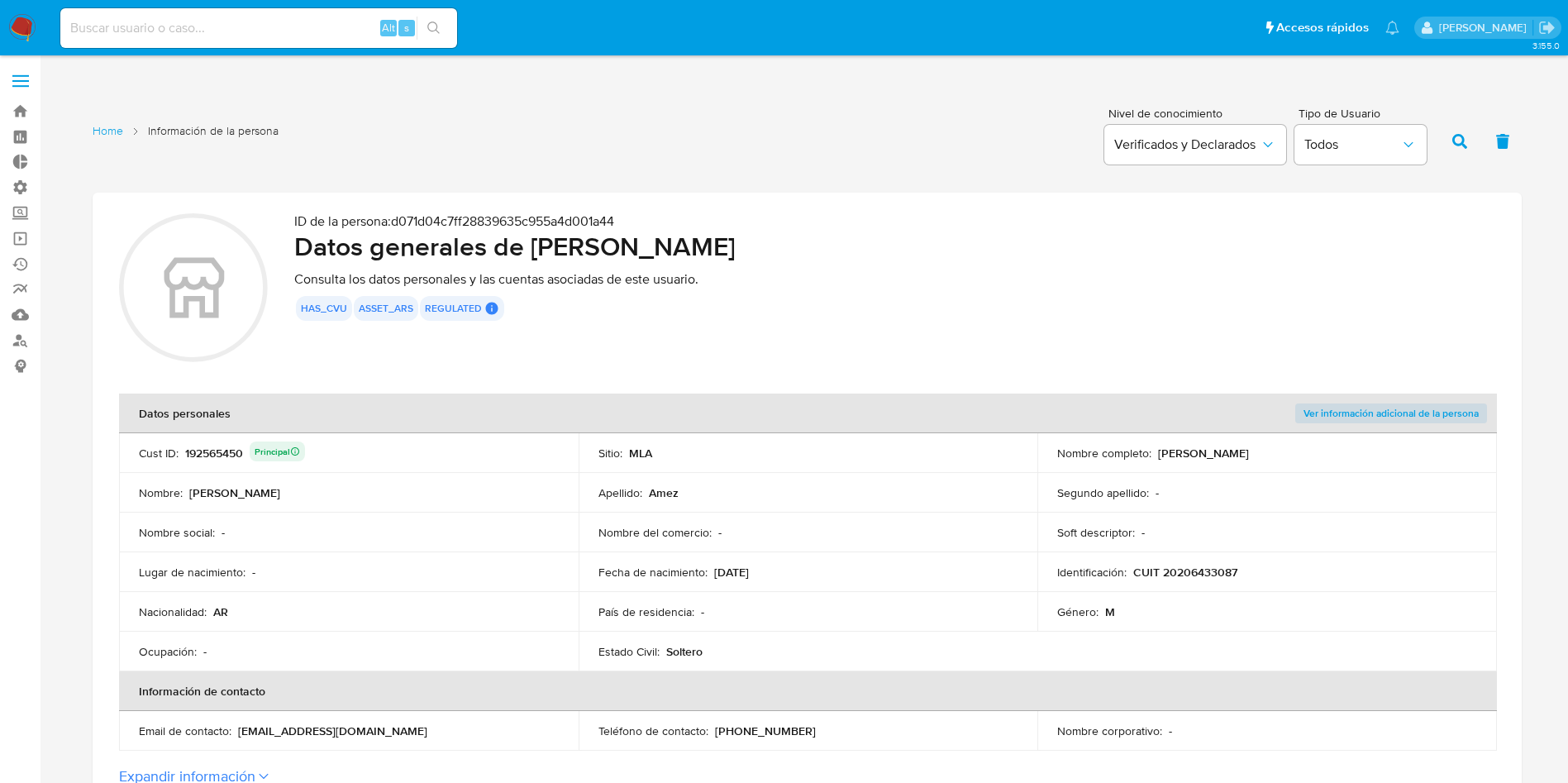
drag, startPoint x: 245, startPoint y: 454, endPoint x: 184, endPoint y: 454, distance: 61.0
click at [185, 454] on div "192565450 Principal" at bounding box center [245, 453] width 120 height 23
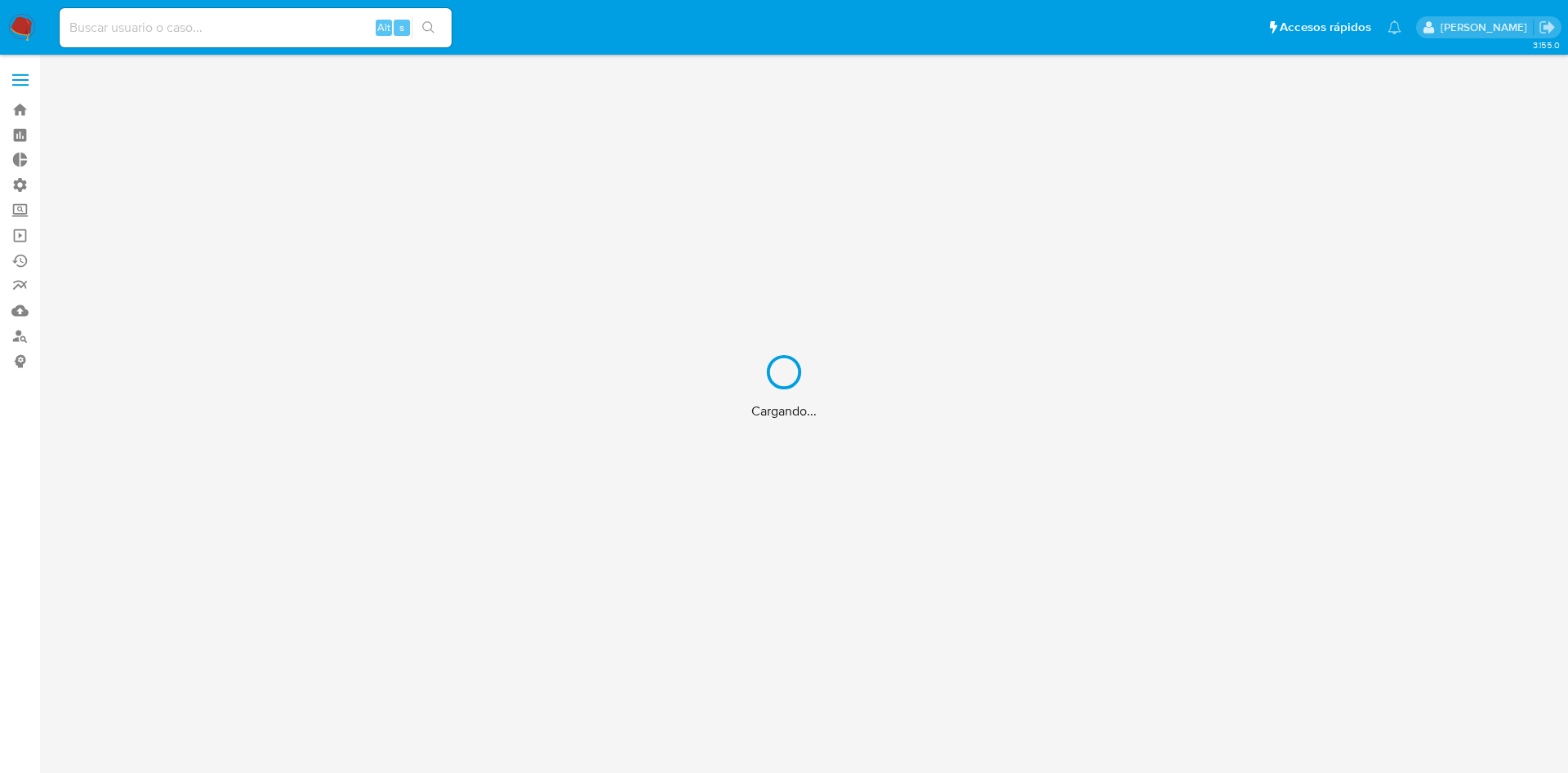
click at [217, 42] on div "Cargando..." at bounding box center [784, 386] width 1568 height 773
click at [198, 18] on div "Cargando..." at bounding box center [784, 386] width 1568 height 773
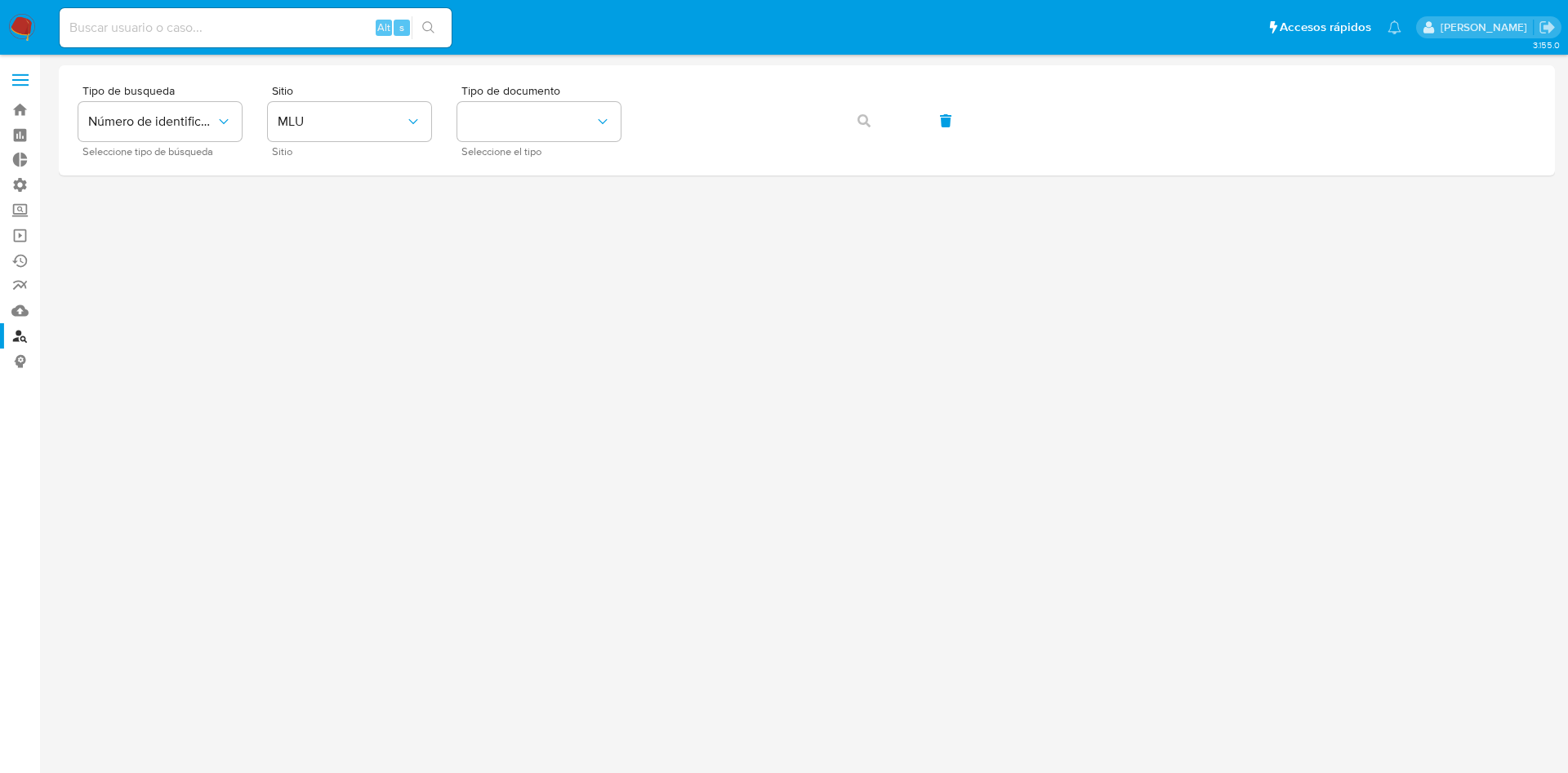
click at [160, 30] on input at bounding box center [255, 28] width 392 height 21
paste input "603593467"
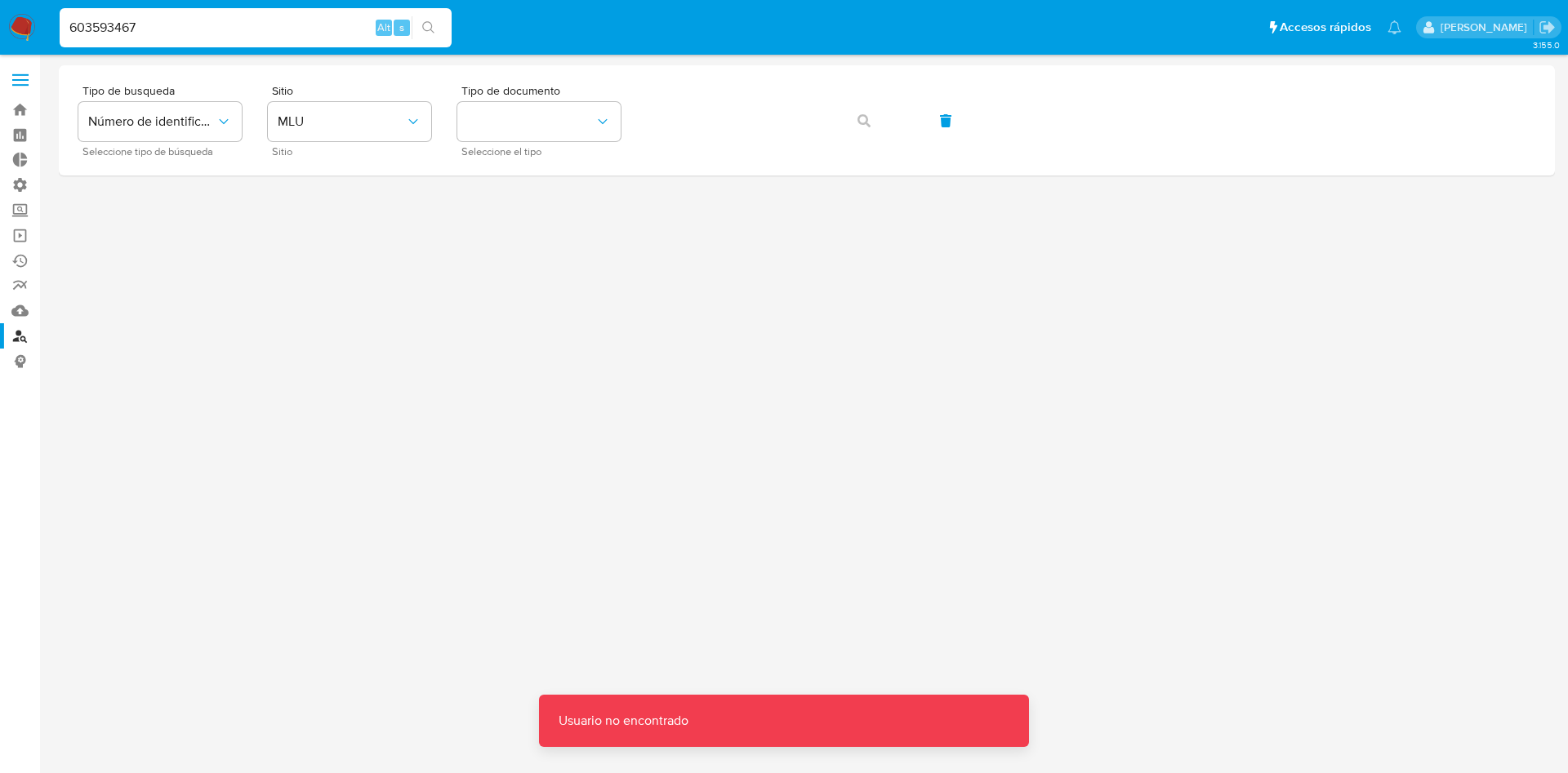
click at [155, 31] on input "603593467" at bounding box center [255, 28] width 392 height 21
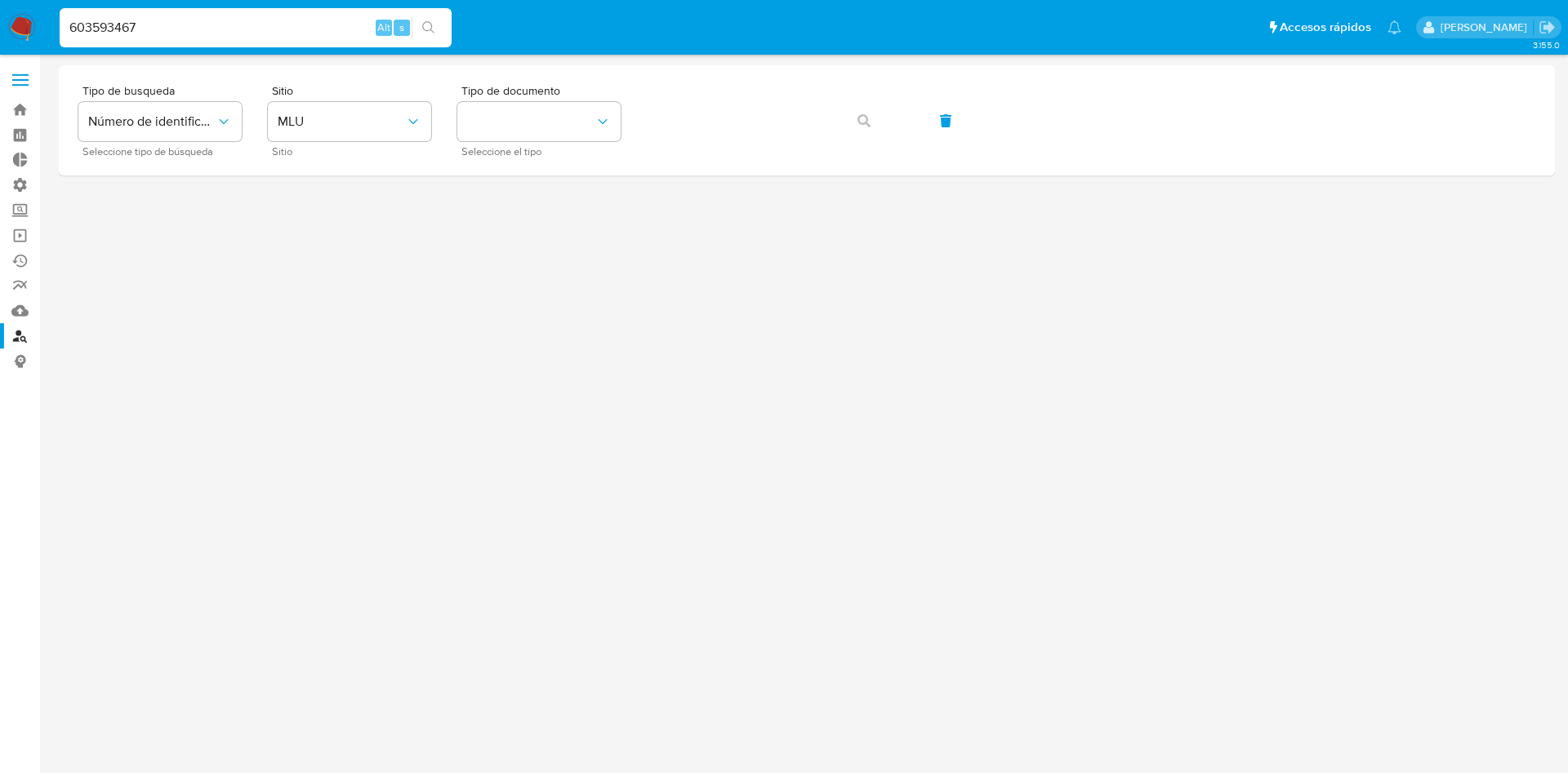
drag, startPoint x: 182, startPoint y: 31, endPoint x: 0, endPoint y: 31, distance: 182.0
click at [0, 31] on nav "Pausado Ver notificaciones 603593467 Alt s Accesos rápidos Presiona las siguien…" at bounding box center [784, 27] width 1568 height 54
click at [231, 127] on icon "typeSearch" at bounding box center [223, 121] width 16 height 16
click at [165, 219] on div "User ID" at bounding box center [155, 221] width 133 height 39
click at [198, 28] on input "603593467" at bounding box center [255, 28] width 392 height 21
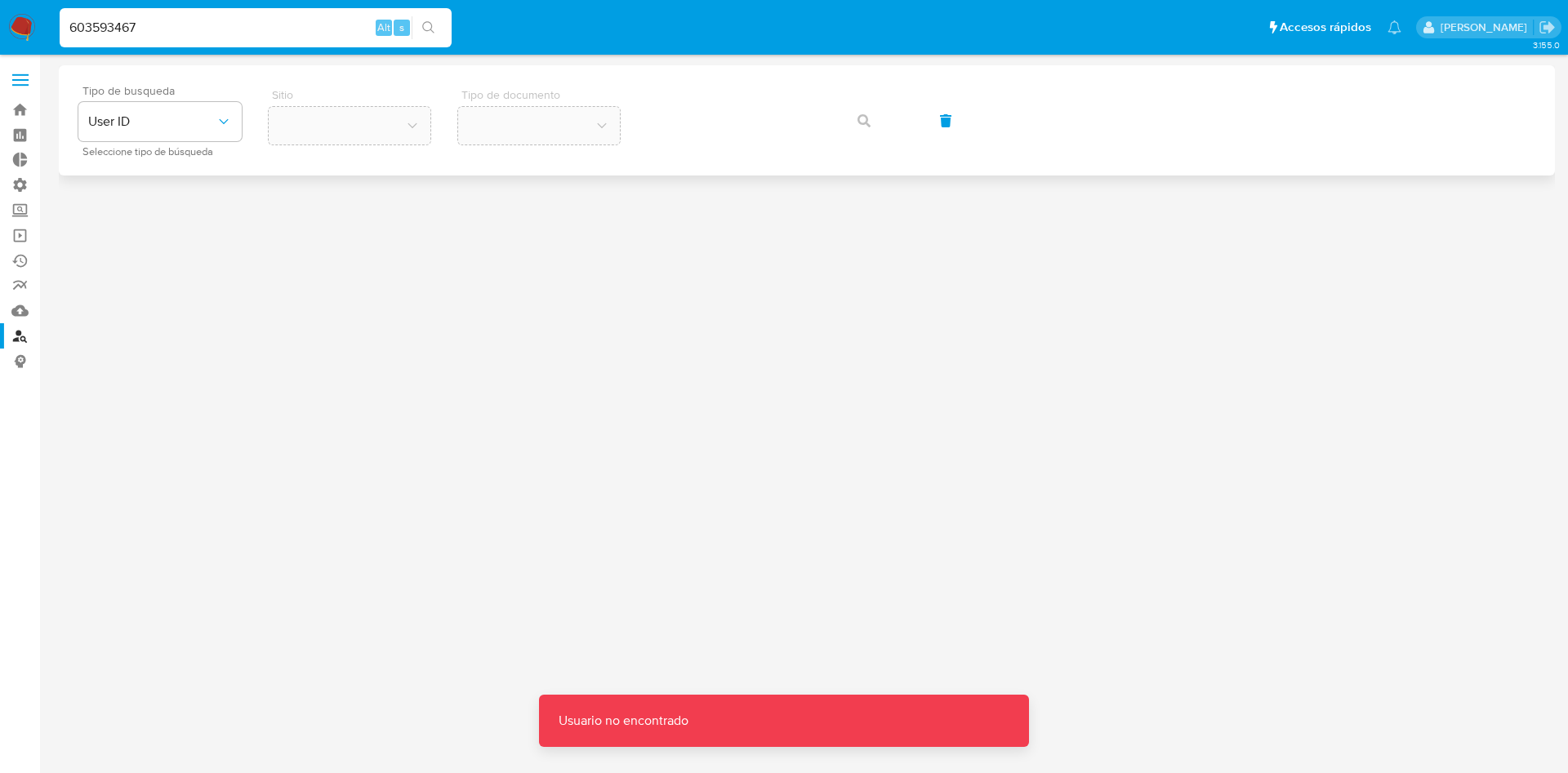
drag, startPoint x: 198, startPoint y: 28, endPoint x: 216, endPoint y: 30, distance: 18.1
click at [216, 30] on input "603593467" at bounding box center [255, 28] width 392 height 21
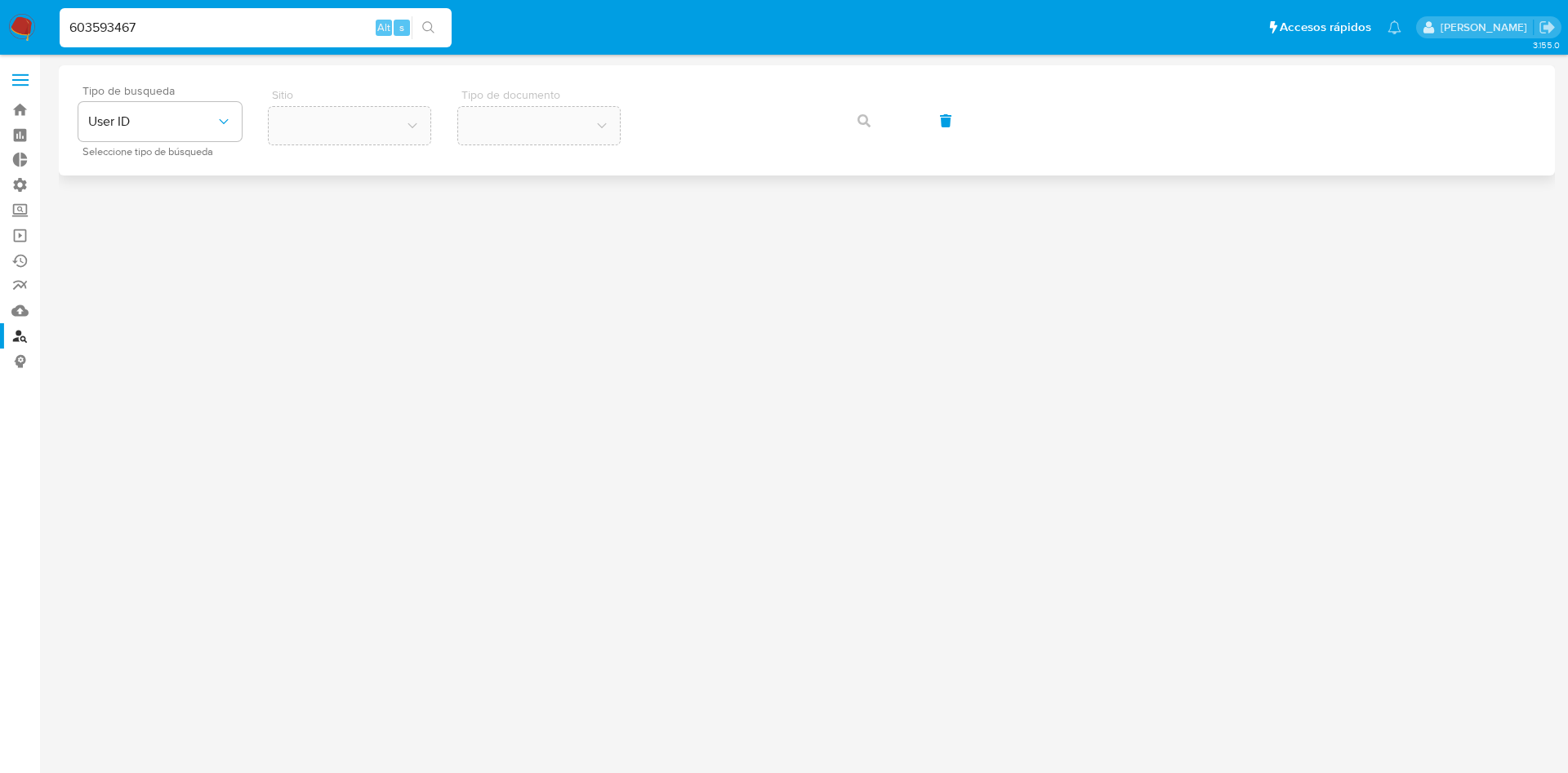
type input "603593467"
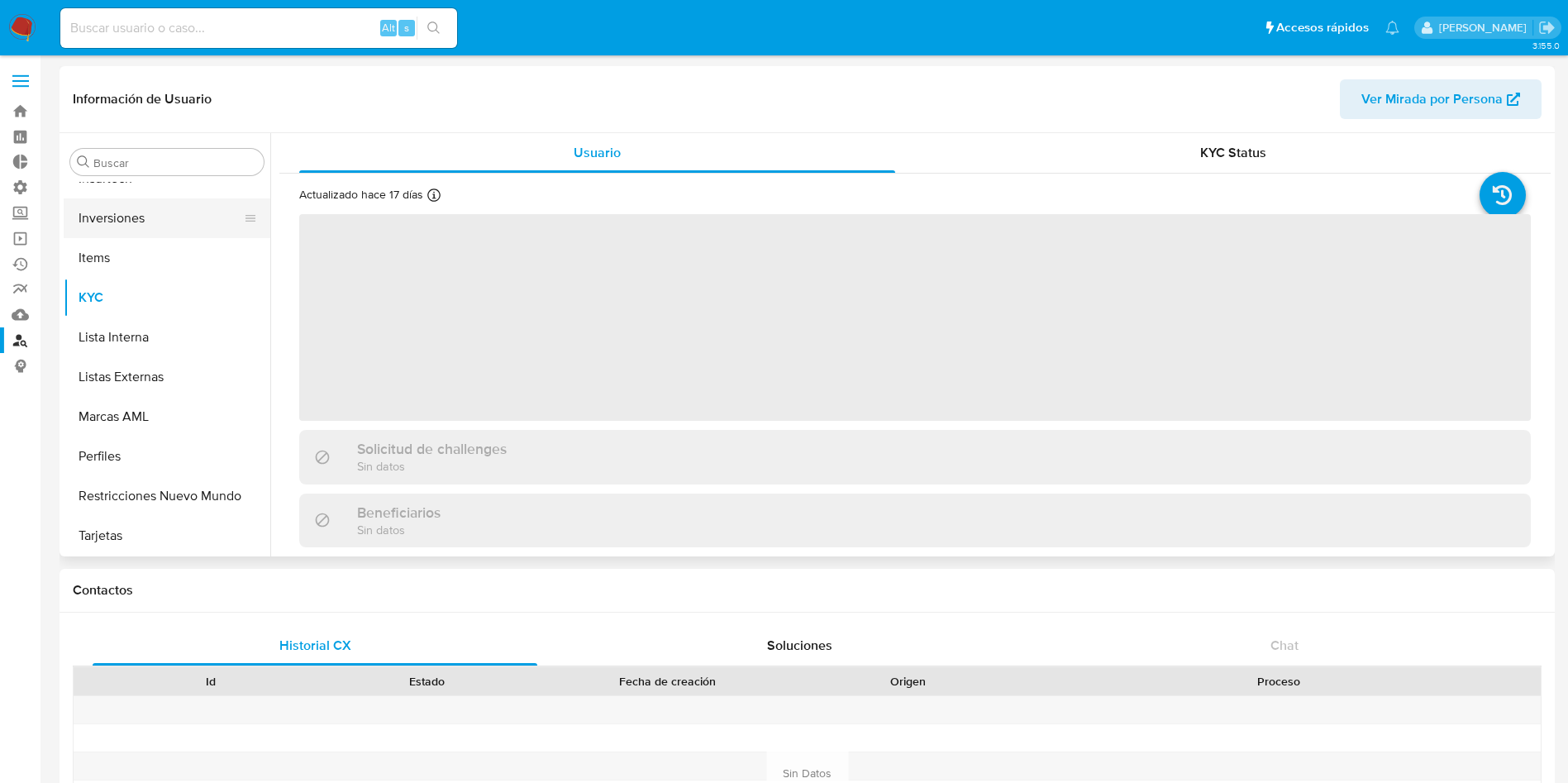
scroll to position [818, 0]
select select "10"
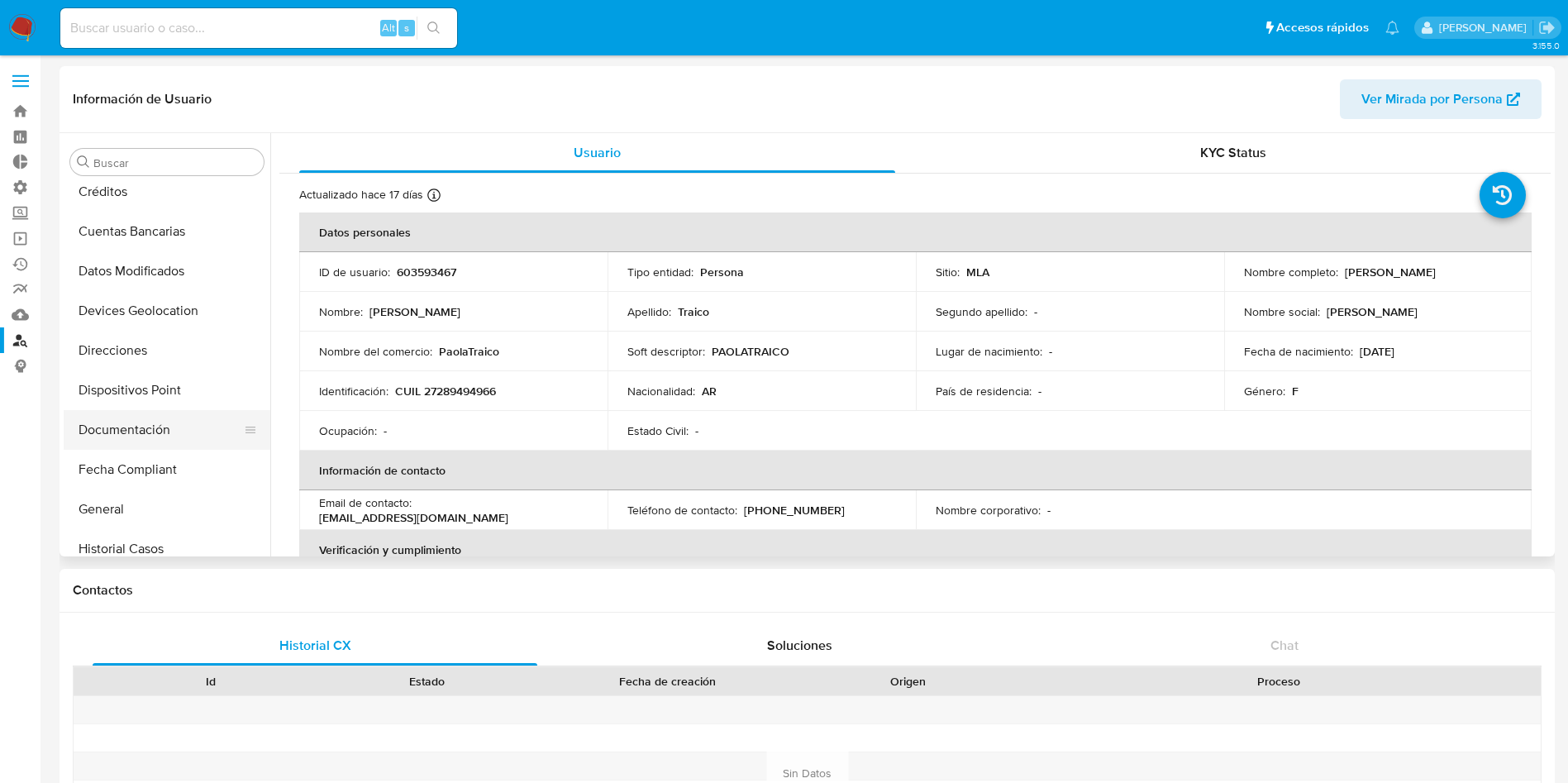
scroll to position [372, 0]
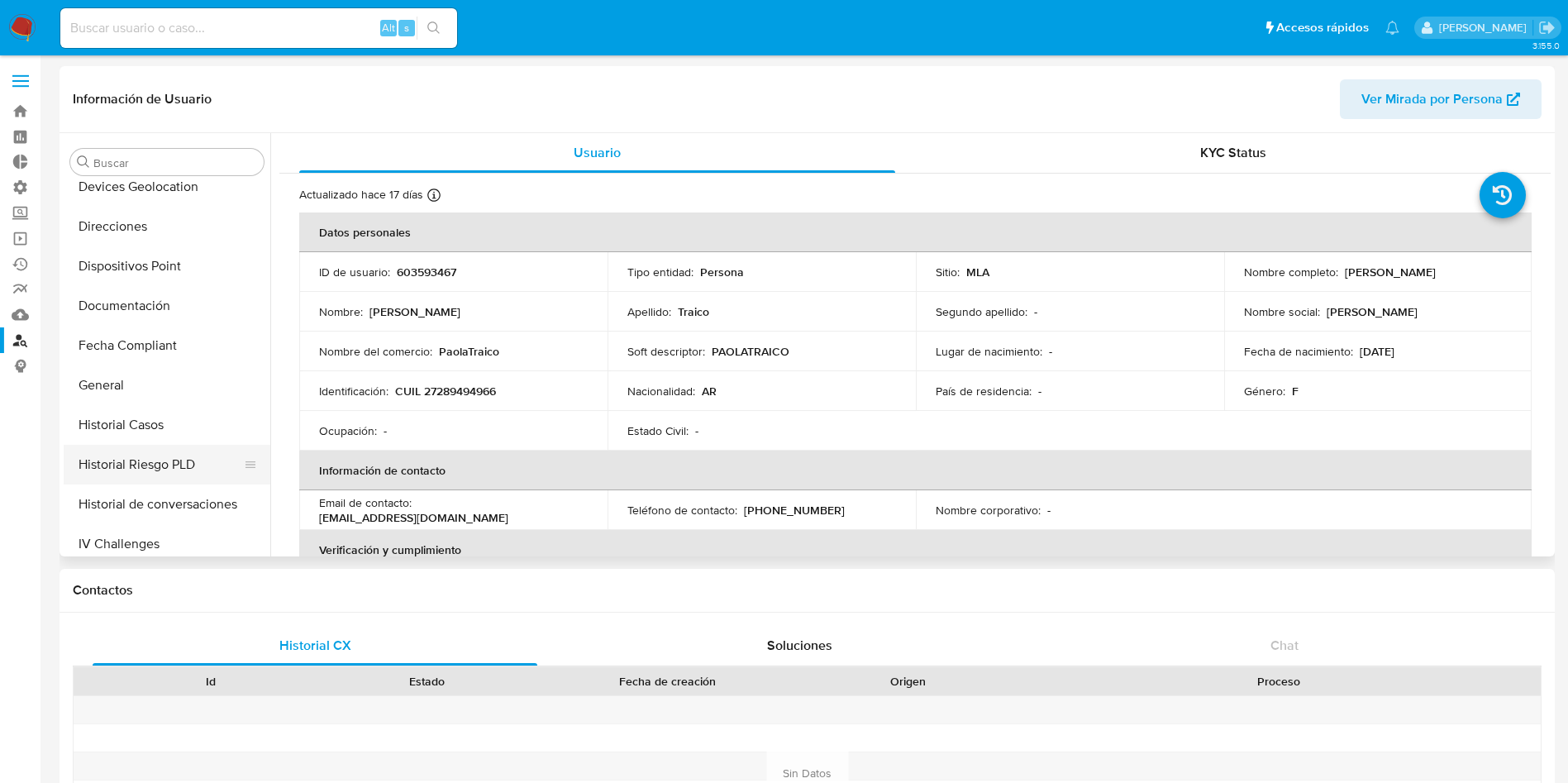
click at [133, 470] on button "Historial Riesgo PLD" at bounding box center [160, 464] width 193 height 40
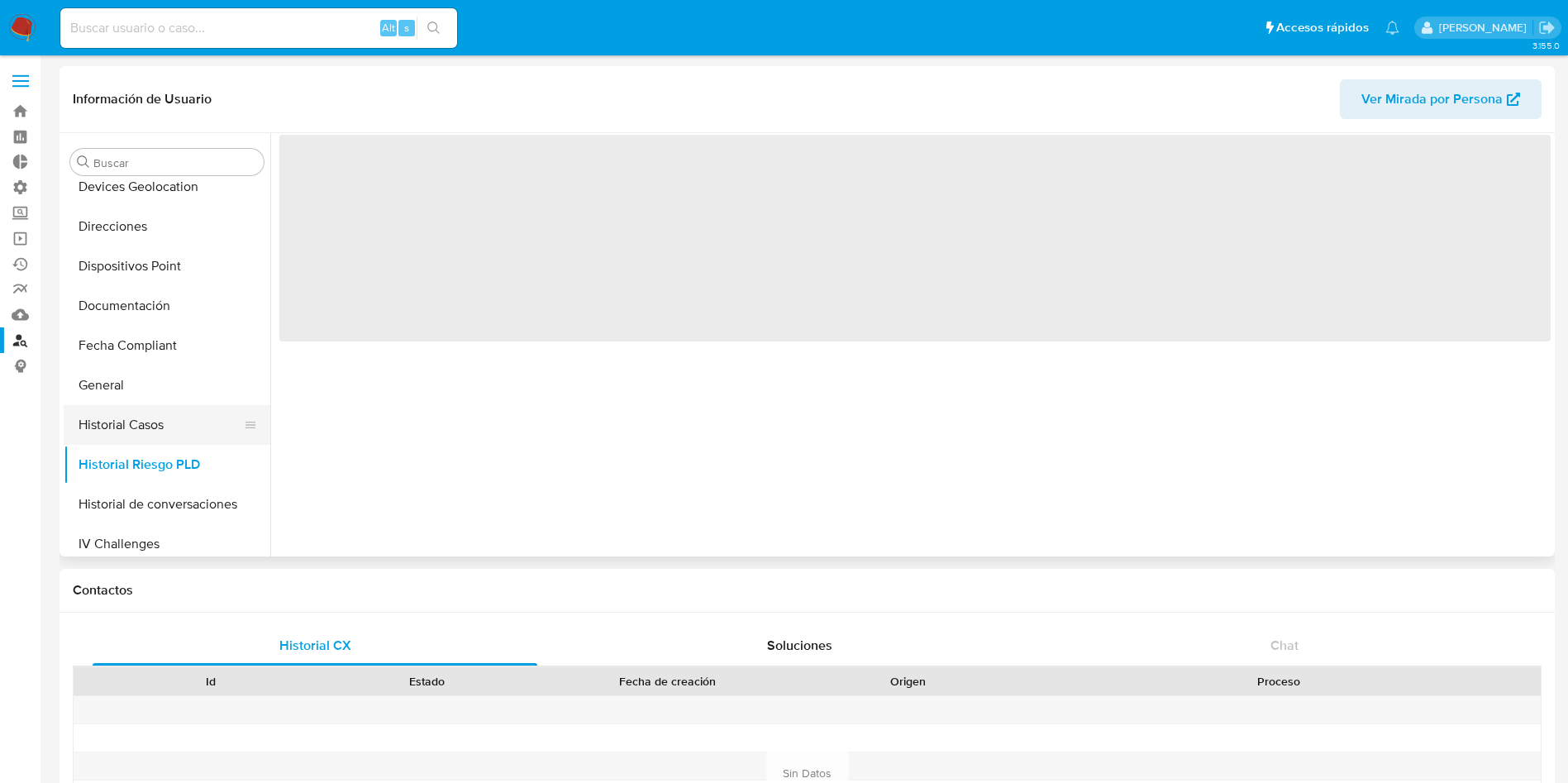
click at [186, 425] on button "Historial Casos" at bounding box center [160, 425] width 193 height 40
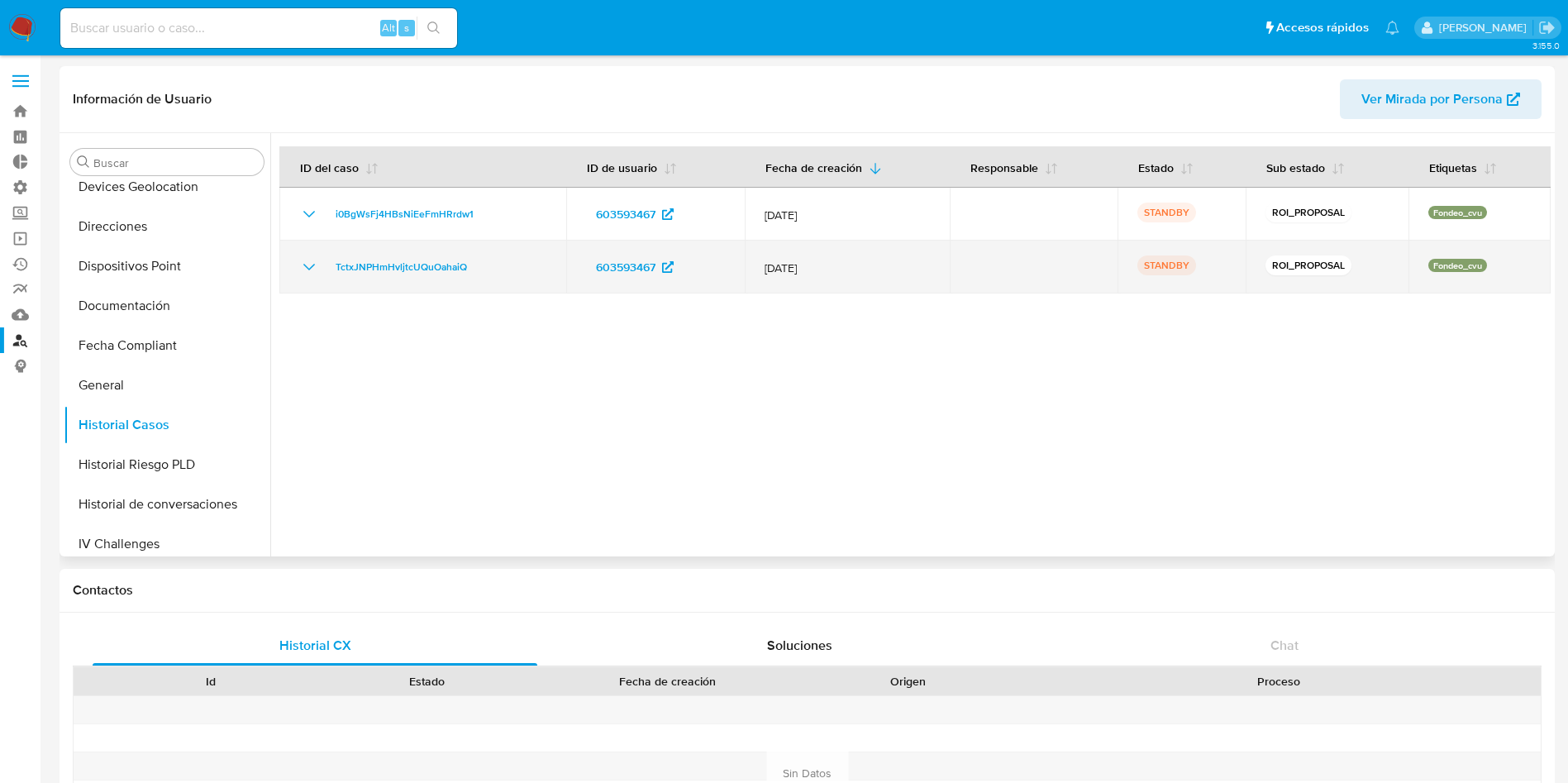
click at [315, 266] on icon "Mostrar/Ocultar" at bounding box center [309, 266] width 20 height 20
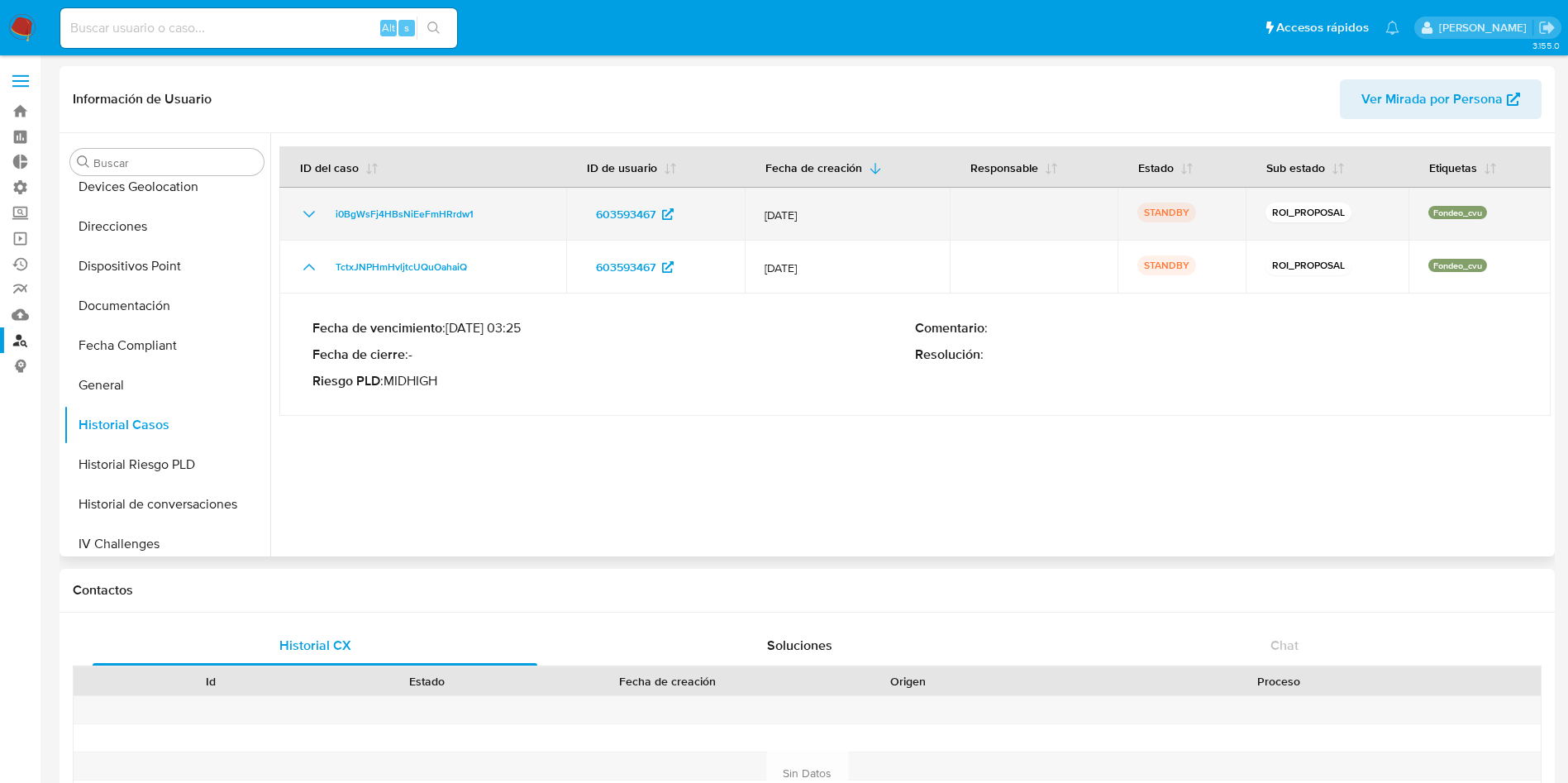
click at [315, 212] on icon "Mostrar/Ocultar" at bounding box center [309, 214] width 20 height 20
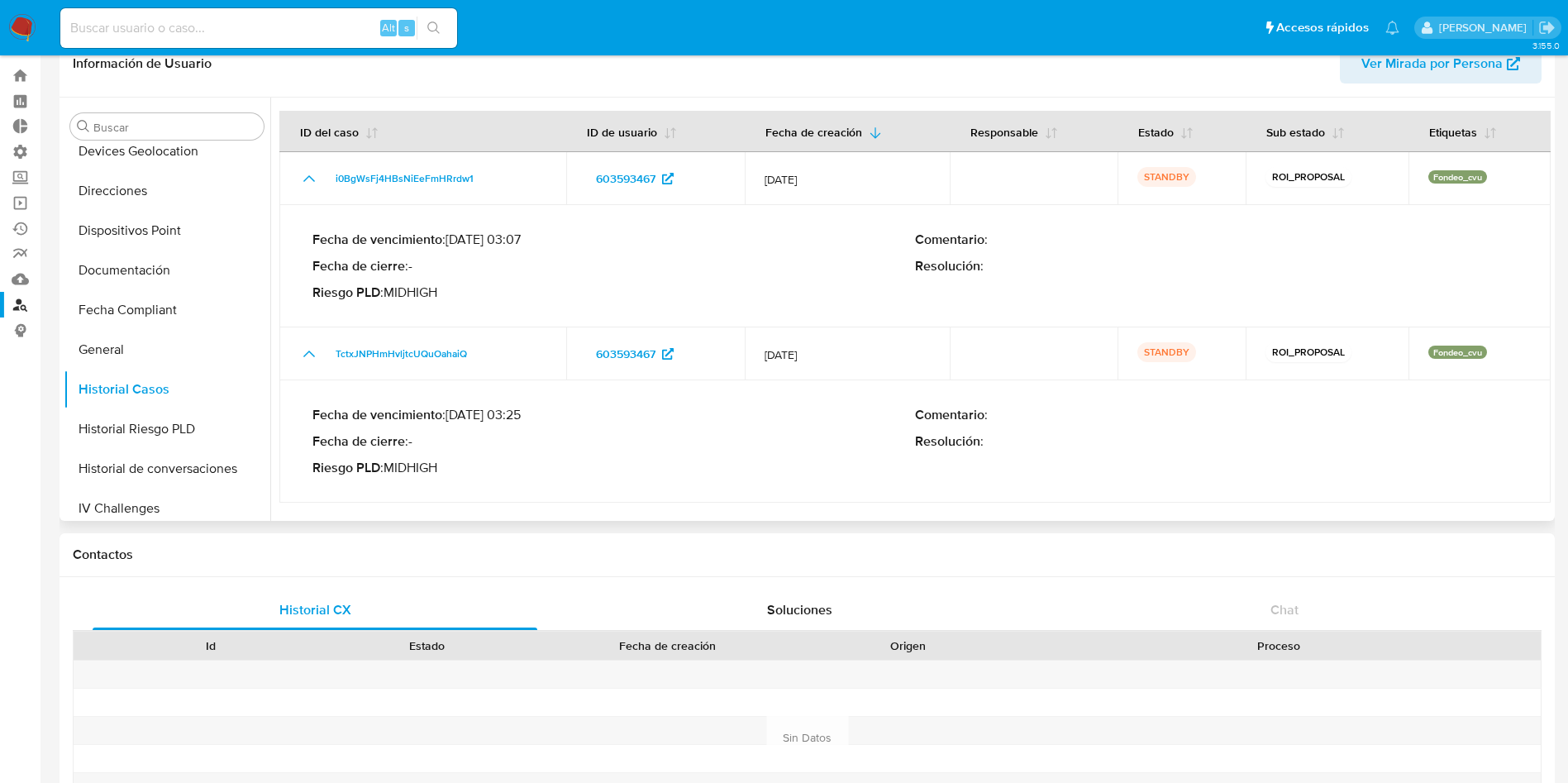
scroll to position [0, 0]
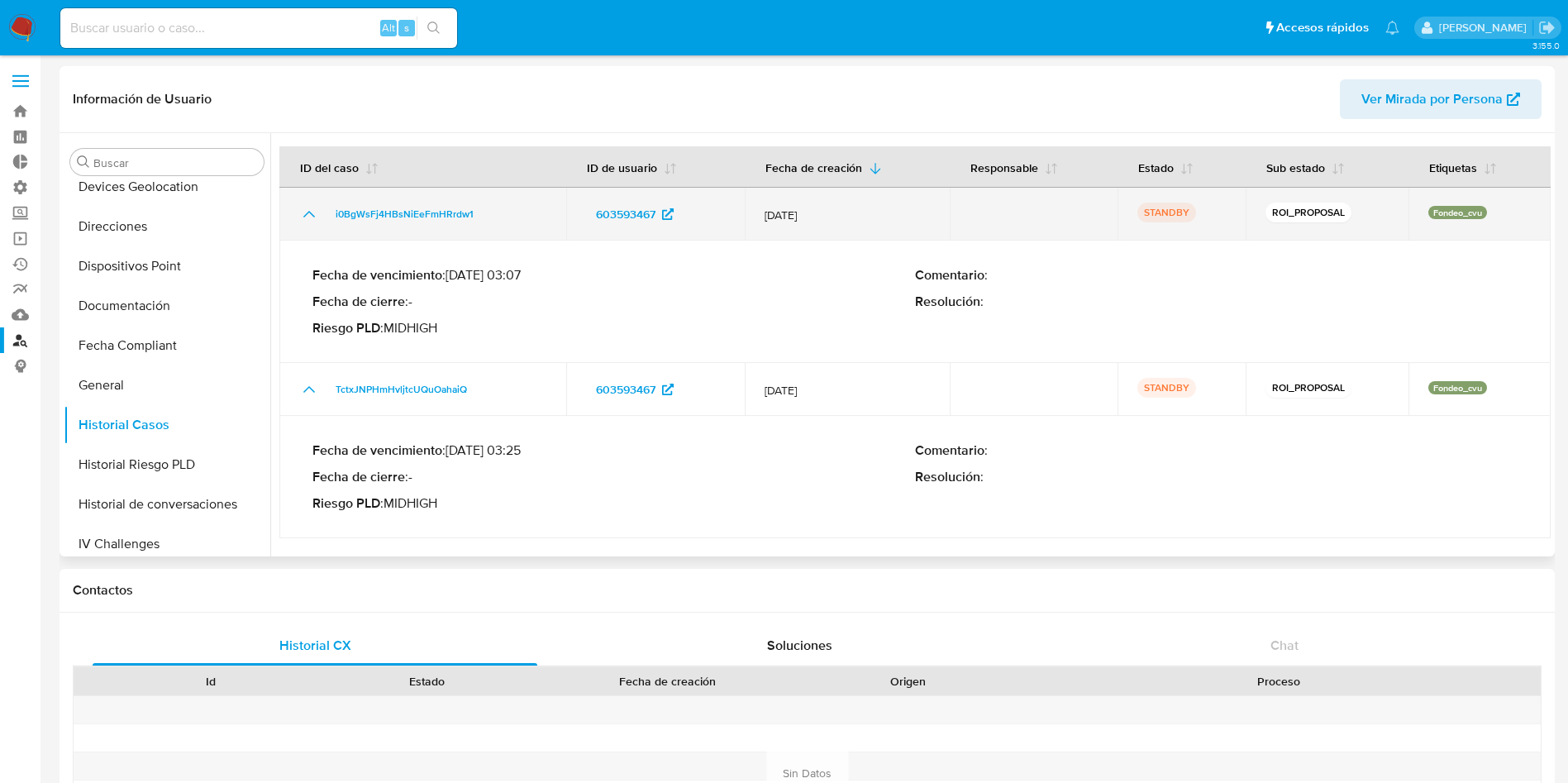
drag, startPoint x: 491, startPoint y: 210, endPoint x: 325, endPoint y: 214, distance: 166.0
click at [325, 214] on div "i0BgWsFj4HBsNiEeFmHRrdw1" at bounding box center [423, 214] width 247 height 20
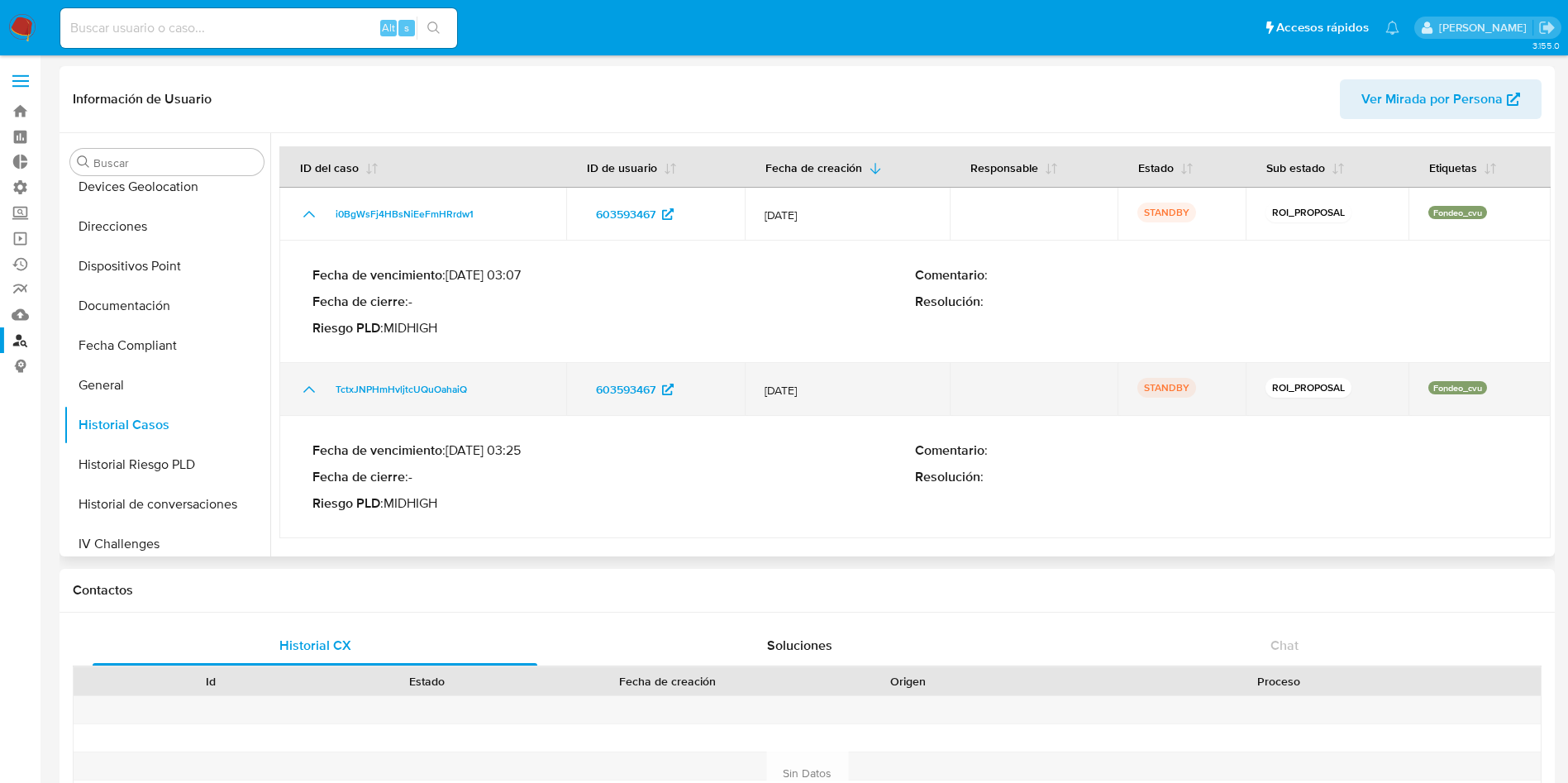
drag, startPoint x: 486, startPoint y: 405, endPoint x: 324, endPoint y: 389, distance: 162.8
click at [309, 394] on td "TctxJNPHmHvljtcUQuOahaiQ" at bounding box center [423, 389] width 287 height 53
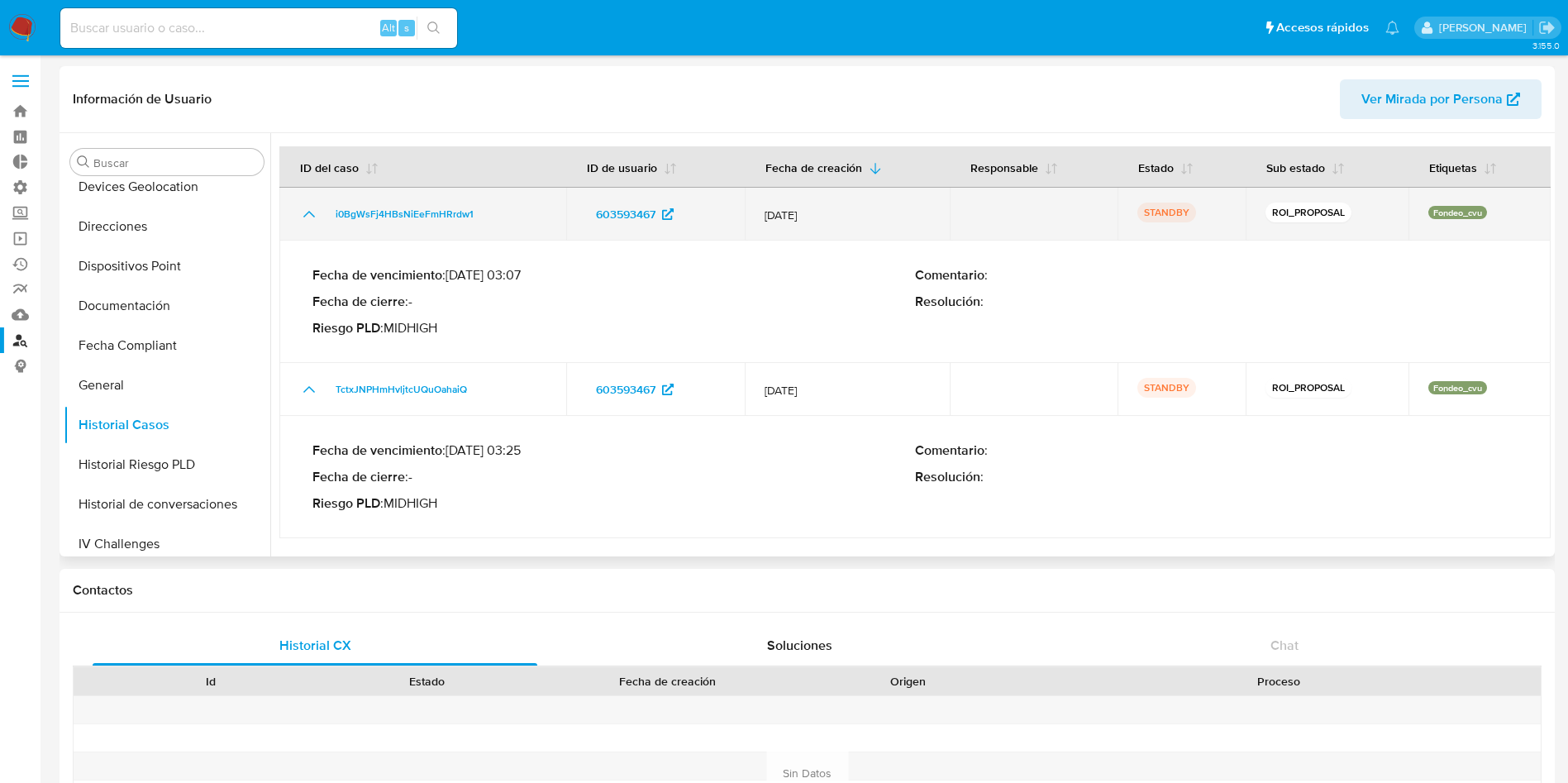
drag, startPoint x: 487, startPoint y: 214, endPoint x: 326, endPoint y: 222, distance: 161.2
click at [326, 222] on div "i0BgWsFj4HBsNiEeFmHRrdw1" at bounding box center [423, 214] width 247 height 20
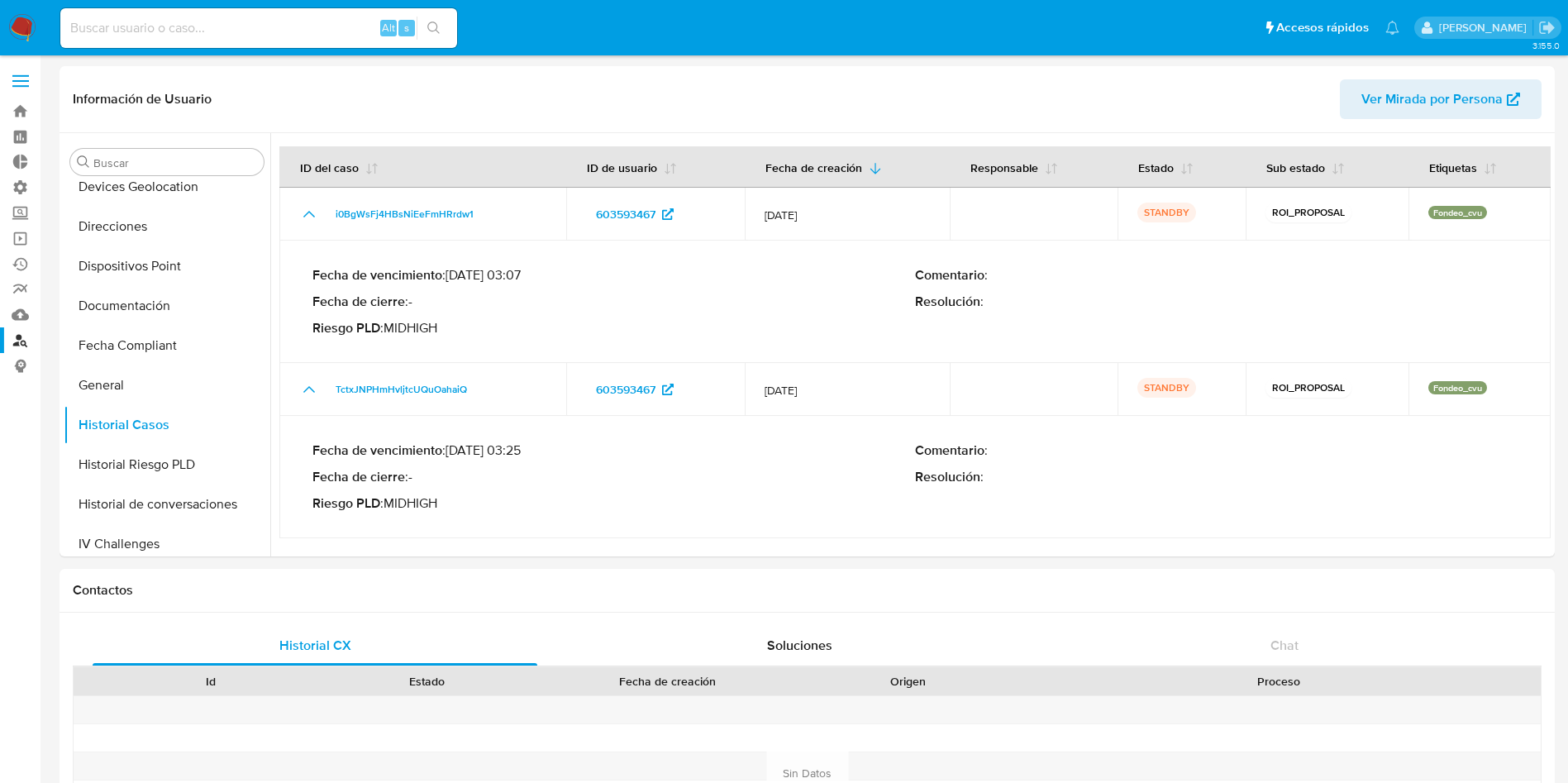
click at [196, 40] on div "Alt s" at bounding box center [259, 28] width 397 height 40
click at [98, 32] on input at bounding box center [259, 28] width 397 height 21
paste input "192565450"
type input "192565450"
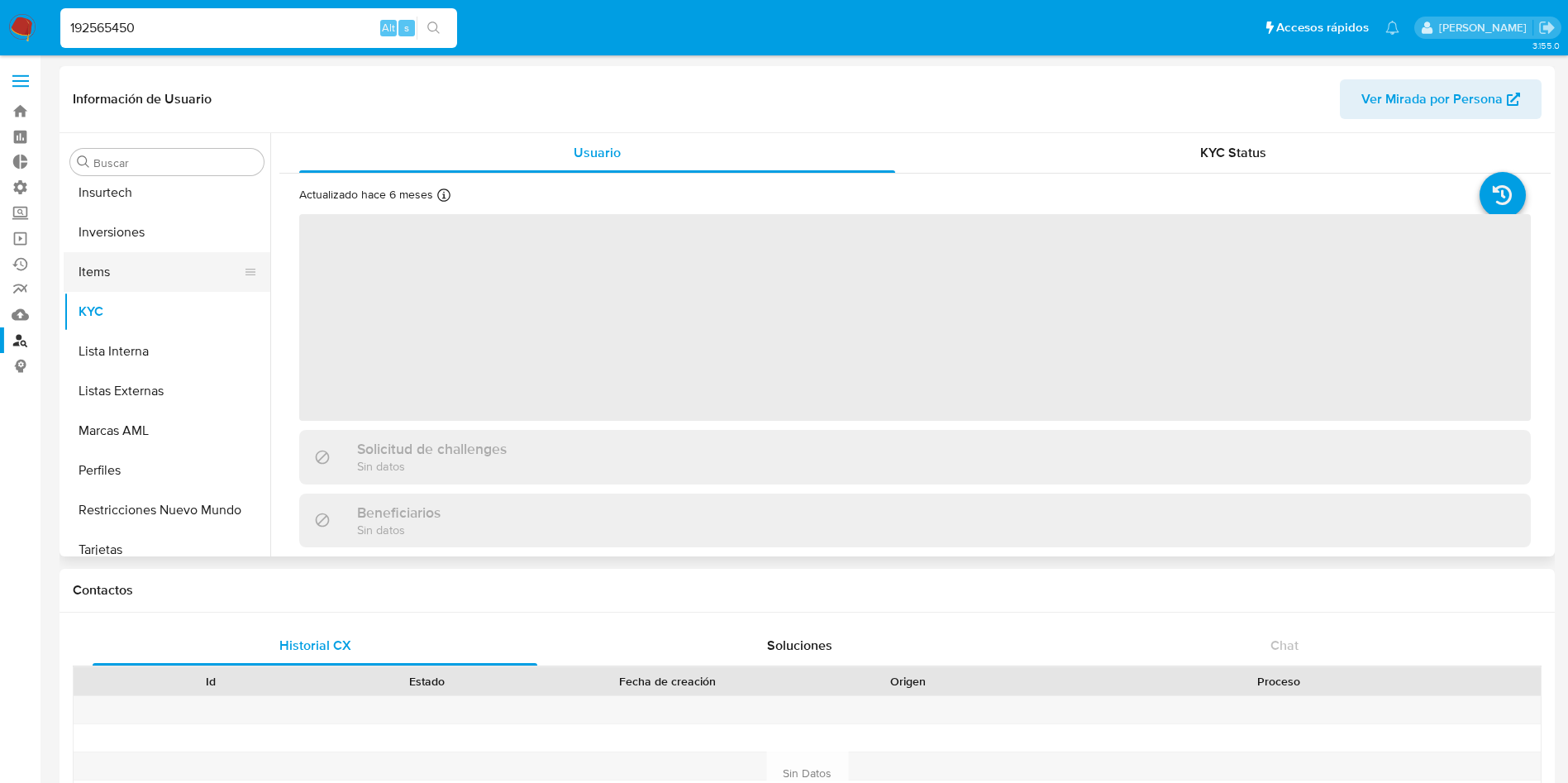
scroll to position [778, 0]
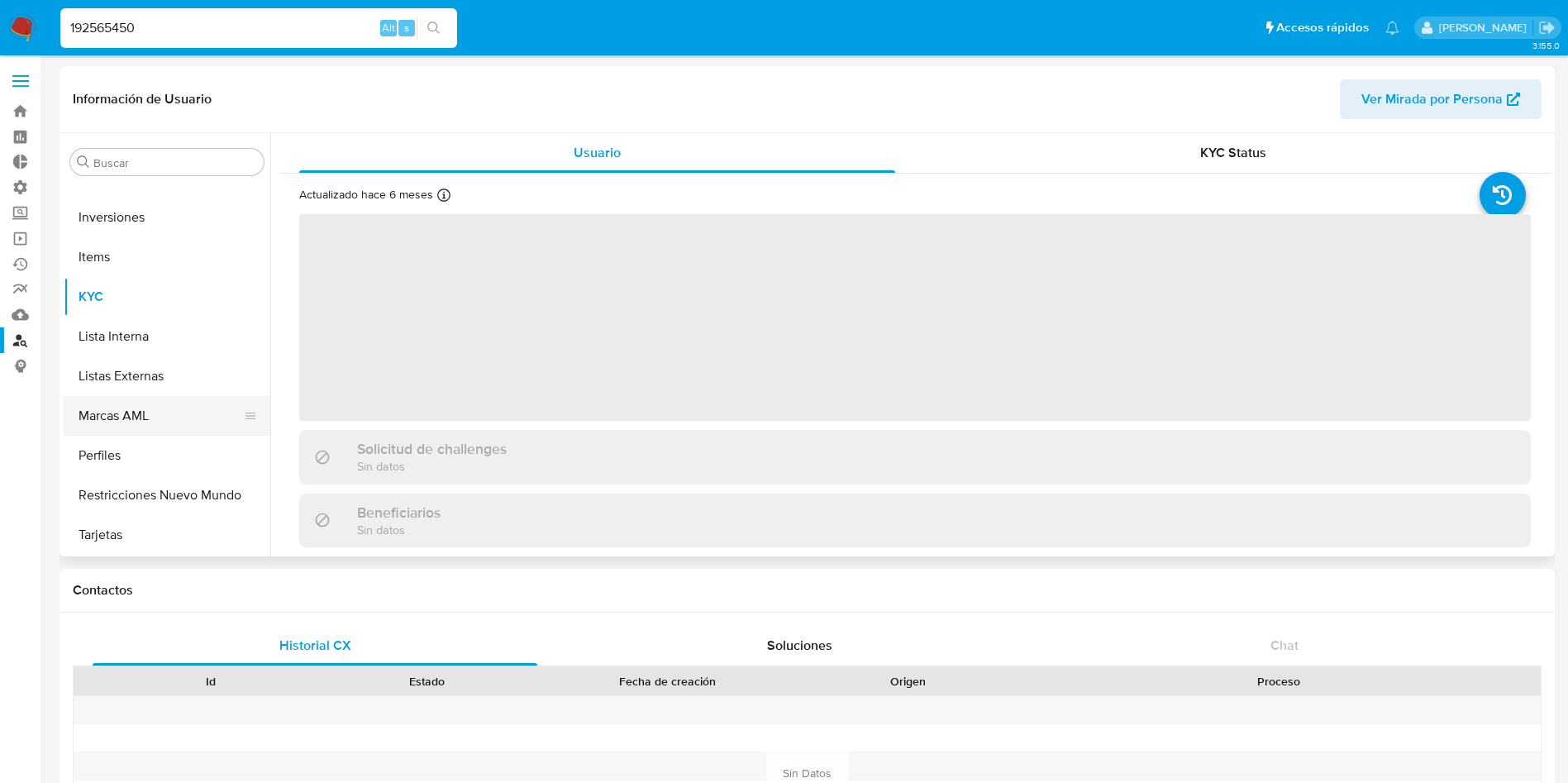
select select "10"
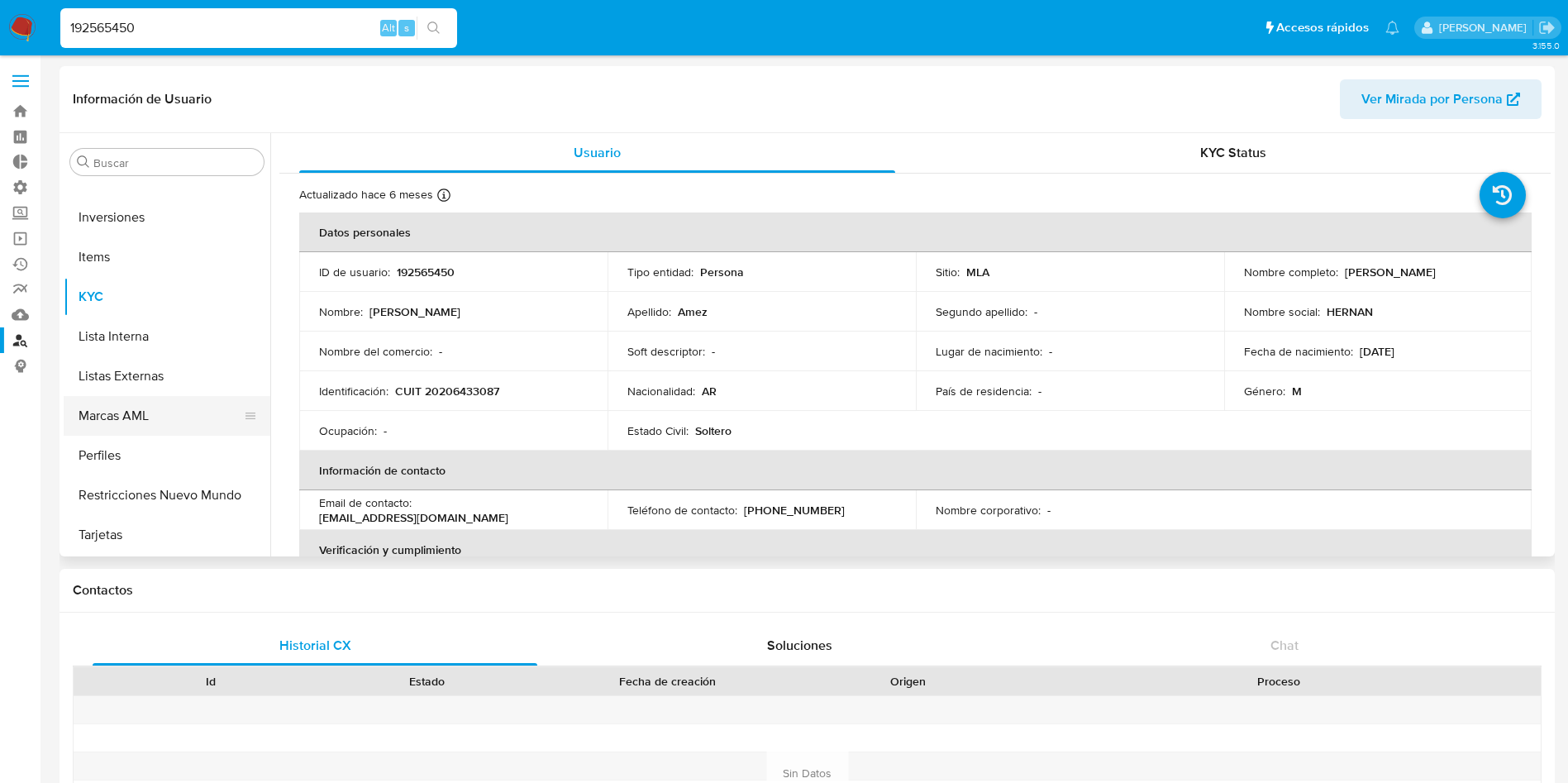
click at [139, 405] on button "Marcas AML" at bounding box center [160, 415] width 193 height 40
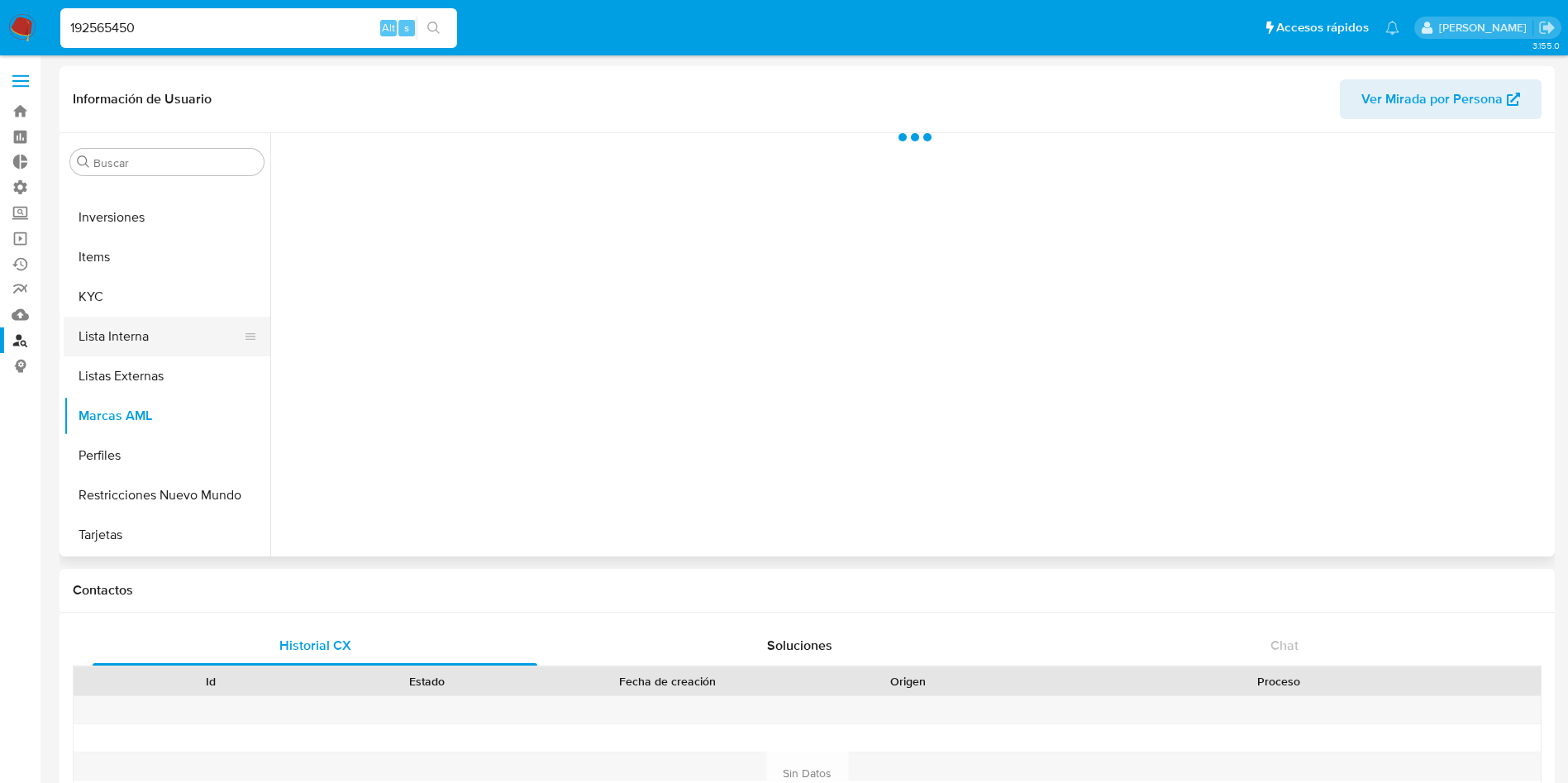
click at [156, 346] on button "Lista Interna" at bounding box center [160, 336] width 193 height 40
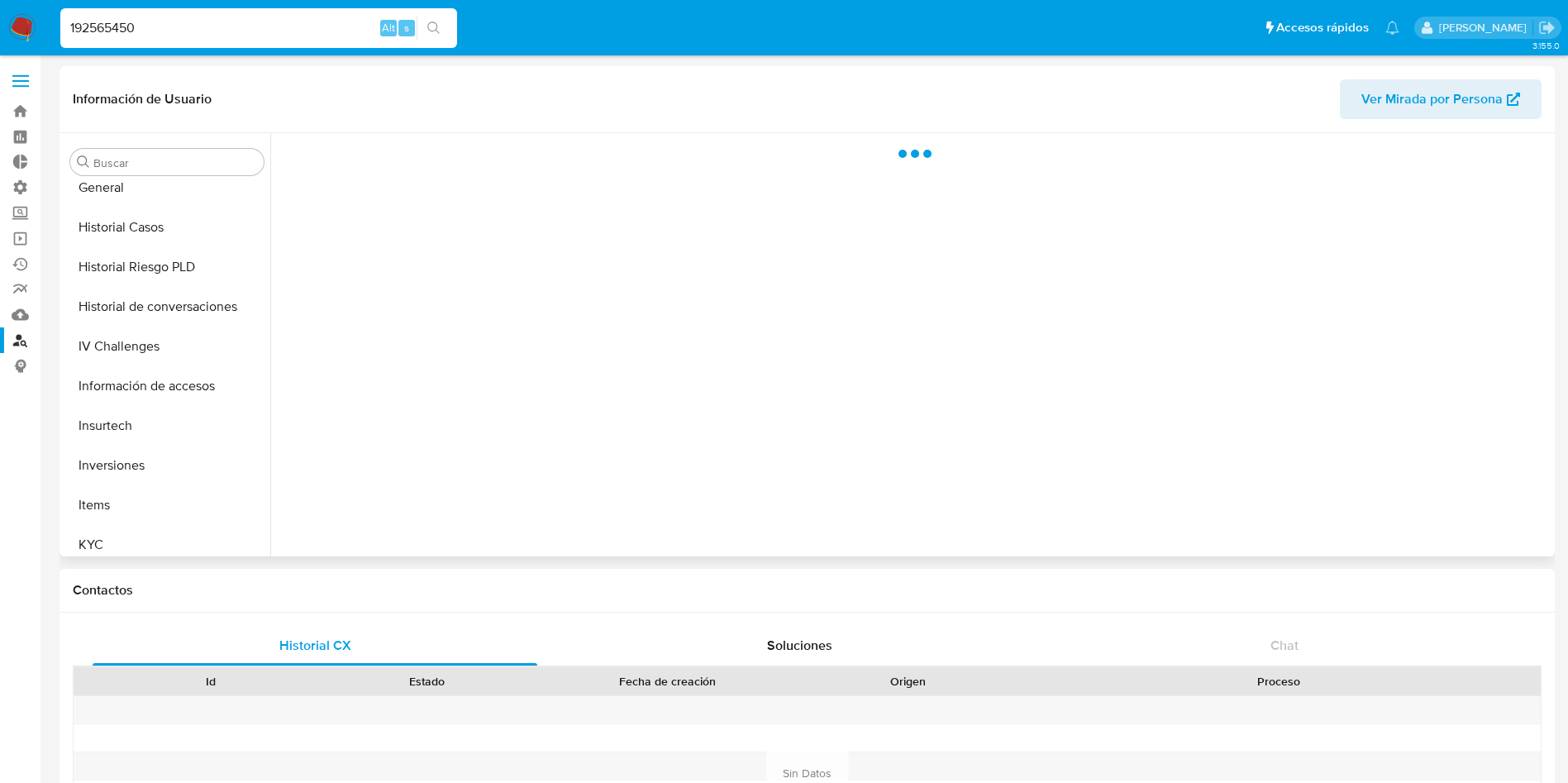
scroll to position [406, 0]
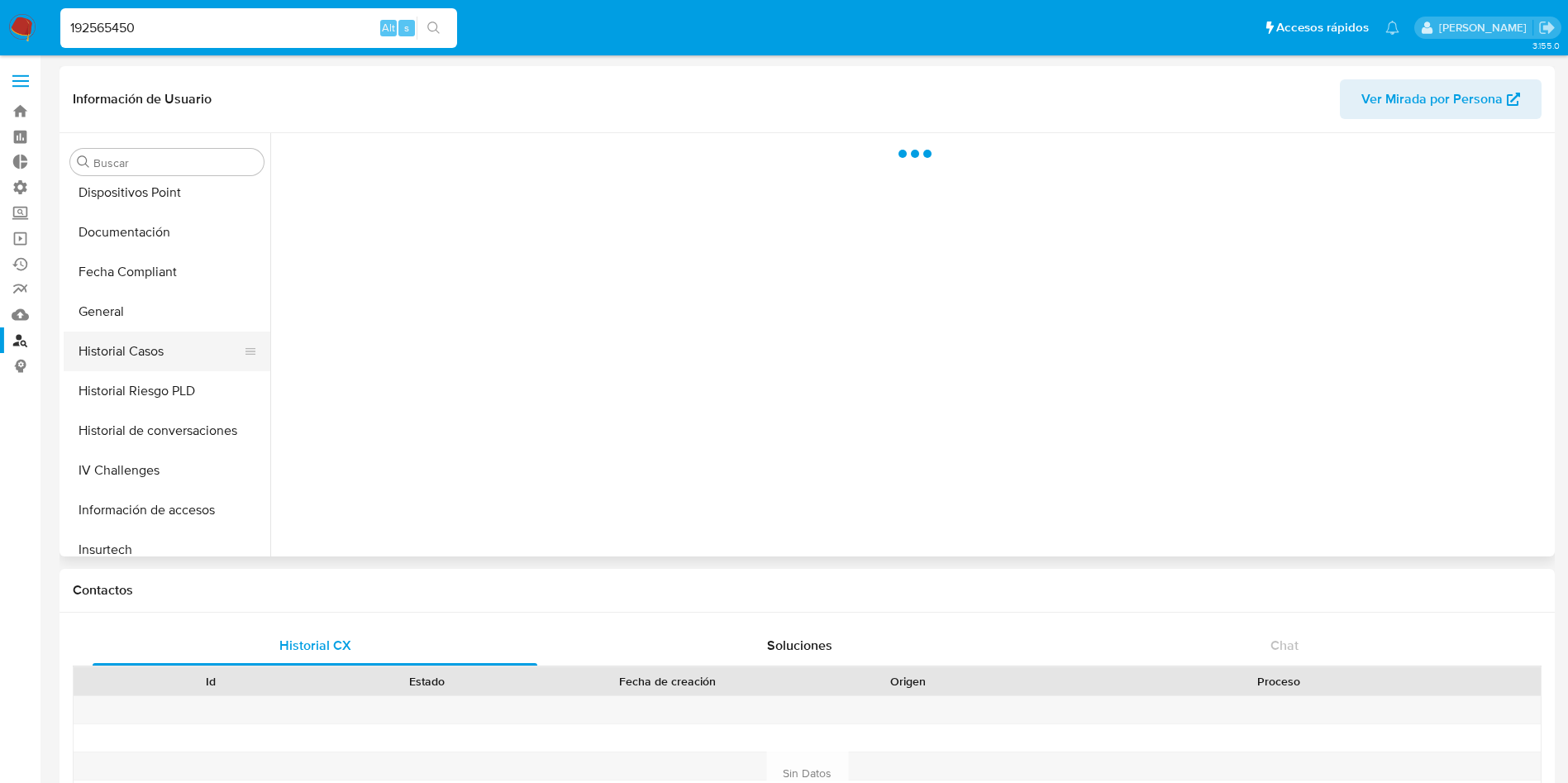
click at [166, 344] on button "Historial Casos" at bounding box center [160, 351] width 193 height 40
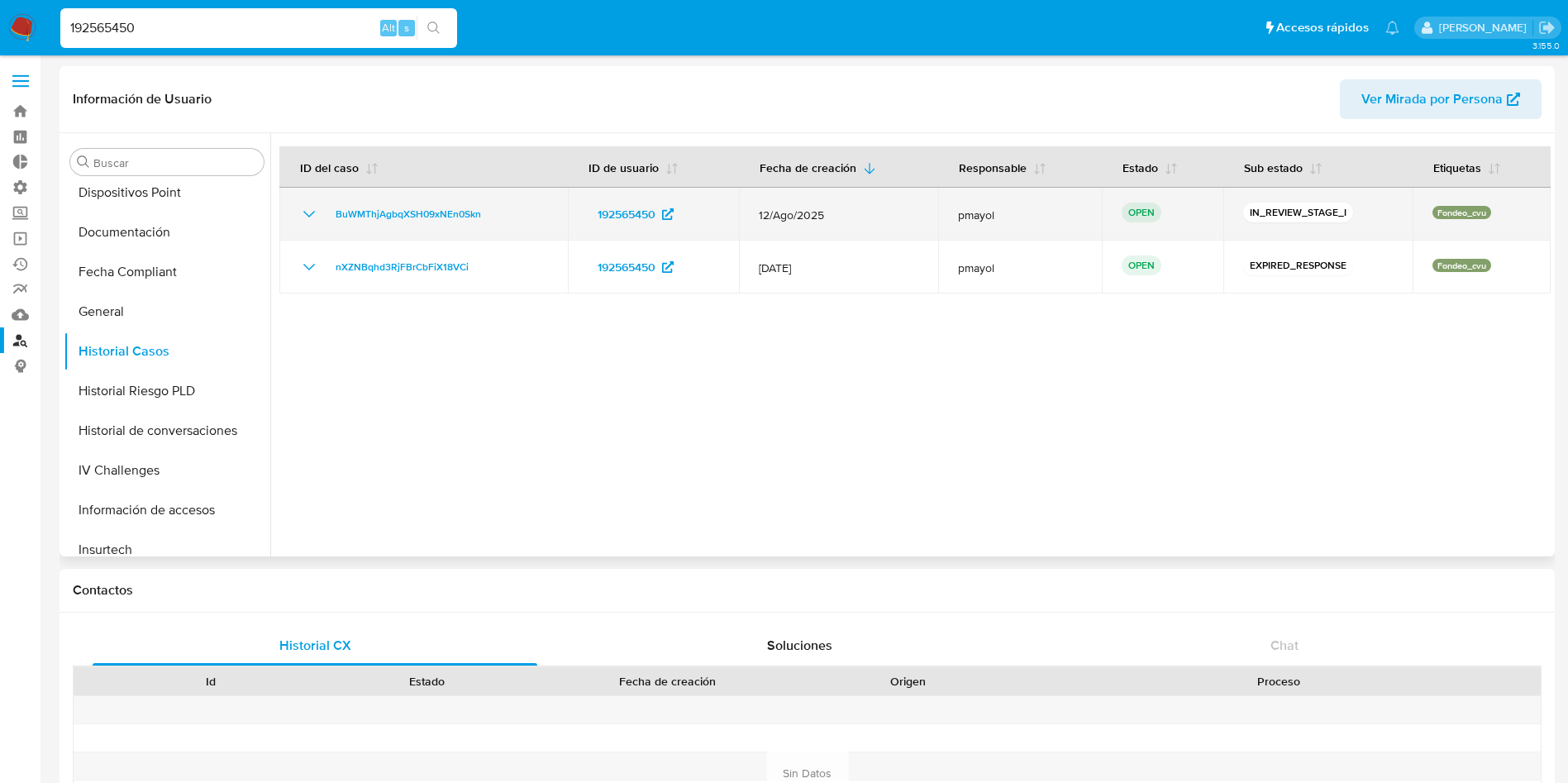
drag, startPoint x: 310, startPoint y: 222, endPoint x: 313, endPoint y: 239, distance: 17.3
click at [310, 222] on icon "Mostrar/Ocultar" at bounding box center [309, 214] width 20 height 20
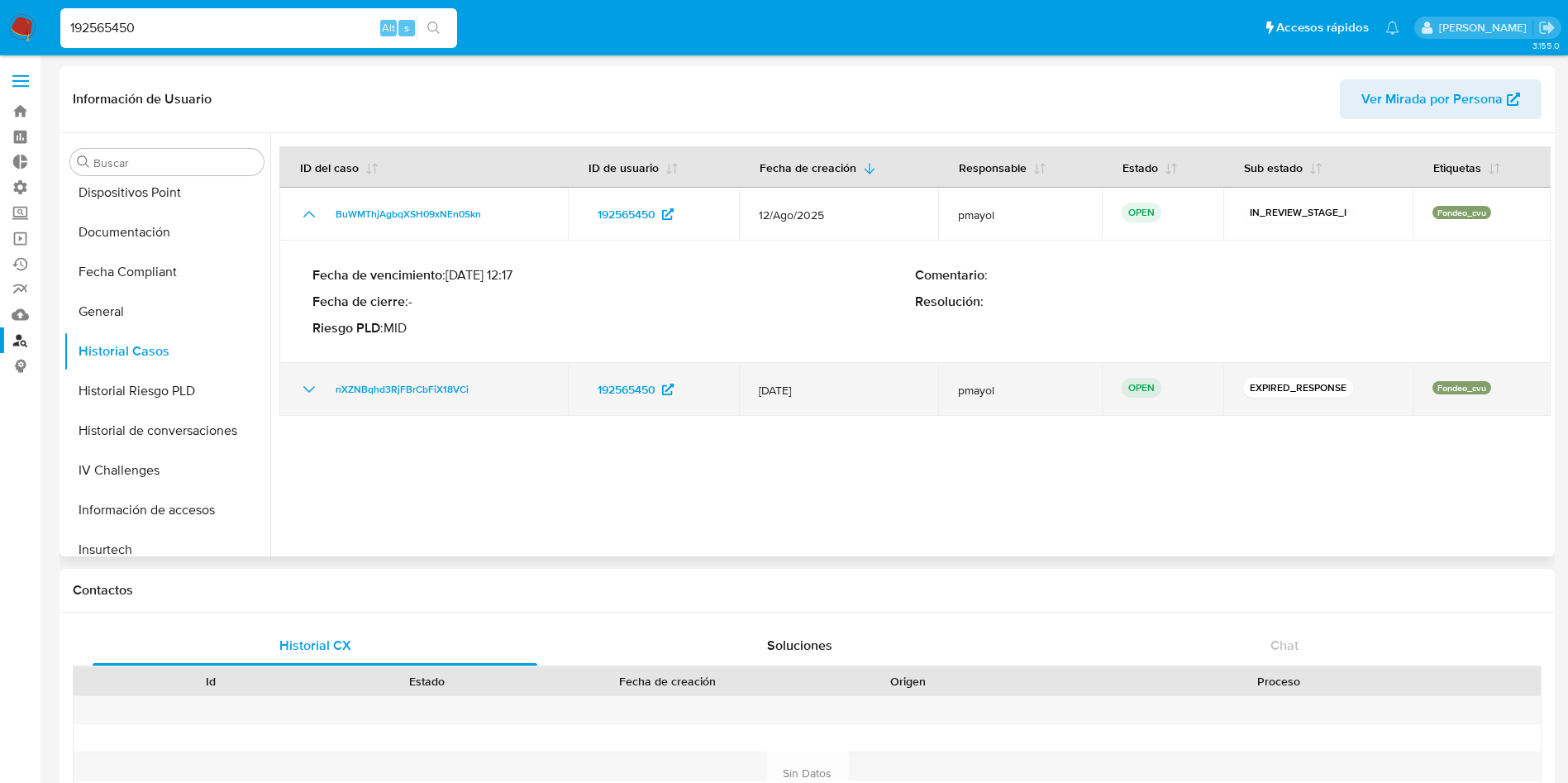
click at [313, 378] on td "nXZNBqhd3RjFBrCbFiX18VCi" at bounding box center [424, 389] width 289 height 53
click at [318, 410] on td "nXZNBqhd3RjFBrCbFiX18VCi" at bounding box center [424, 389] width 289 height 53
click at [304, 397] on icon "Mostrar/Ocultar" at bounding box center [309, 389] width 20 height 20
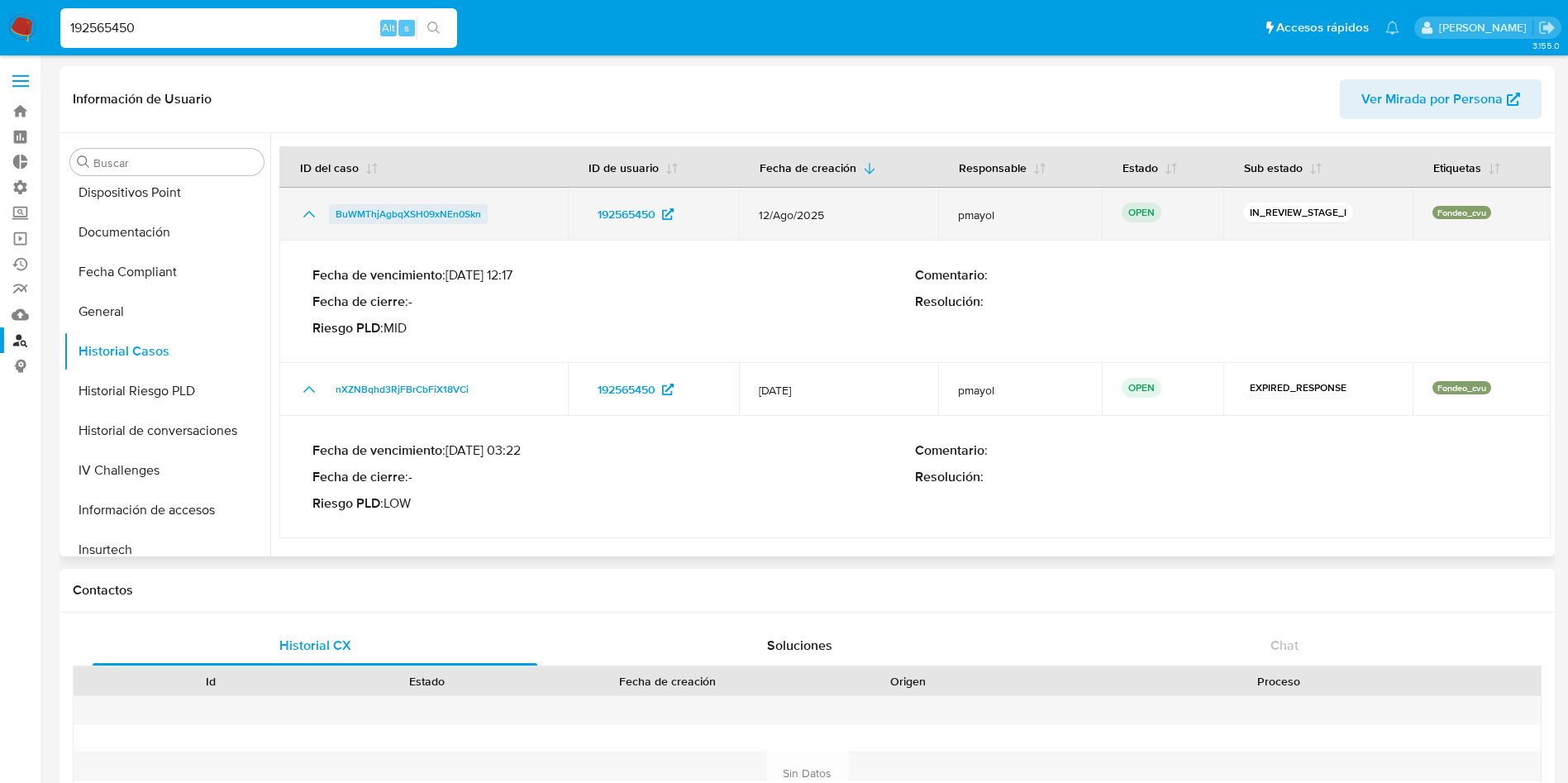
drag, startPoint x: 489, startPoint y: 212, endPoint x: 341, endPoint y: 211, distance: 148.0
click at [333, 220] on div "BuWMThjAgbqXSH09xNEn0Skn" at bounding box center [424, 214] width 249 height 20
drag, startPoint x: 1241, startPoint y: 219, endPoint x: 1335, endPoint y: 223, distance: 94.1
click at [1335, 223] on div "IN_REVIEW_STAGE_I" at bounding box center [1317, 214] width 150 height 23
click at [301, 205] on icon "Mostrar/Ocultar" at bounding box center [309, 214] width 20 height 20
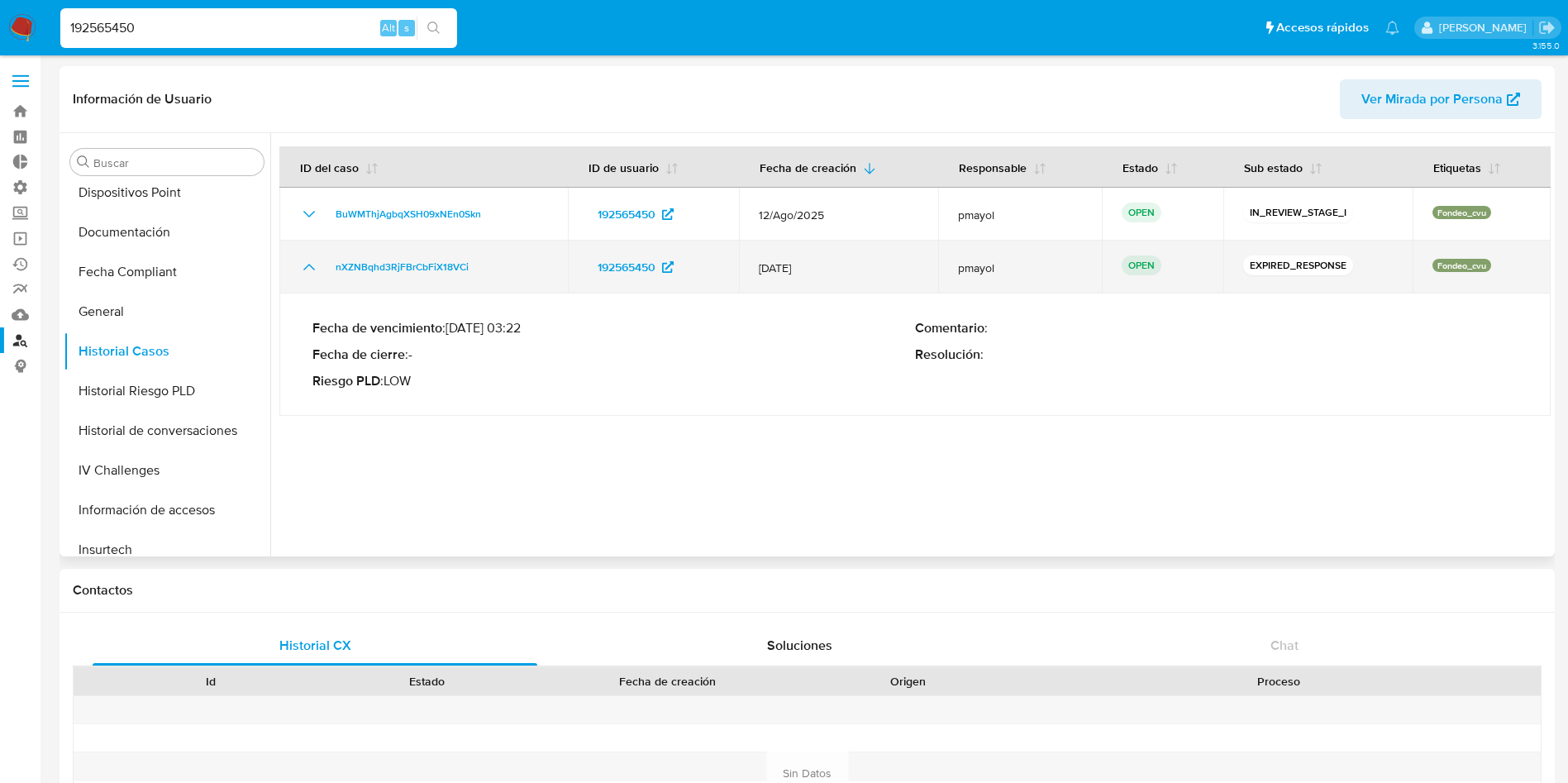
click at [302, 278] on td "nXZNBqhd3RjFBrCbFiX18VCi" at bounding box center [424, 266] width 289 height 53
click at [309, 265] on icon "Mostrar/Ocultar" at bounding box center [309, 266] width 12 height 7
click at [309, 265] on icon "Mostrar/Ocultar" at bounding box center [309, 266] width 20 height 20
click at [316, 268] on icon "Mostrar/Ocultar" at bounding box center [309, 266] width 20 height 20
